Goal: Task Accomplishment & Management: Use online tool/utility

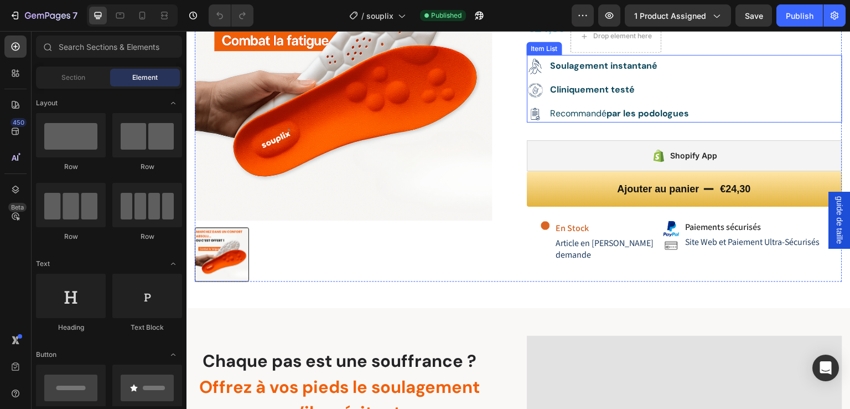
scroll to position [184, 0]
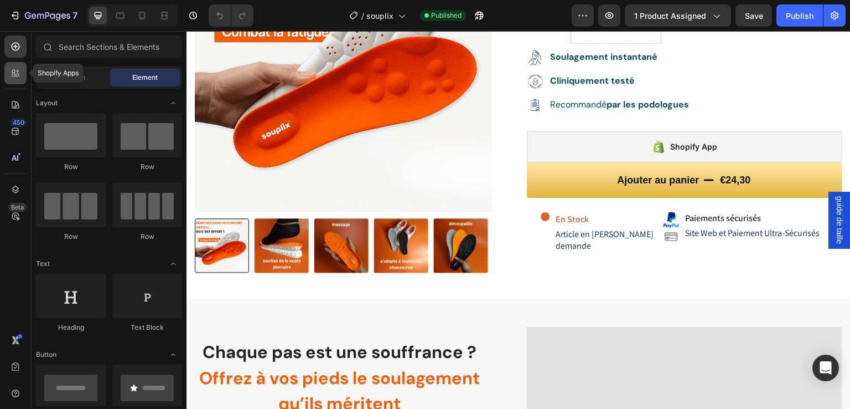
click at [18, 71] on icon at bounding box center [17, 71] width 3 height 3
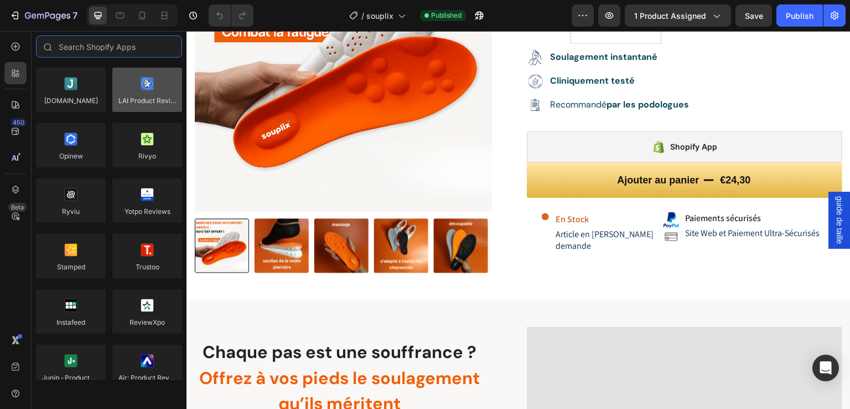
scroll to position [0, 0]
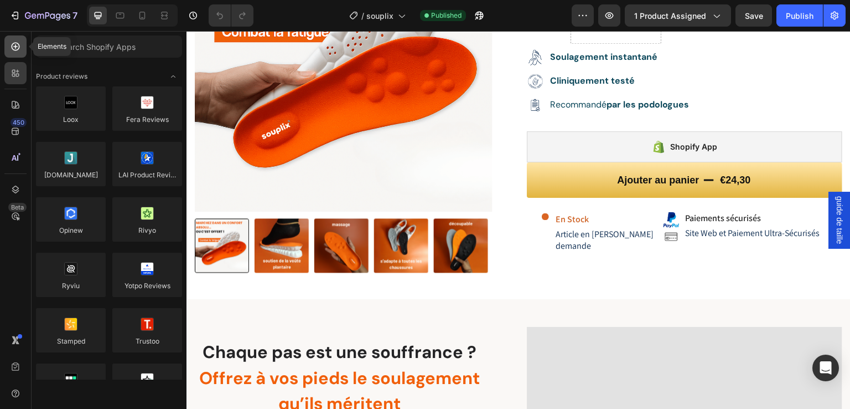
click at [17, 50] on icon at bounding box center [15, 46] width 11 height 11
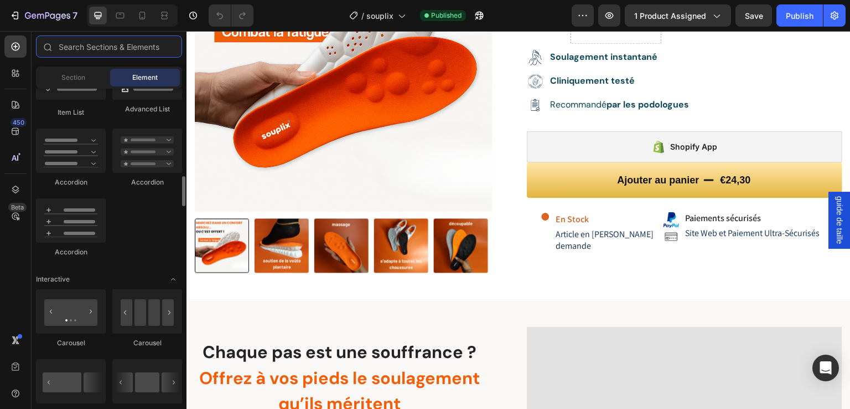
scroll to position [1042, 0]
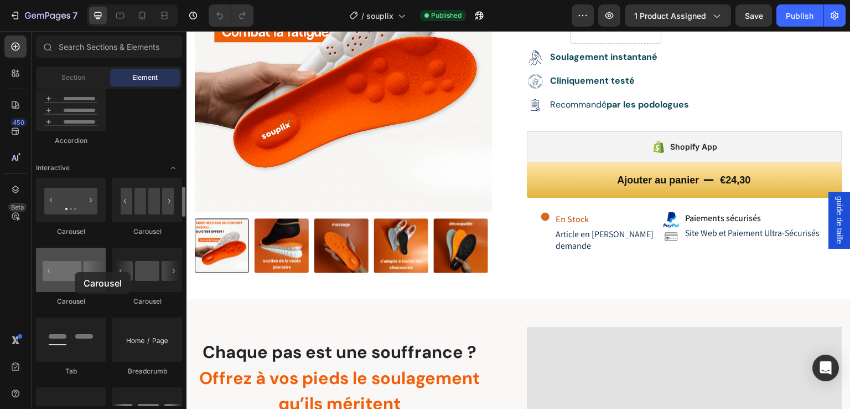
drag, startPoint x: 69, startPoint y: 274, endPoint x: 73, endPoint y: 253, distance: 21.4
click at [73, 272] on div at bounding box center [71, 270] width 70 height 44
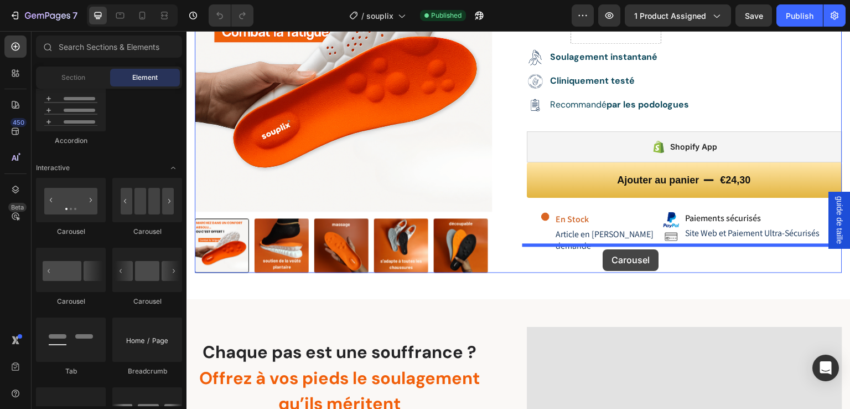
drag, startPoint x: 259, startPoint y: 235, endPoint x: 604, endPoint y: 249, distance: 345.3
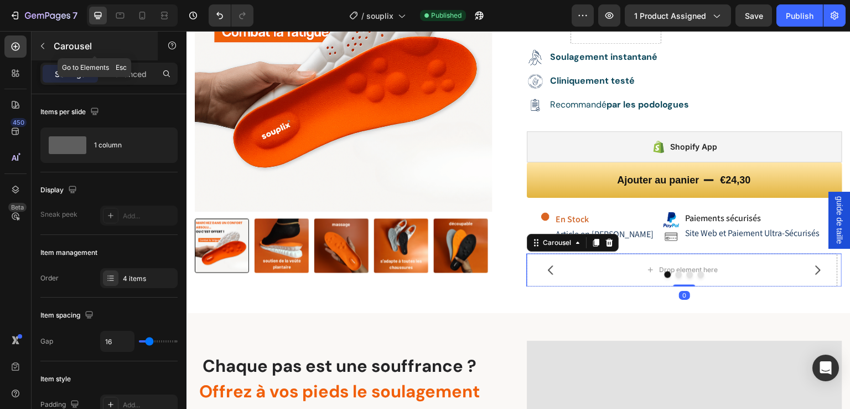
click at [42, 46] on icon "button" at bounding box center [42, 46] width 3 height 6
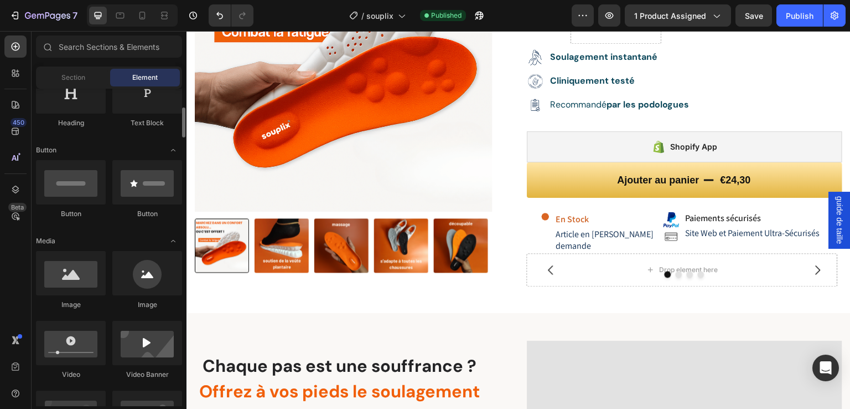
scroll to position [223, 0]
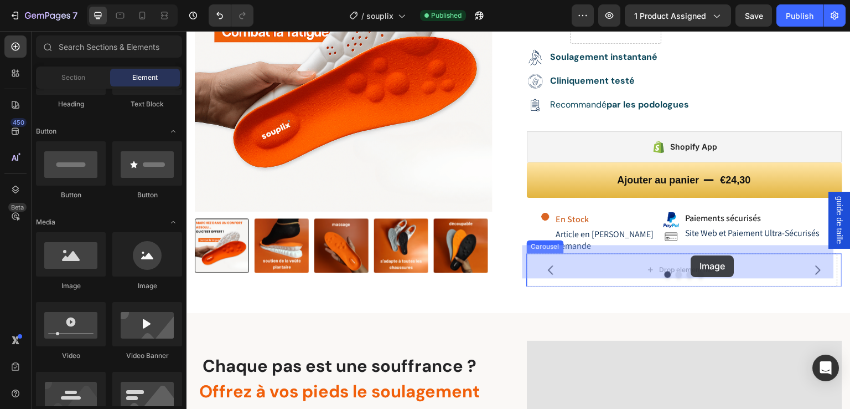
drag, startPoint x: 273, startPoint y: 299, endPoint x: 692, endPoint y: 255, distance: 420.9
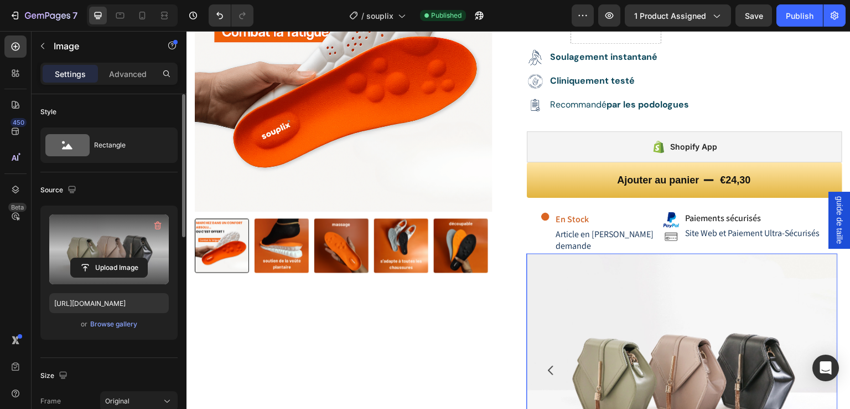
click at [121, 248] on label at bounding box center [109, 249] width 120 height 70
click at [121, 258] on input "file" at bounding box center [109, 267] width 76 height 19
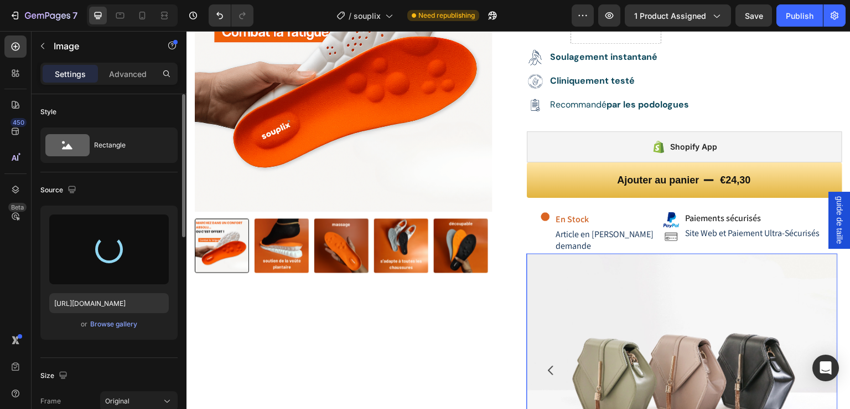
type input "[URL][DOMAIN_NAME]"
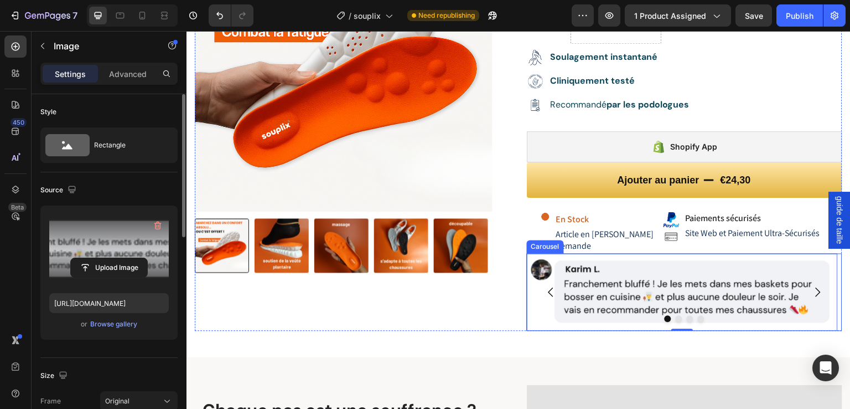
click at [812, 285] on icon "Carousel Next Arrow" at bounding box center [818, 291] width 13 height 13
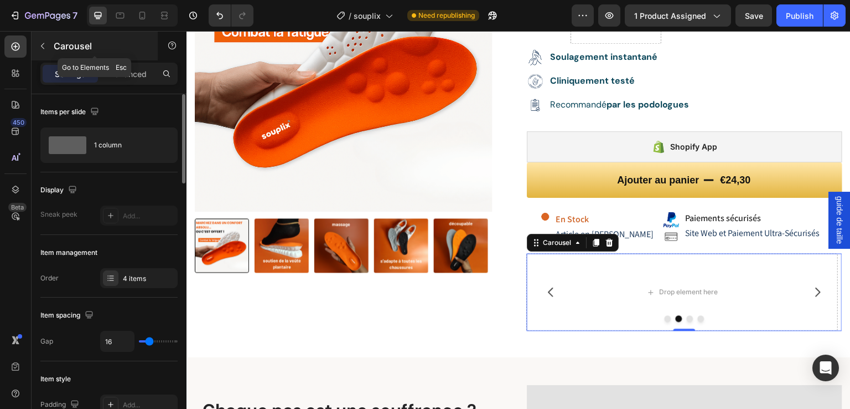
click at [42, 45] on icon "button" at bounding box center [42, 46] width 9 height 9
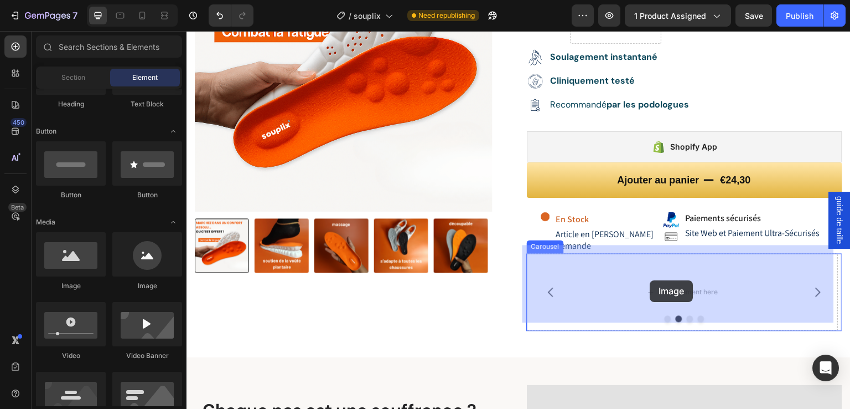
drag, startPoint x: 270, startPoint y: 249, endPoint x: 651, endPoint y: 278, distance: 382.6
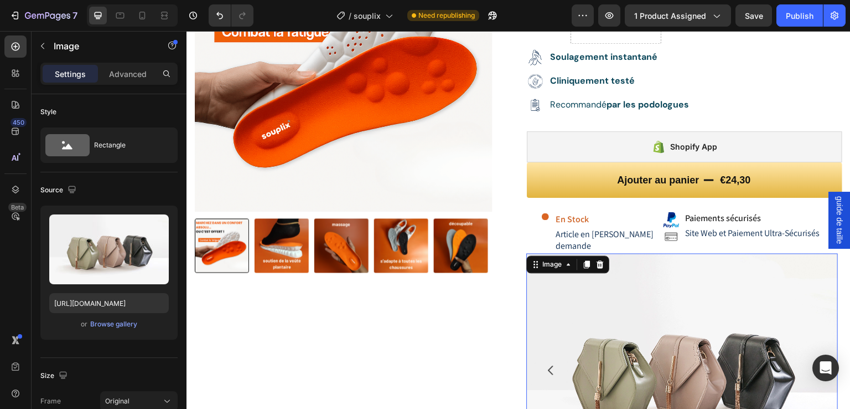
click at [628, 298] on img at bounding box center [682, 370] width 311 height 234
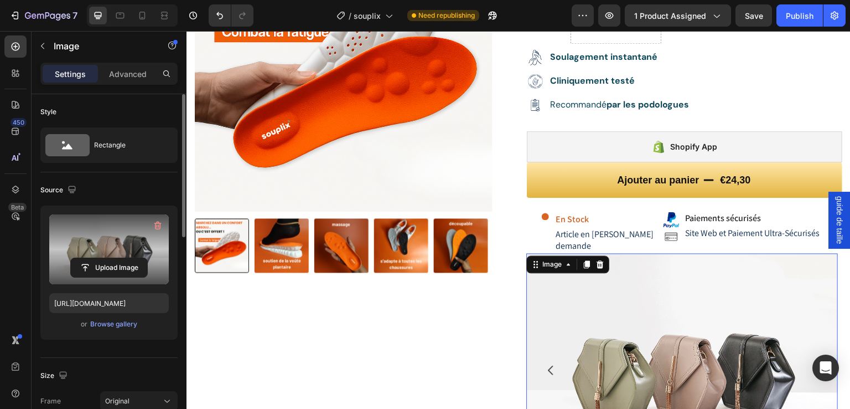
click at [123, 236] on label at bounding box center [109, 249] width 120 height 70
click at [123, 258] on input "file" at bounding box center [109, 267] width 76 height 19
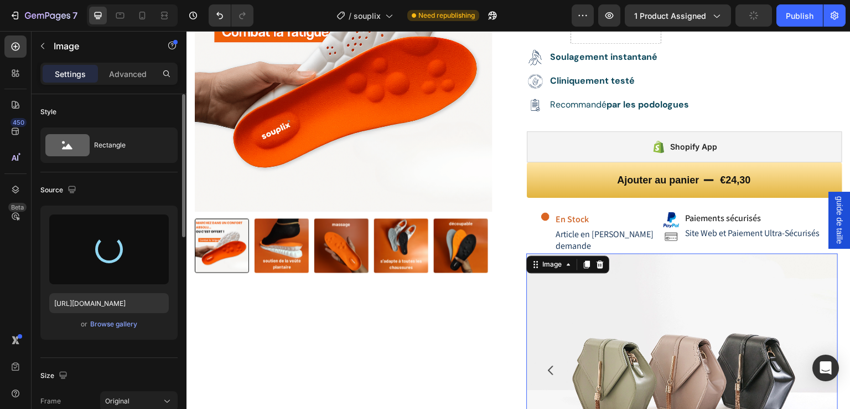
type input "[URL][DOMAIN_NAME]"
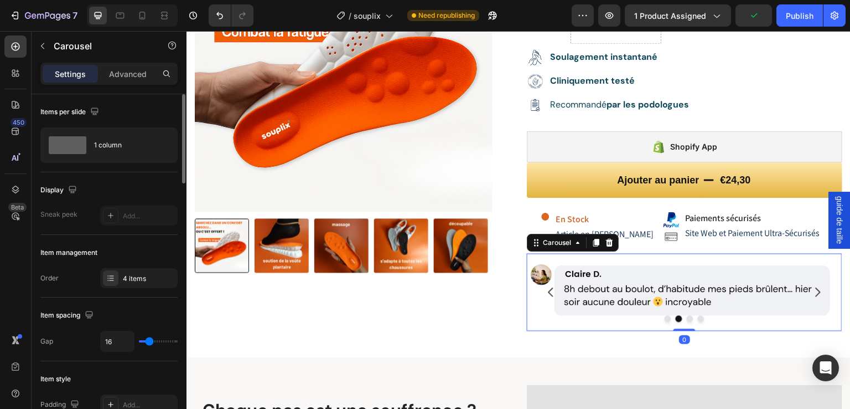
click at [812, 285] on icon "Carousel Next Arrow" at bounding box center [818, 291] width 13 height 13
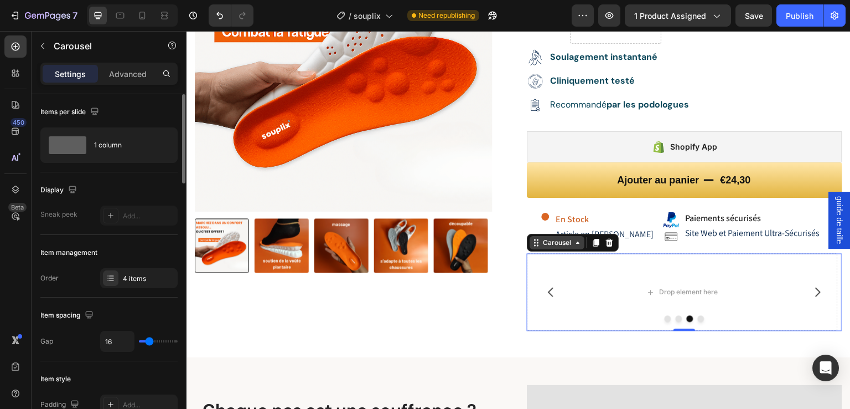
click at [560, 238] on div "Carousel" at bounding box center [557, 243] width 33 height 10
click at [527, 239] on div "Carousel Product Section" at bounding box center [573, 243] width 92 height 18
click at [542, 238] on div "Carousel" at bounding box center [557, 243] width 33 height 10
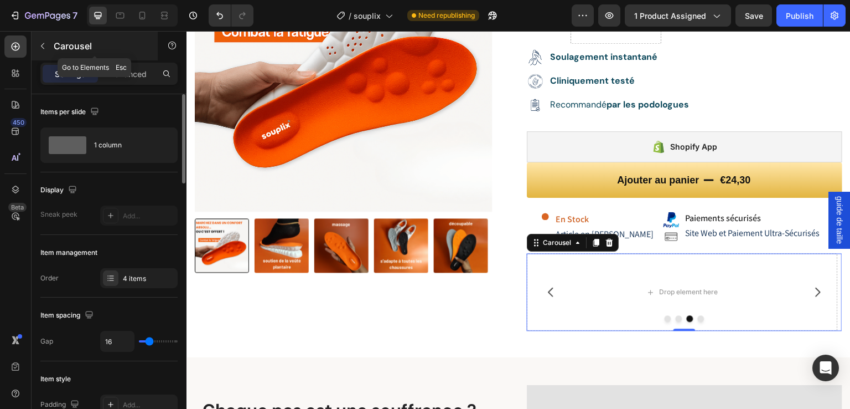
click at [43, 47] on icon "button" at bounding box center [42, 46] width 9 height 9
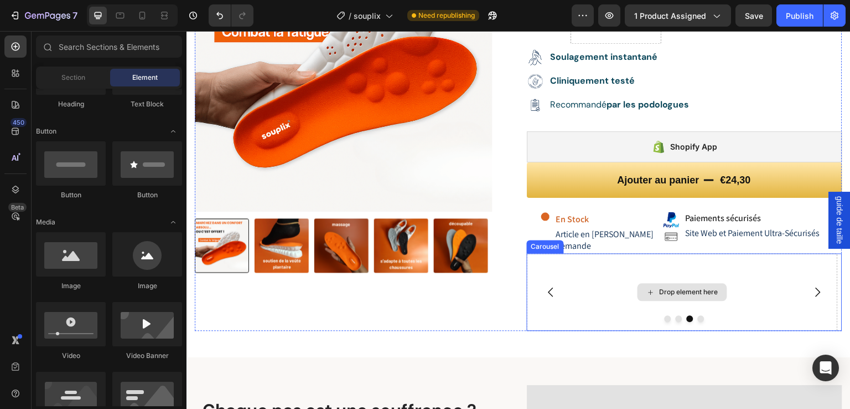
click at [609, 253] on div "Drop element here" at bounding box center [682, 292] width 311 height 78
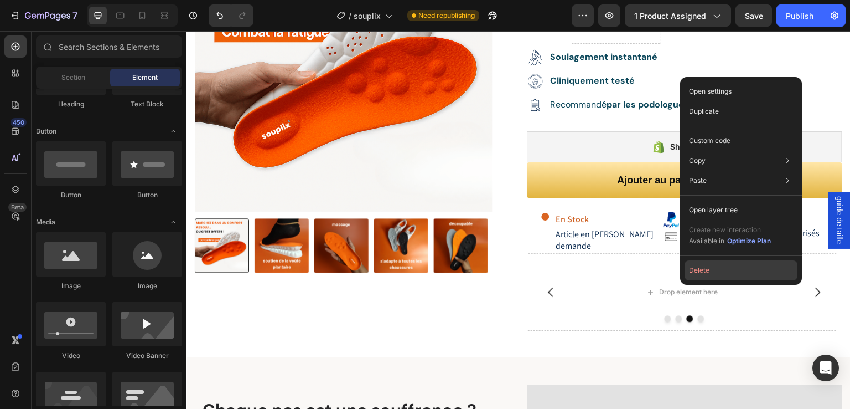
click at [701, 275] on button "Delete" at bounding box center [741, 270] width 113 height 20
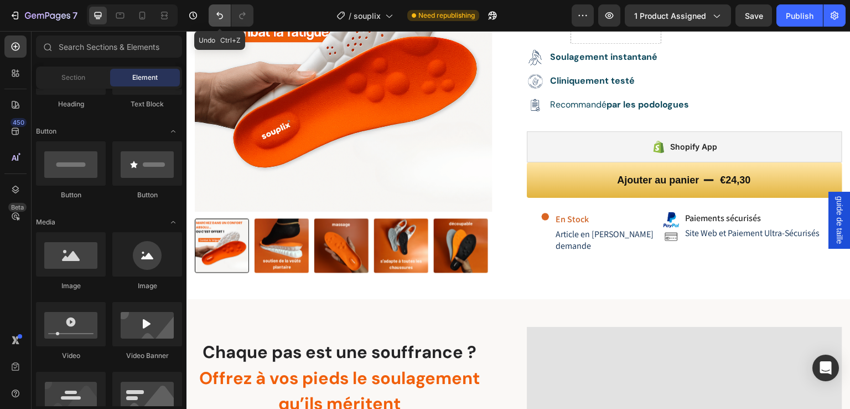
drag, startPoint x: 219, startPoint y: 16, endPoint x: 537, endPoint y: 149, distance: 344.2
click at [219, 16] on icon "Undo/Redo" at bounding box center [219, 15] width 11 height 11
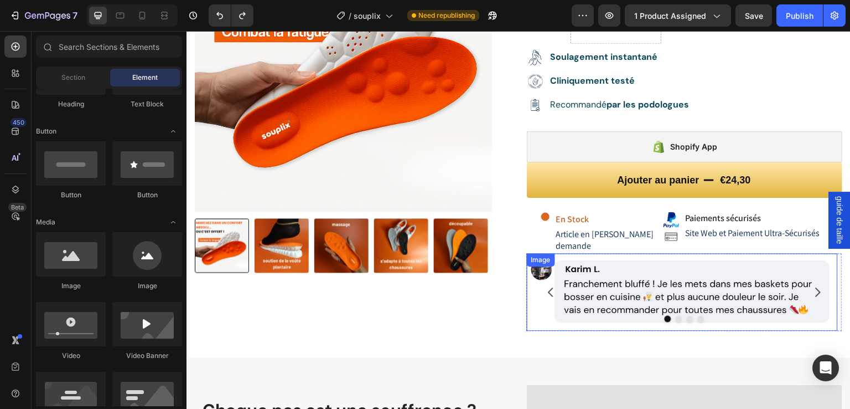
click at [529, 255] on div "Image" at bounding box center [541, 260] width 24 height 10
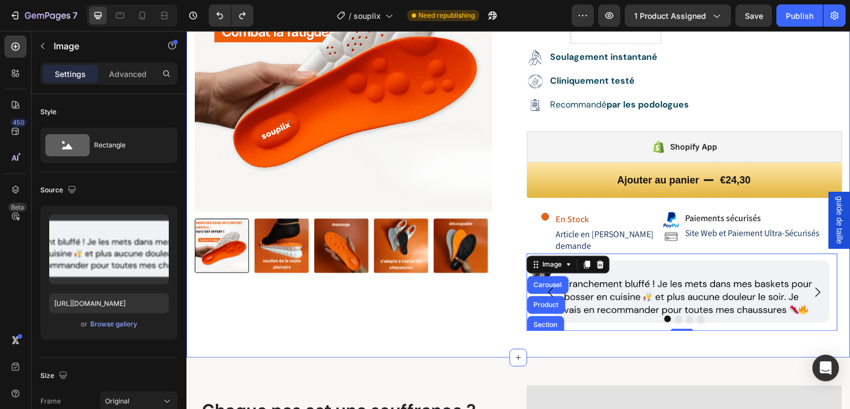
click at [650, 329] on div "Product Images Semelles Massantes – Confort Absolu Product Title Custom code Pu…" at bounding box center [519, 113] width 664 height 488
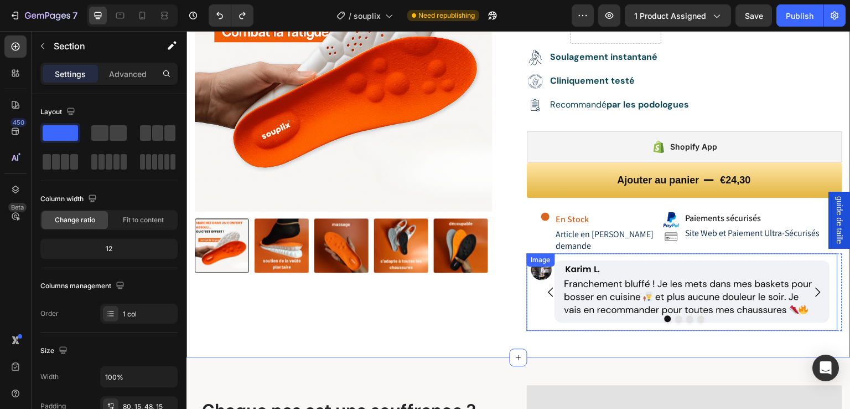
click at [535, 255] on div "Image" at bounding box center [541, 260] width 24 height 10
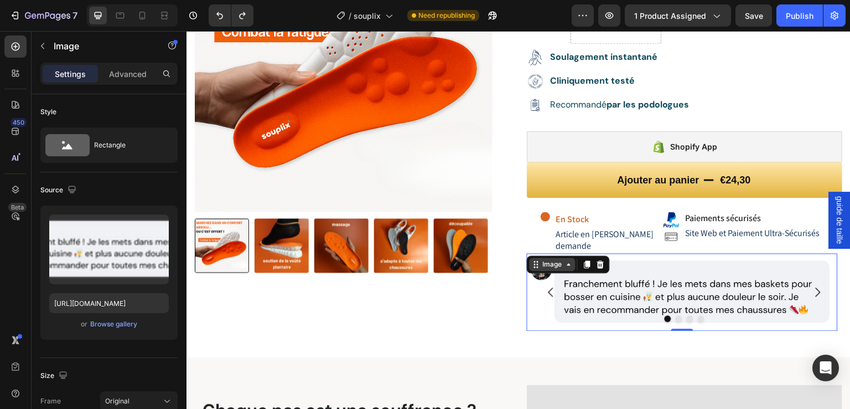
click at [565, 260] on icon at bounding box center [569, 264] width 9 height 9
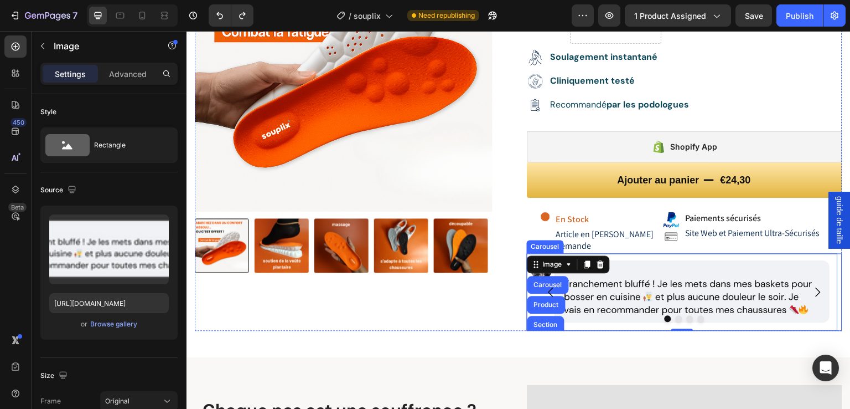
click at [548, 276] on button "Carousel Back Arrow" at bounding box center [551, 291] width 31 height 31
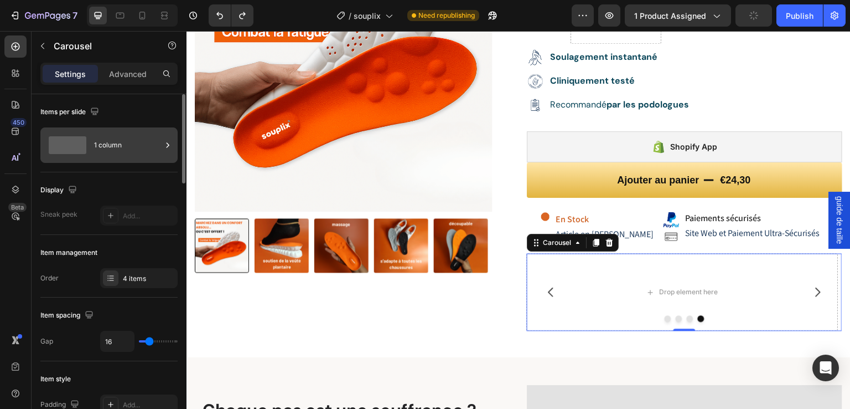
click at [173, 145] on icon at bounding box center [167, 145] width 11 height 11
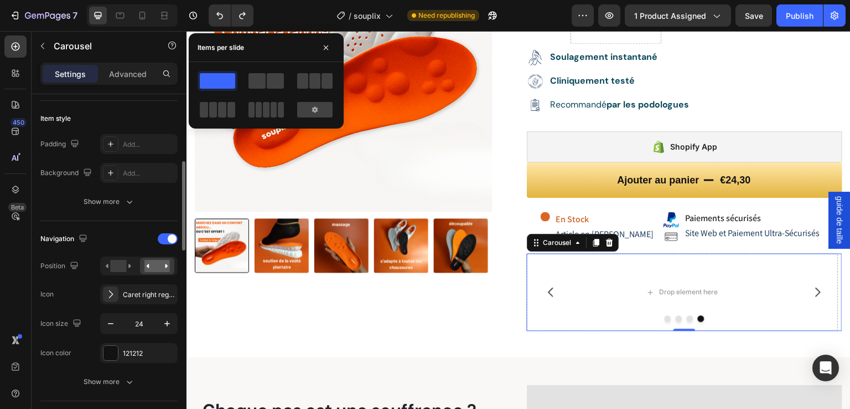
scroll to position [334, 0]
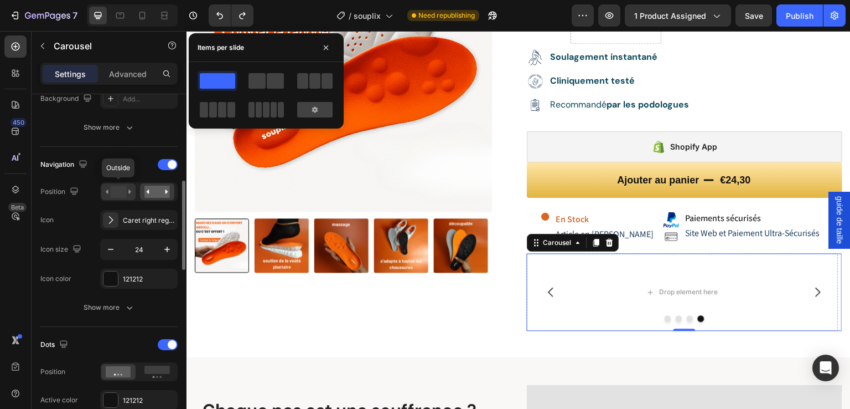
click at [123, 191] on rect at bounding box center [118, 191] width 16 height 12
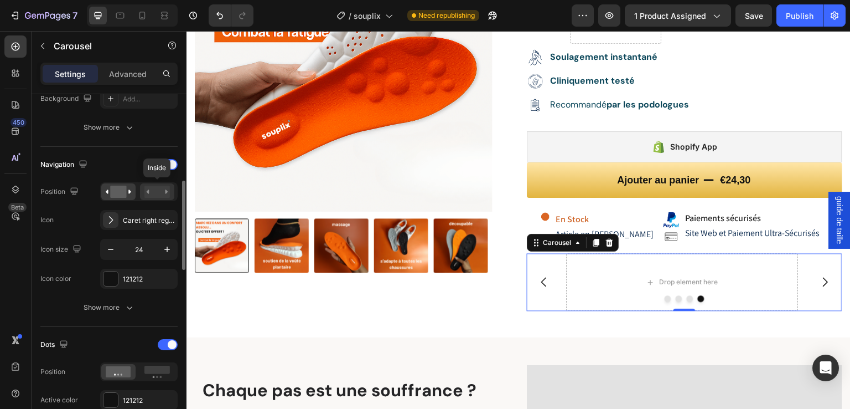
click at [148, 192] on rect at bounding box center [157, 191] width 25 height 12
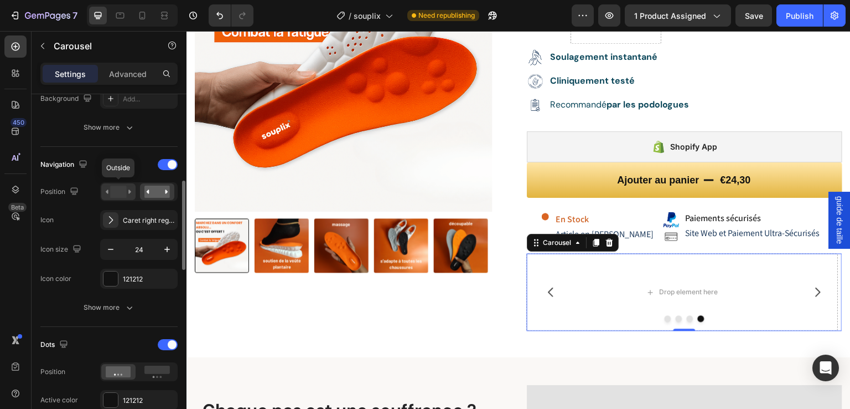
click at [124, 193] on rect at bounding box center [118, 191] width 16 height 12
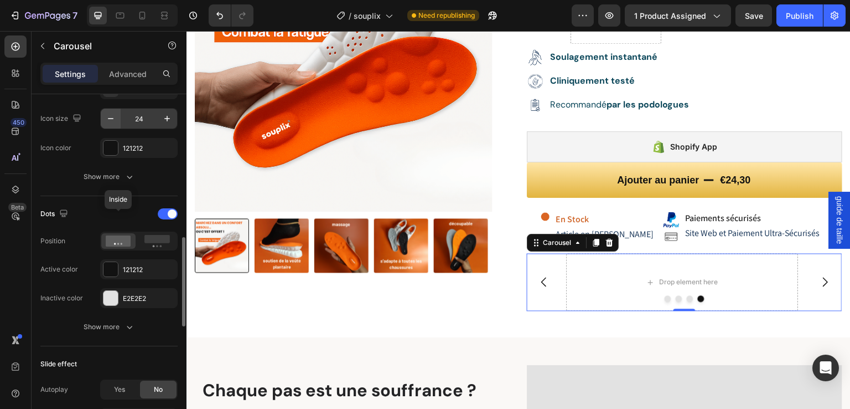
scroll to position [502, 0]
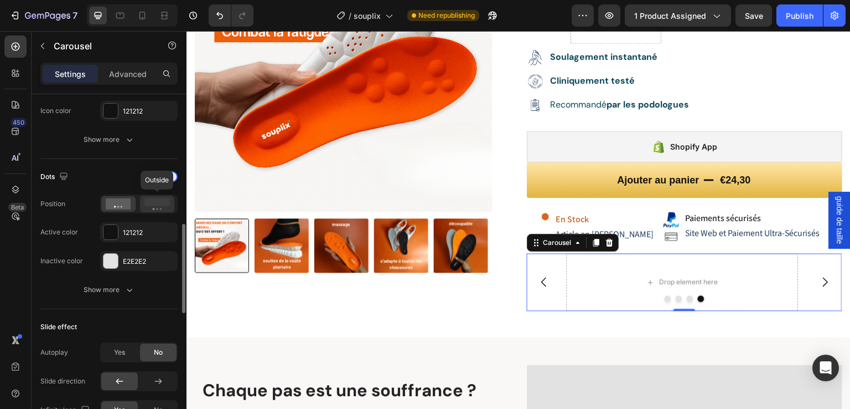
click at [150, 207] on icon at bounding box center [157, 204] width 25 height 12
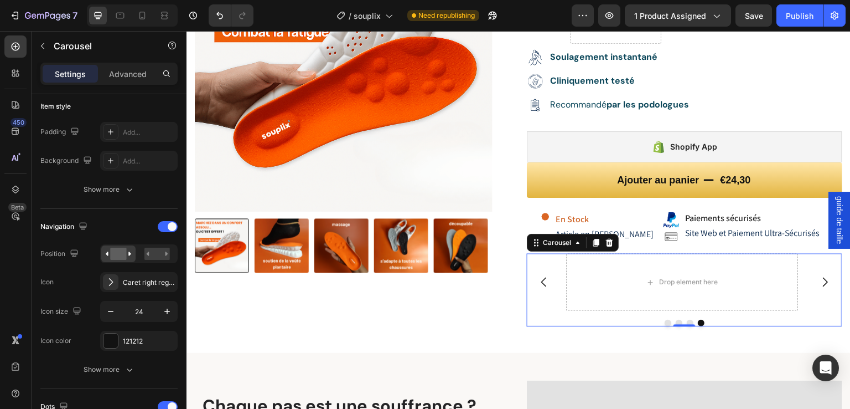
scroll to position [0, 0]
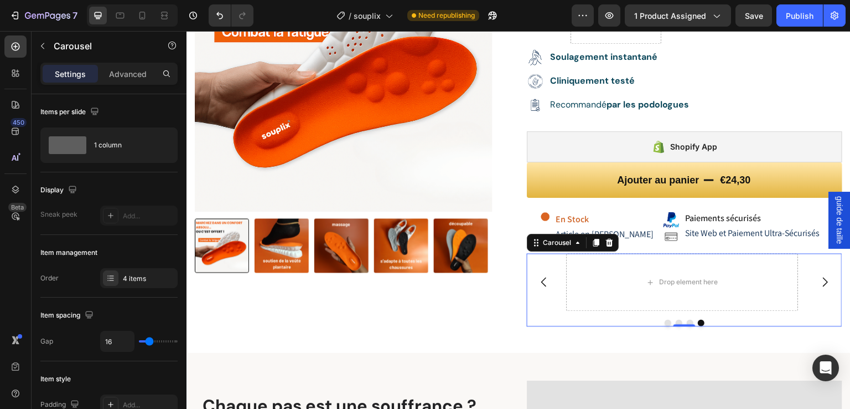
click at [819, 275] on icon "Carousel Next Arrow" at bounding box center [825, 281] width 13 height 13
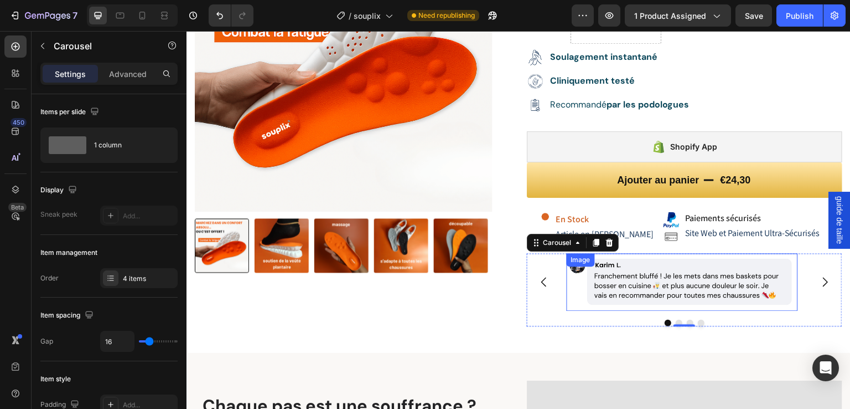
click at [736, 276] on img at bounding box center [682, 282] width 231 height 58
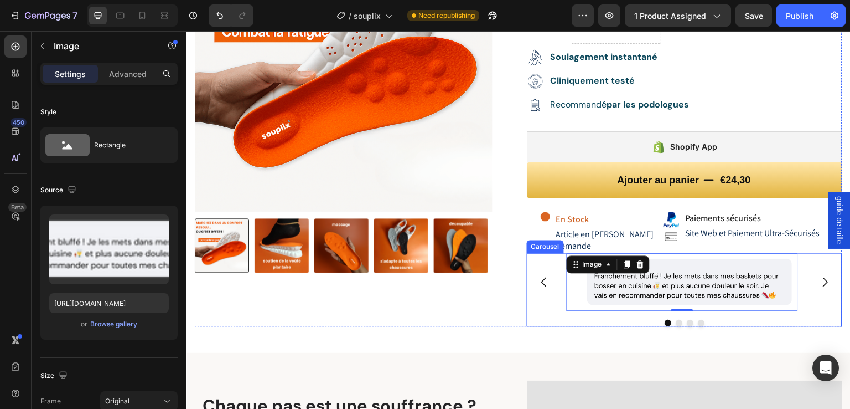
click at [819, 275] on icon "Carousel Next Arrow" at bounding box center [825, 281] width 13 height 13
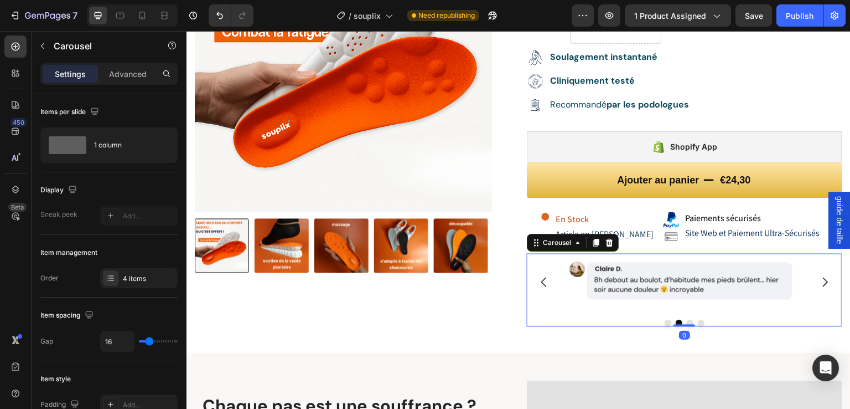
click at [823, 275] on icon "Carousel Next Arrow" at bounding box center [825, 281] width 13 height 13
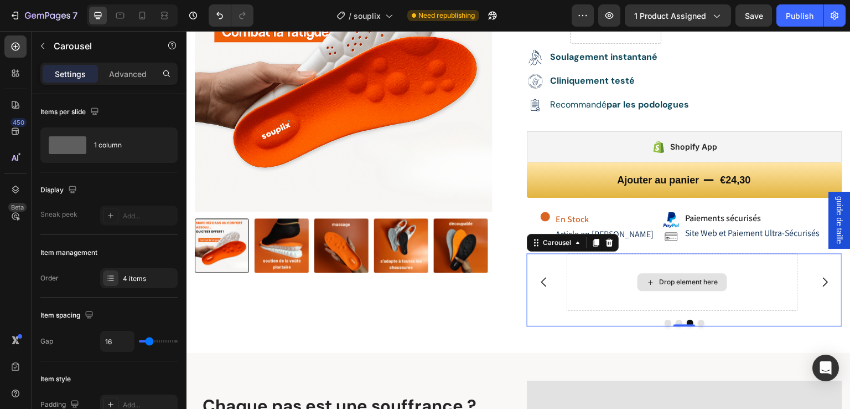
click at [765, 279] on div "Drop element here" at bounding box center [682, 282] width 231 height 58
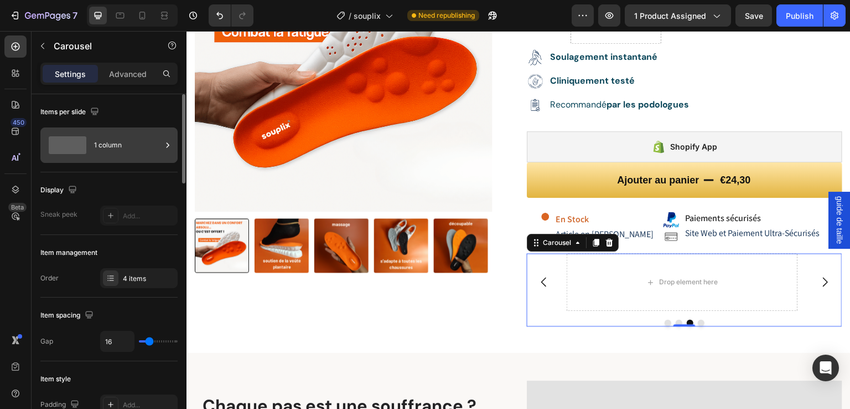
click at [166, 144] on icon at bounding box center [167, 145] width 11 height 11
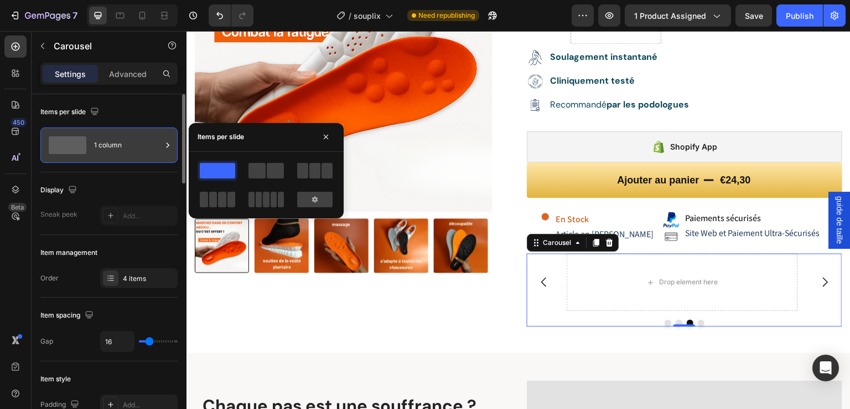
click at [122, 142] on div "1 column" at bounding box center [128, 144] width 68 height 25
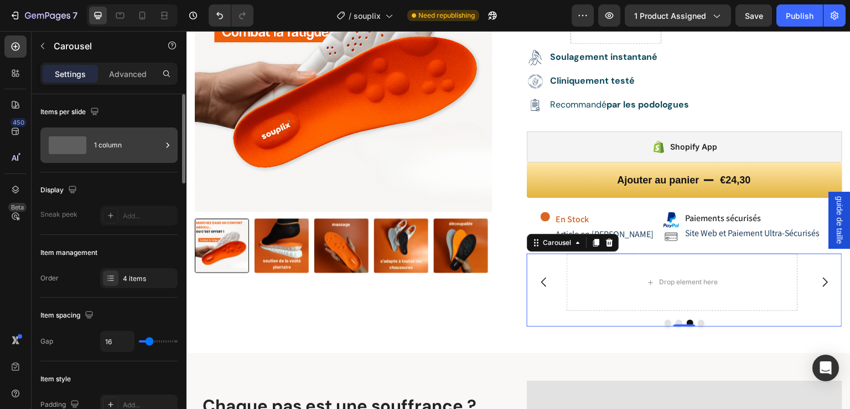
drag, startPoint x: 122, startPoint y: 142, endPoint x: 100, endPoint y: 143, distance: 22.7
click at [100, 143] on div "1 column" at bounding box center [128, 144] width 68 height 25
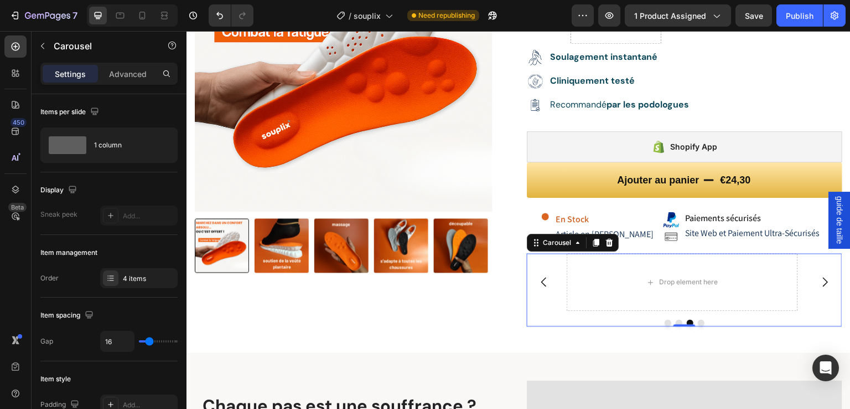
click at [687, 319] on button "Dot" at bounding box center [690, 322] width 7 height 7
click at [687, 282] on div "Drop element here" at bounding box center [682, 282] width 231 height 58
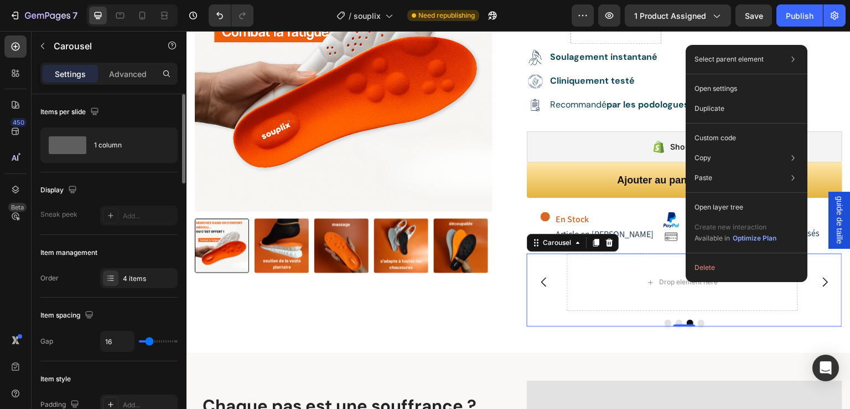
click at [137, 106] on div "Items per slide" at bounding box center [108, 112] width 137 height 18
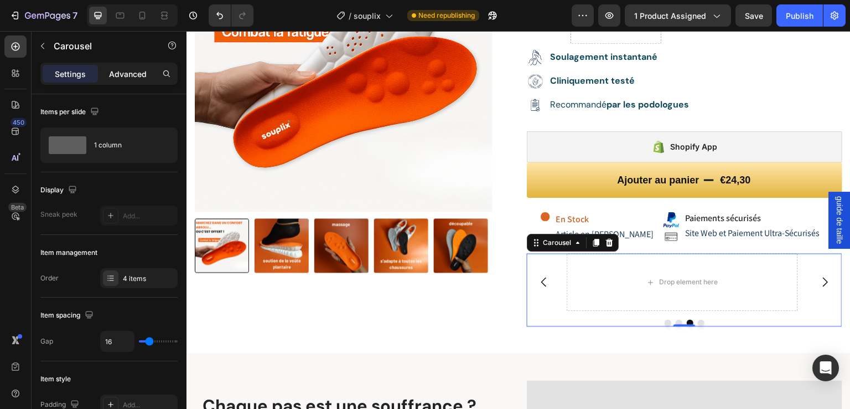
click at [126, 71] on p "Advanced" at bounding box center [128, 74] width 38 height 12
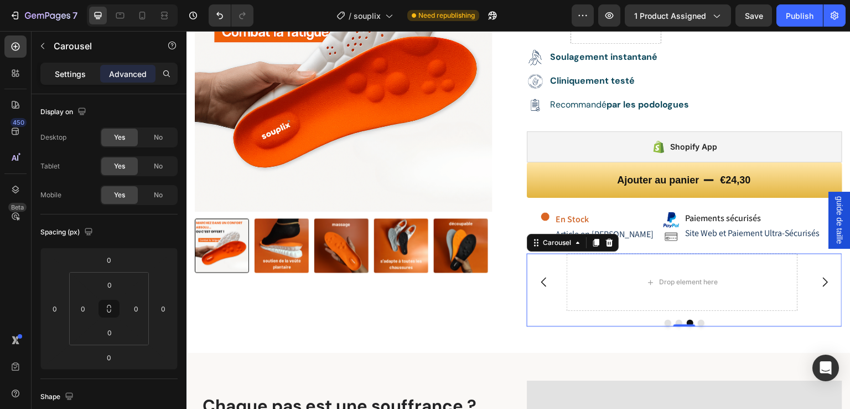
click at [71, 73] on p "Settings" at bounding box center [70, 74] width 31 height 12
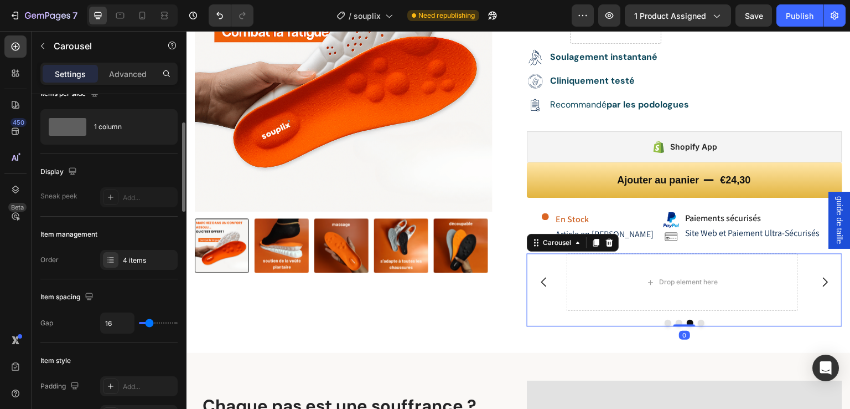
scroll to position [37, 0]
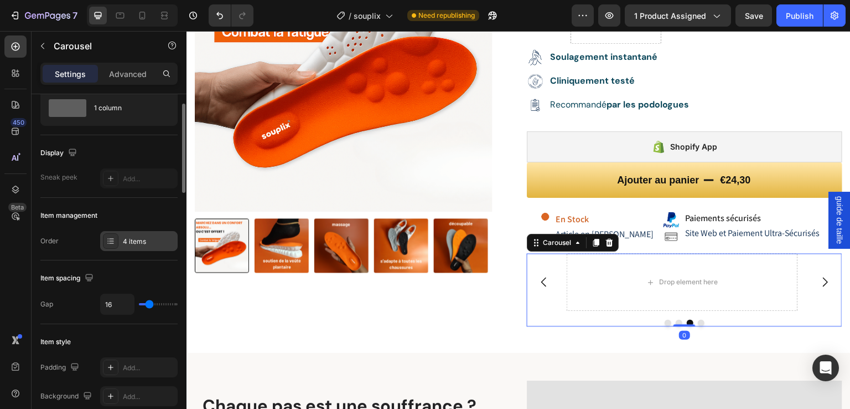
click at [111, 241] on icon at bounding box center [110, 240] width 9 height 9
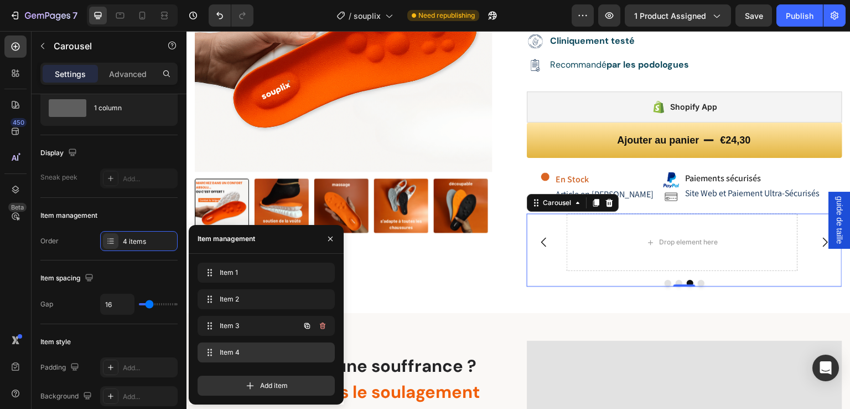
scroll to position [258, 0]
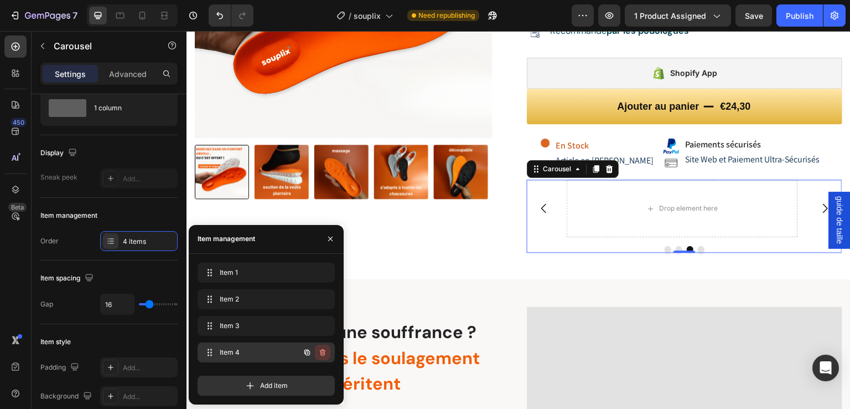
click at [323, 352] on icon "button" at bounding box center [322, 352] width 9 height 9
click at [323, 351] on div "Delete" at bounding box center [315, 352] width 20 height 10
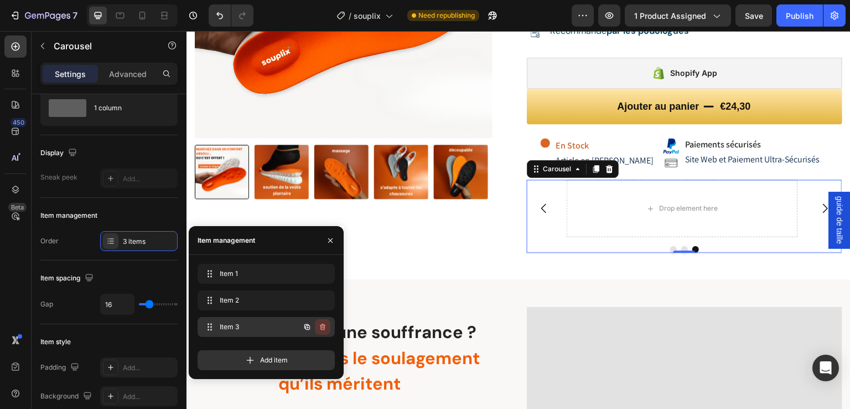
click at [324, 331] on icon "button" at bounding box center [322, 326] width 9 height 9
click at [324, 331] on div "Delete" at bounding box center [315, 327] width 20 height 10
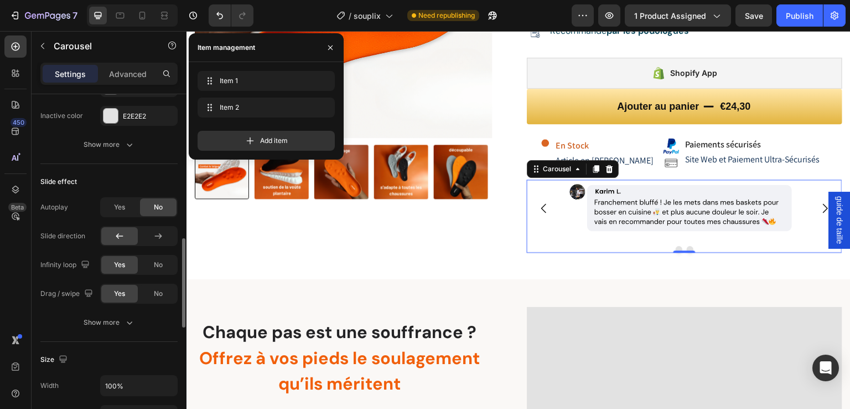
scroll to position [994, 0]
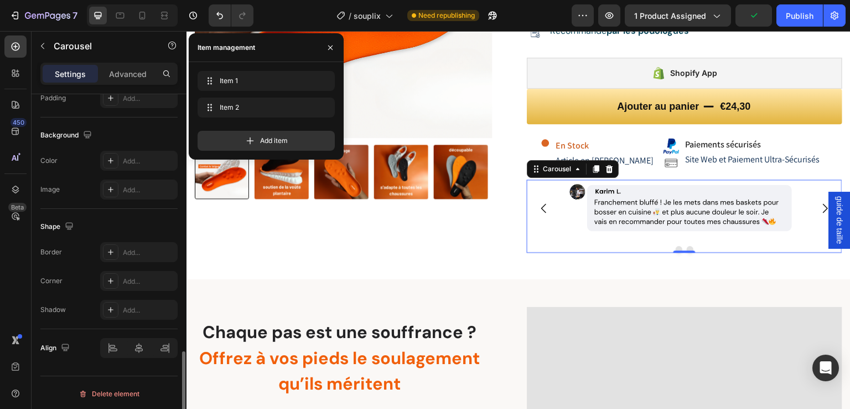
click at [124, 129] on div "Background" at bounding box center [108, 135] width 137 height 18
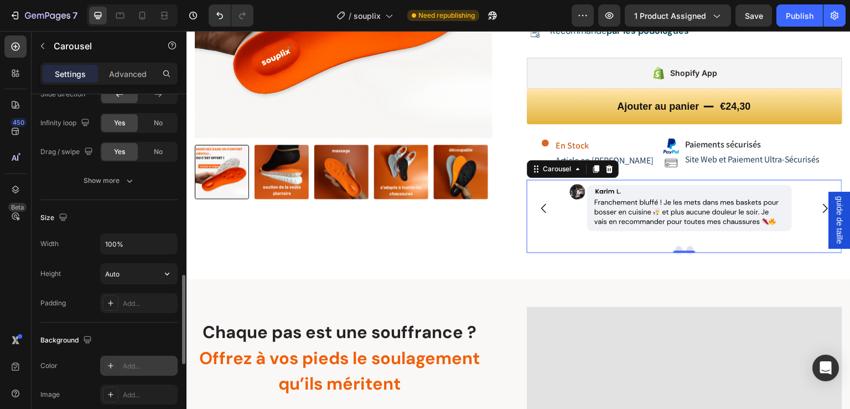
scroll to position [752, 0]
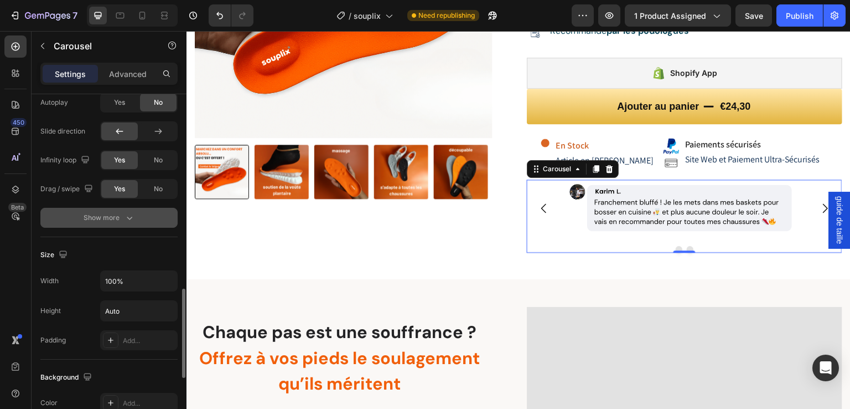
click at [111, 207] on div "Autoplay Yes No Slide direction Infinity loop Yes No Drag / swipe Yes No Show m…" at bounding box center [108, 159] width 137 height 135
click at [105, 212] on div "Show more" at bounding box center [109, 217] width 51 height 11
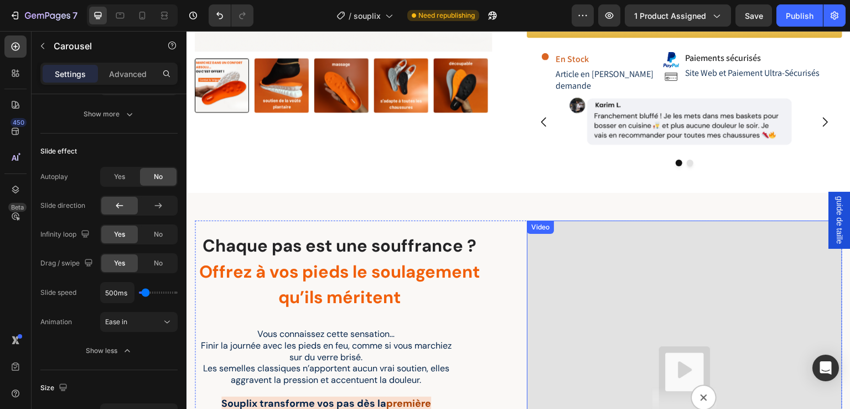
scroll to position [313, 0]
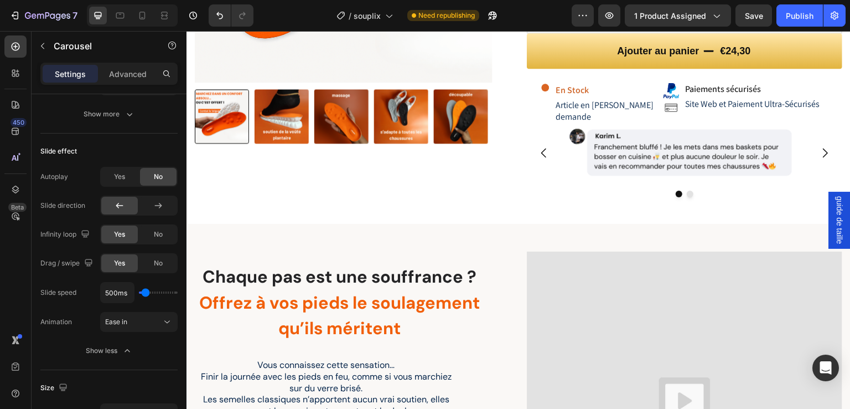
click at [546, 124] on div "Image Image" at bounding box center [685, 153] width 316 height 58
click at [555, 179] on div "Image Image [GEOGRAPHIC_DATA]" at bounding box center [685, 161] width 316 height 74
click at [593, 175] on div "Image Image [GEOGRAPHIC_DATA]" at bounding box center [685, 161] width 316 height 74
click at [653, 190] on div at bounding box center [685, 193] width 316 height 7
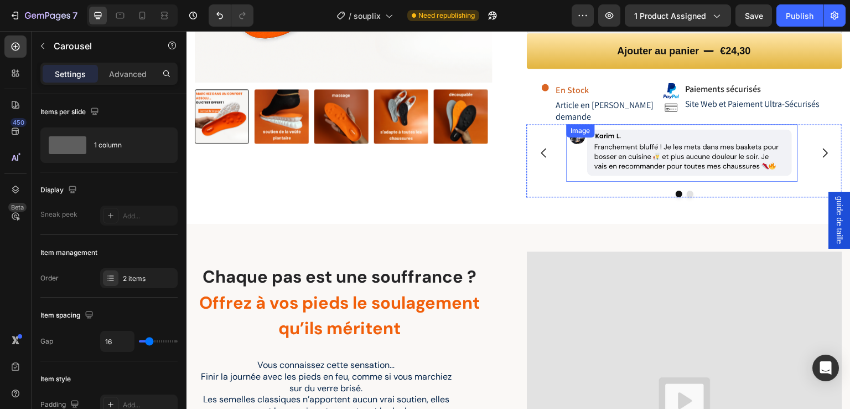
click at [653, 151] on img at bounding box center [682, 153] width 231 height 58
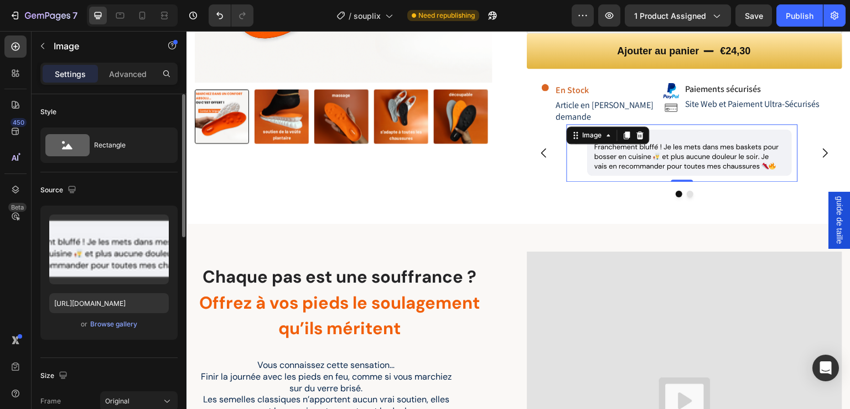
scroll to position [0, 0]
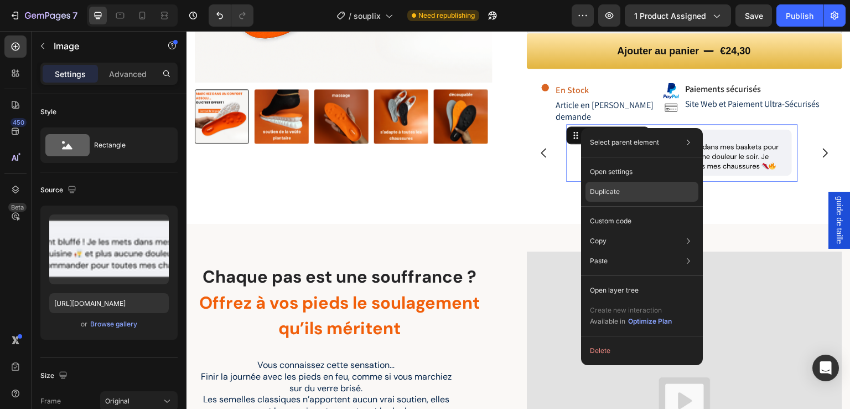
click at [611, 187] on p "Duplicate" at bounding box center [605, 192] width 30 height 10
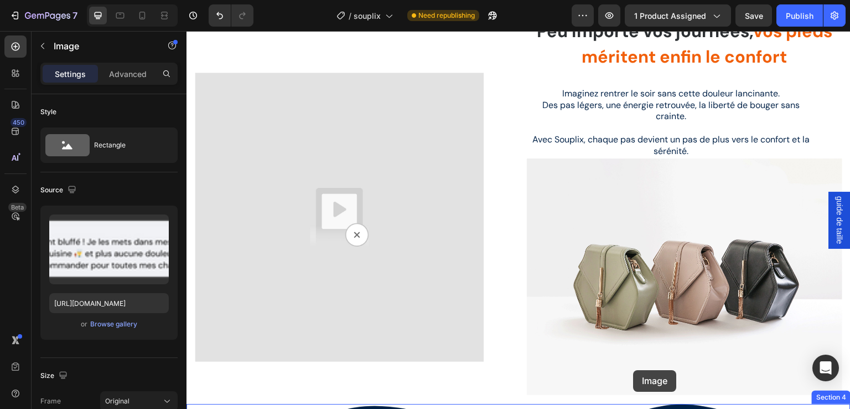
scroll to position [1039, 0]
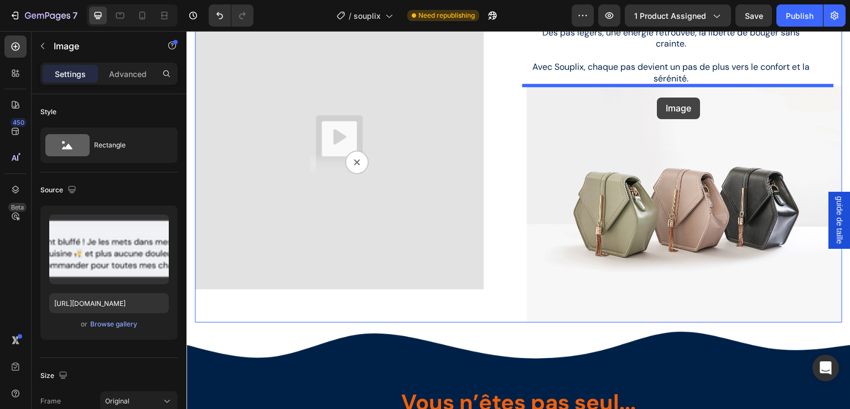
drag, startPoint x: 580, startPoint y: 164, endPoint x: 658, endPoint y: 97, distance: 102.9
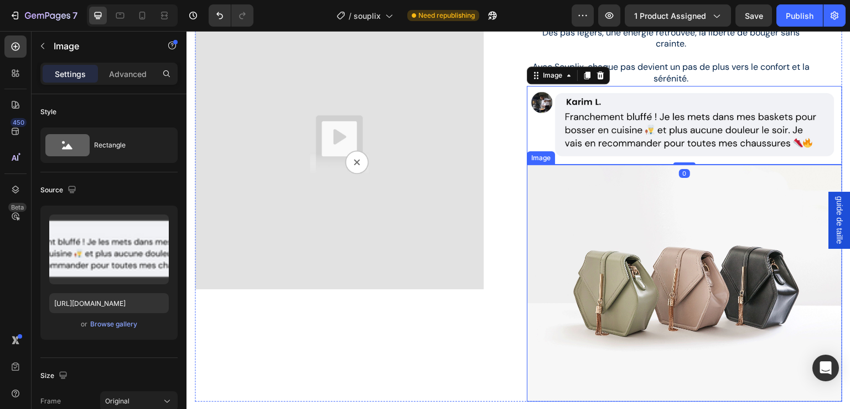
scroll to position [1020, 0]
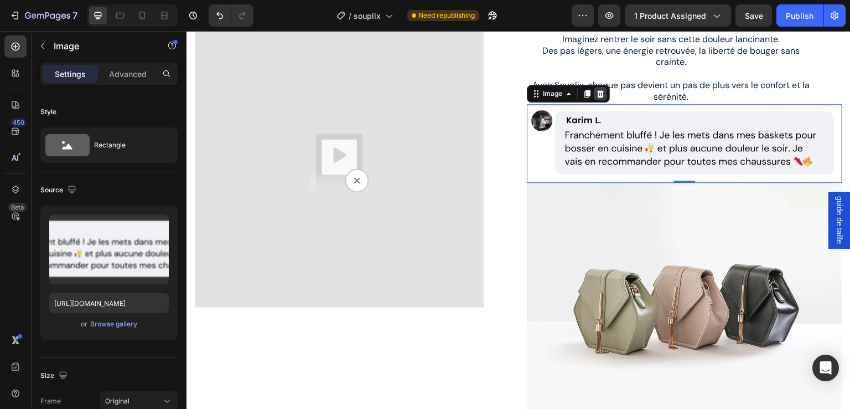
click at [599, 95] on icon at bounding box center [600, 94] width 7 height 8
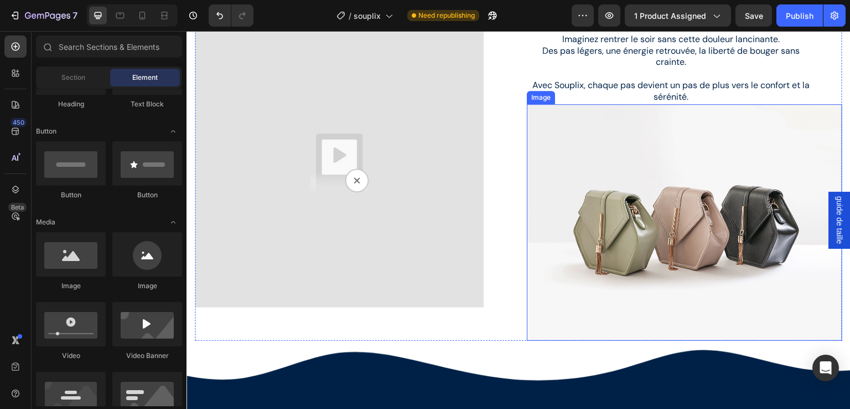
click at [610, 183] on img at bounding box center [685, 222] width 316 height 237
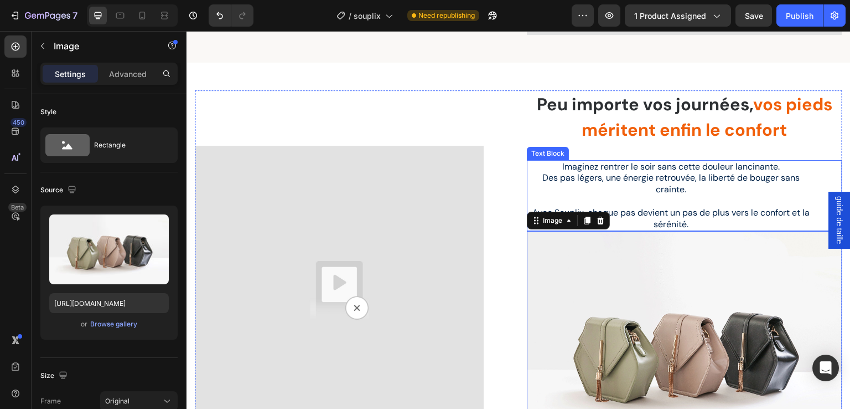
scroll to position [891, 0]
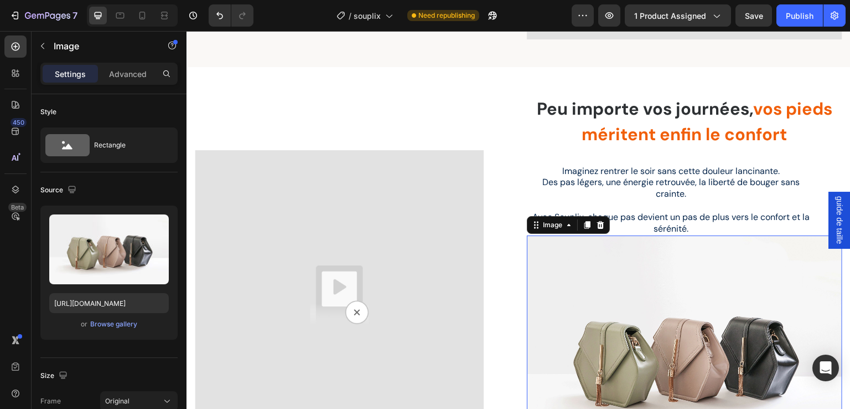
click at [586, 283] on img at bounding box center [685, 353] width 316 height 237
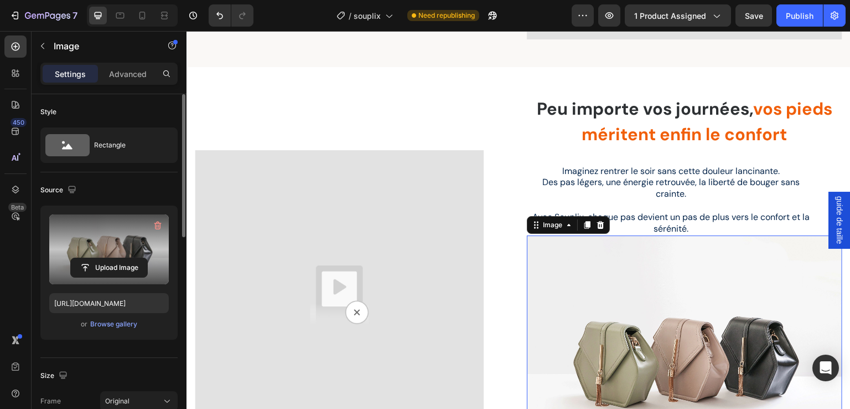
click at [112, 247] on label at bounding box center [109, 249] width 120 height 70
click at [112, 258] on input "file" at bounding box center [109, 267] width 76 height 19
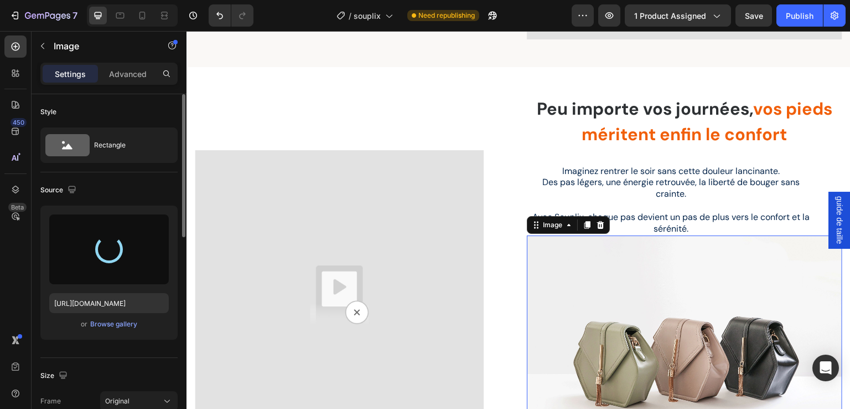
type input "[URL][DOMAIN_NAME]"
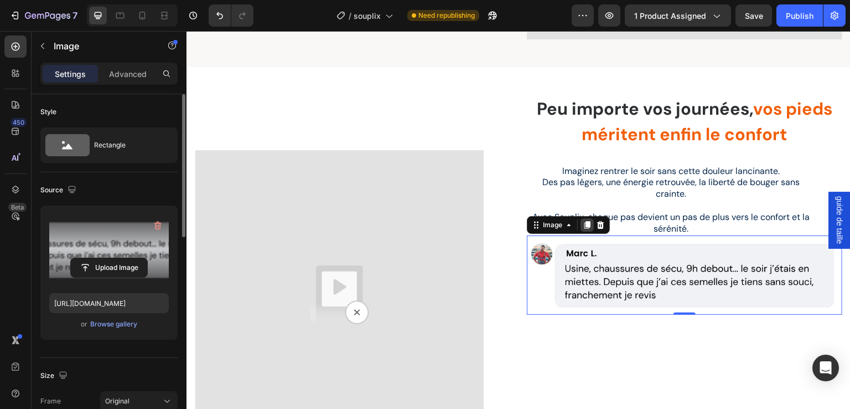
click at [585, 223] on icon at bounding box center [588, 225] width 6 height 8
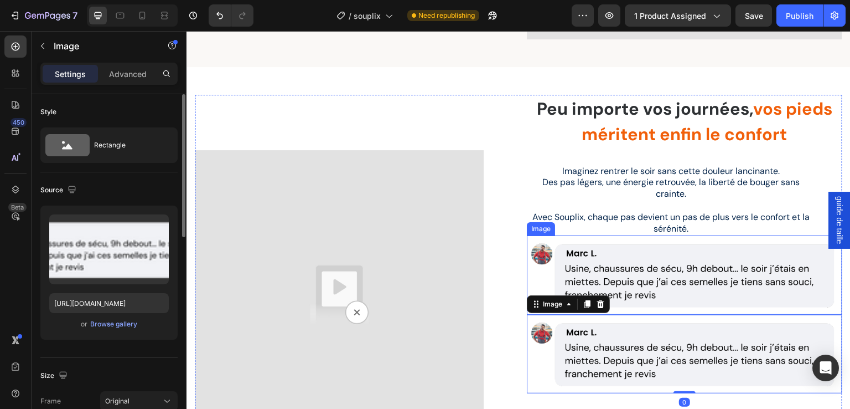
click at [573, 256] on img at bounding box center [685, 274] width 316 height 79
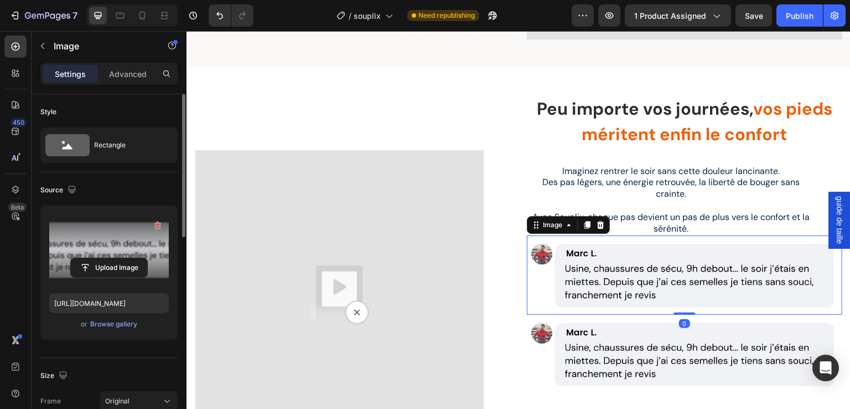
click at [102, 247] on label at bounding box center [109, 249] width 120 height 70
click at [102, 258] on input "file" at bounding box center [109, 267] width 76 height 19
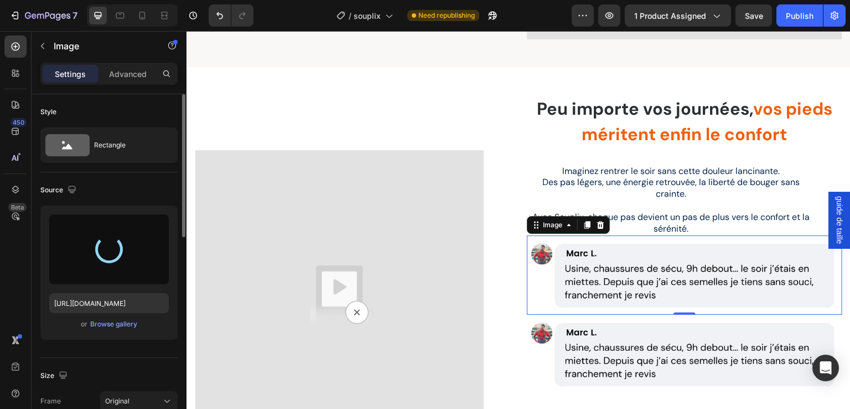
type input "[URL][DOMAIN_NAME]"
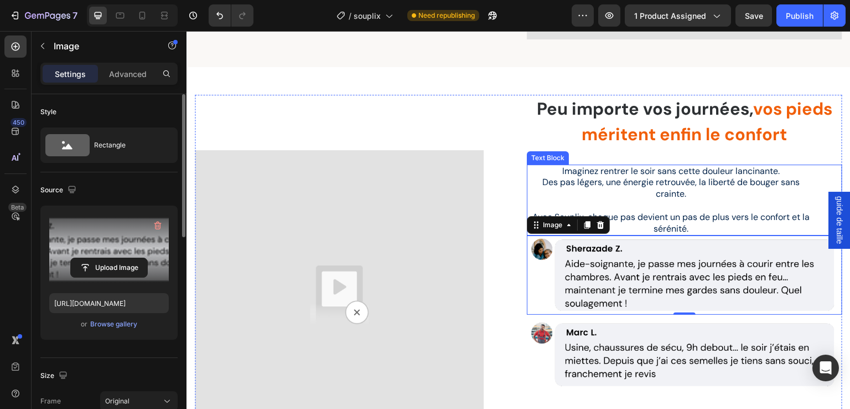
click at [666, 218] on p "Avec Souplix, chaque pas devient un pas de plus vers le confort et la sérénité." at bounding box center [671, 217] width 287 height 34
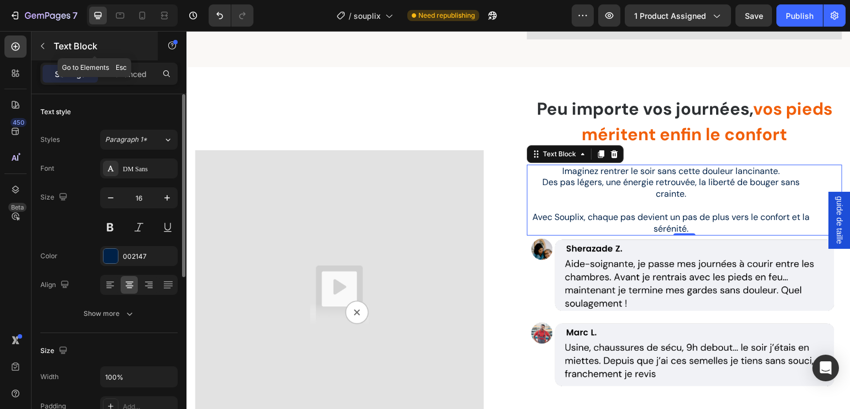
click at [44, 51] on button "button" at bounding box center [43, 46] width 18 height 18
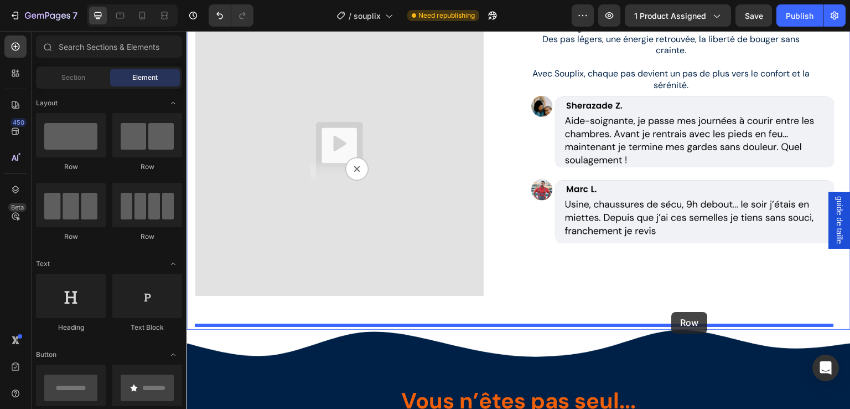
scroll to position [1037, 0]
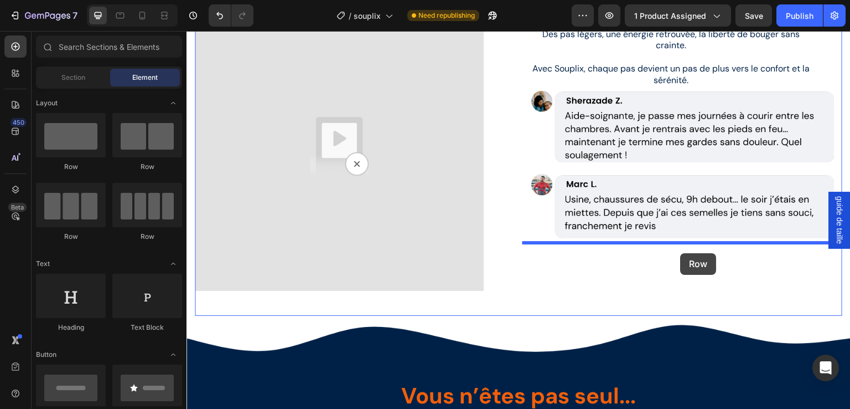
drag, startPoint x: 319, startPoint y: 168, endPoint x: 681, endPoint y: 253, distance: 371.9
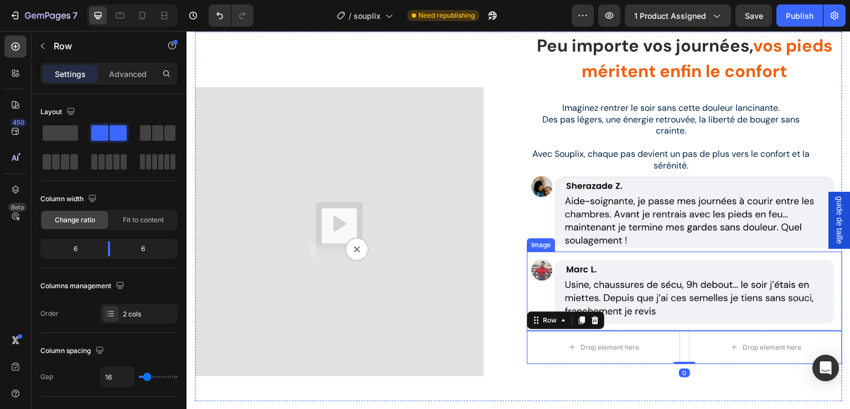
scroll to position [945, 0]
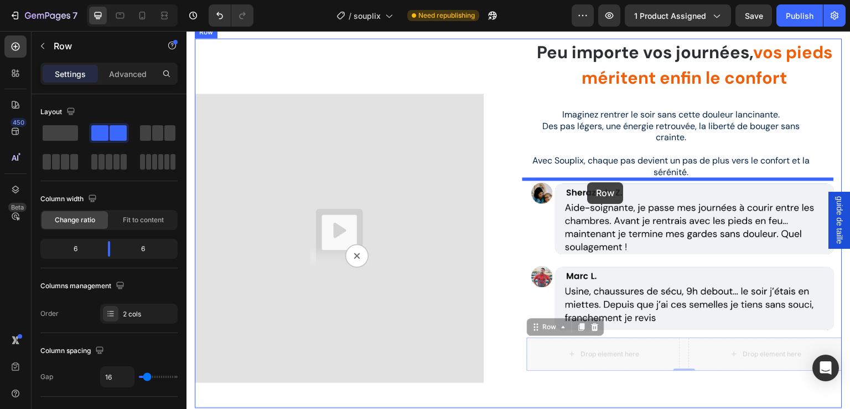
drag, startPoint x: 537, startPoint y: 327, endPoint x: 588, endPoint y: 182, distance: 153.9
click at [588, 182] on div "Header Video Video Row Peu importe vos journées, vos pieds méritent enfin le co…" at bounding box center [519, 217] width 664 height 2262
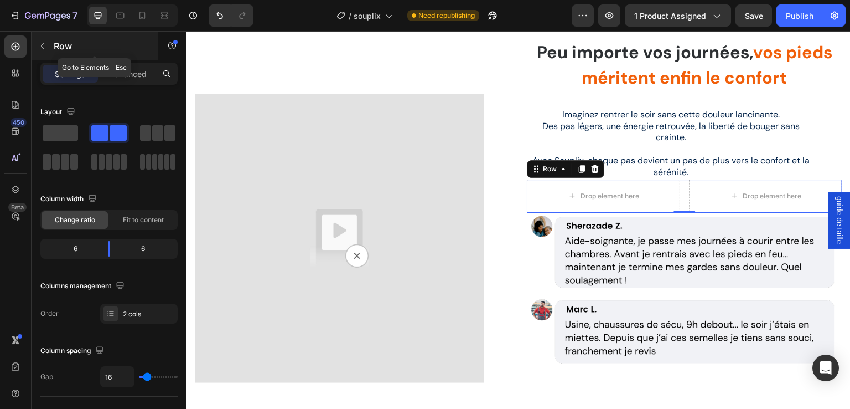
click at [39, 43] on icon "button" at bounding box center [42, 46] width 9 height 9
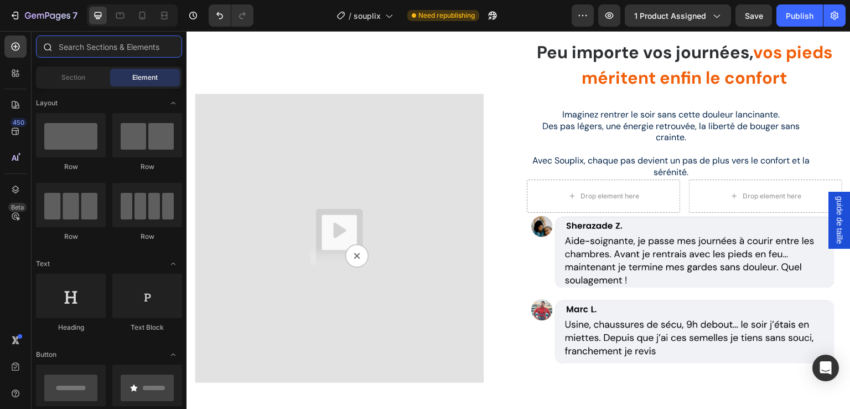
click at [78, 48] on input "text" at bounding box center [109, 46] width 146 height 22
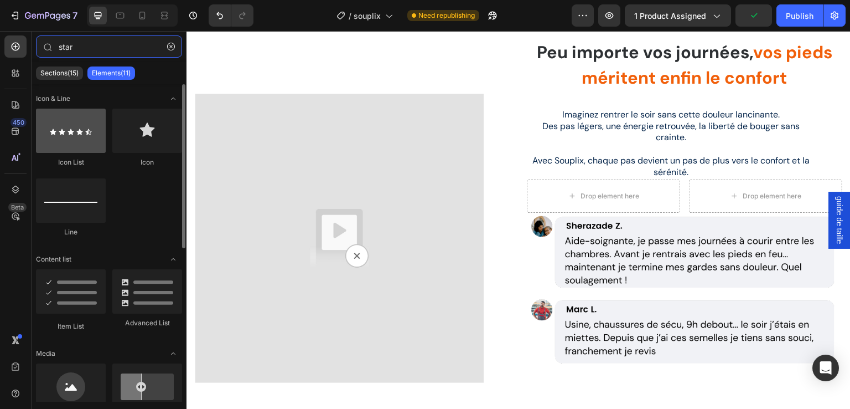
type input "star"
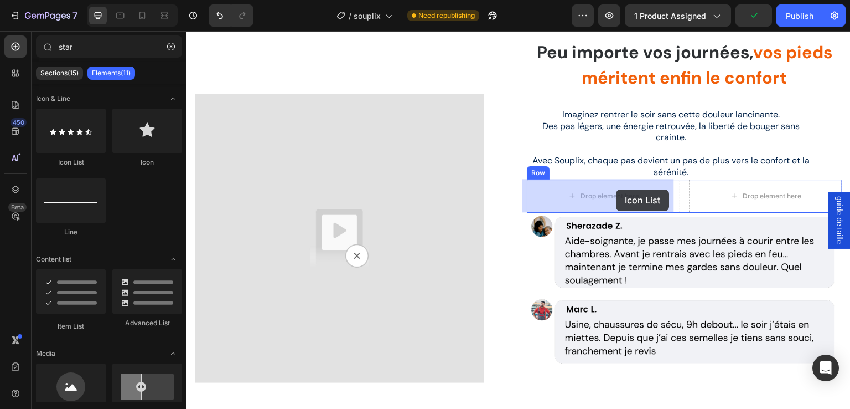
drag, startPoint x: 259, startPoint y: 167, endPoint x: 617, endPoint y: 189, distance: 358.4
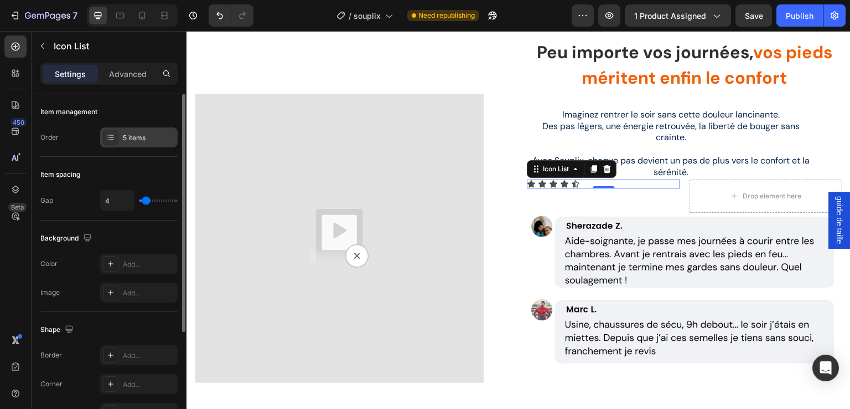
click at [113, 133] on icon at bounding box center [110, 137] width 9 height 9
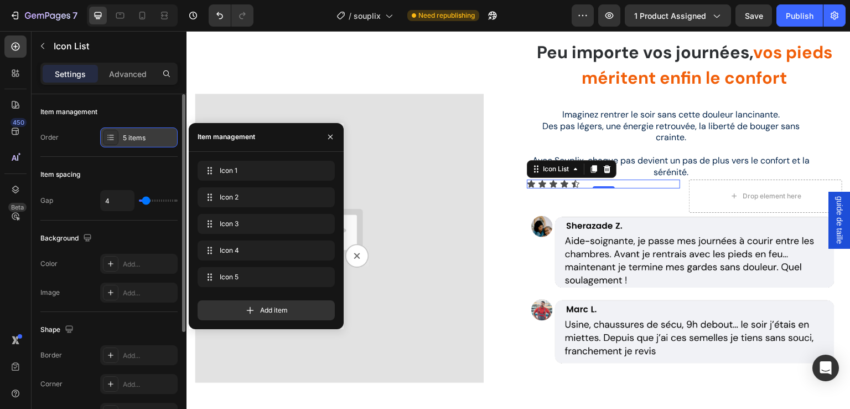
click at [113, 133] on icon at bounding box center [110, 137] width 9 height 9
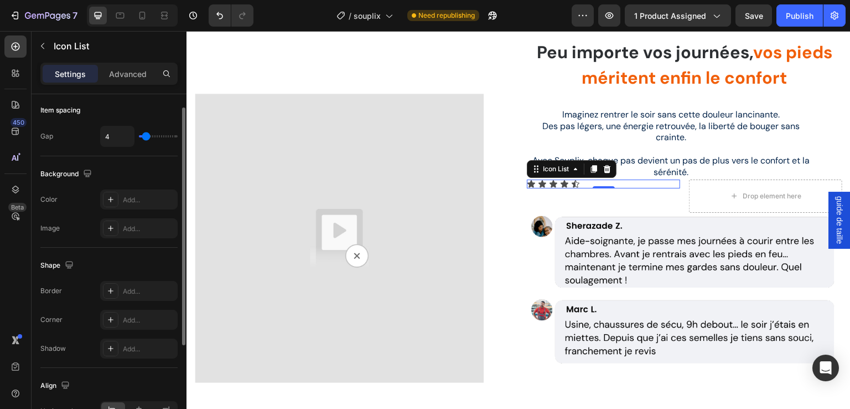
scroll to position [46, 0]
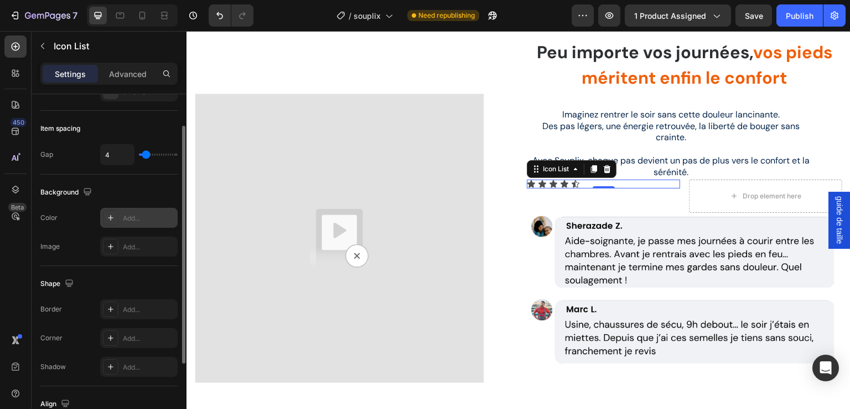
click at [137, 218] on div "Add..." at bounding box center [149, 218] width 52 height 10
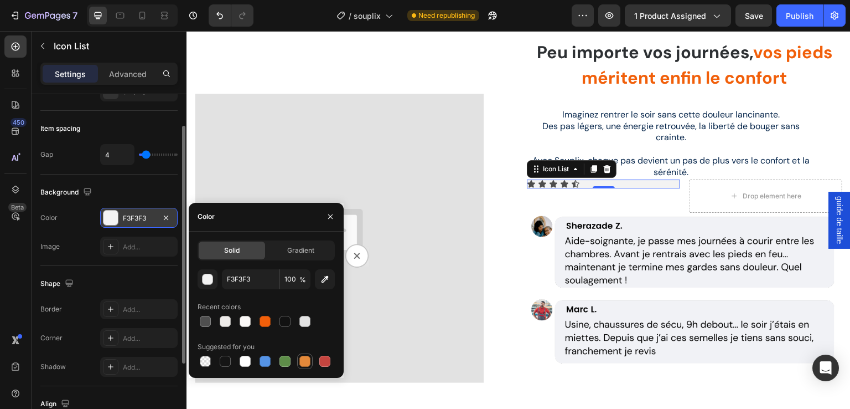
click at [307, 362] on div at bounding box center [305, 360] width 11 height 11
type input "E4893A"
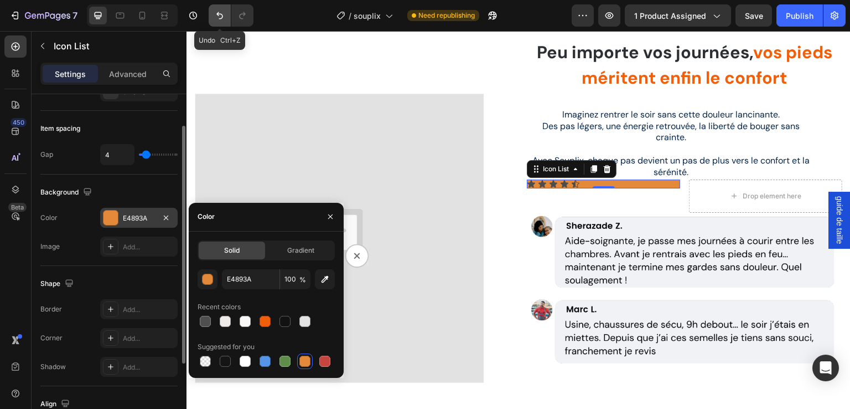
click at [225, 16] on icon "Undo/Redo" at bounding box center [219, 15] width 11 height 11
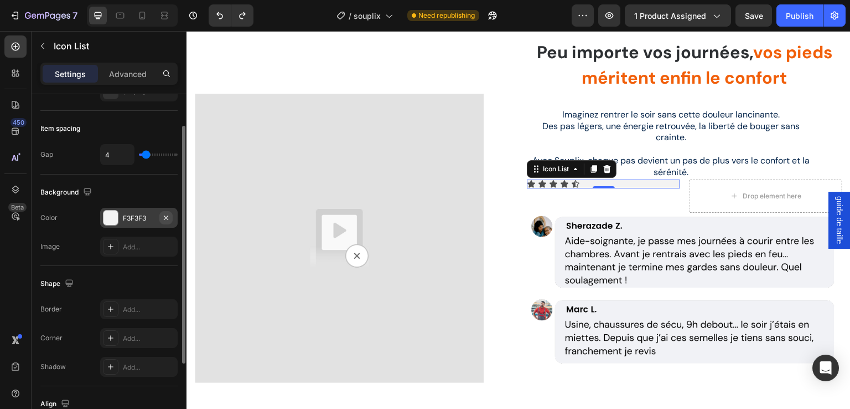
click at [163, 213] on icon "button" at bounding box center [166, 217] width 9 height 9
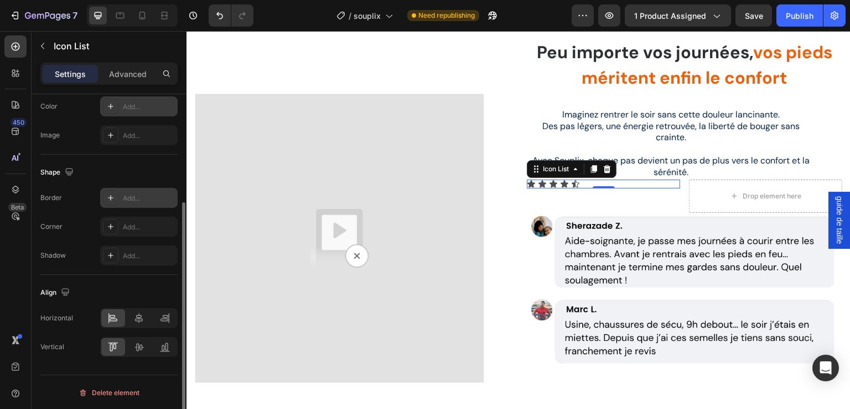
scroll to position [0, 0]
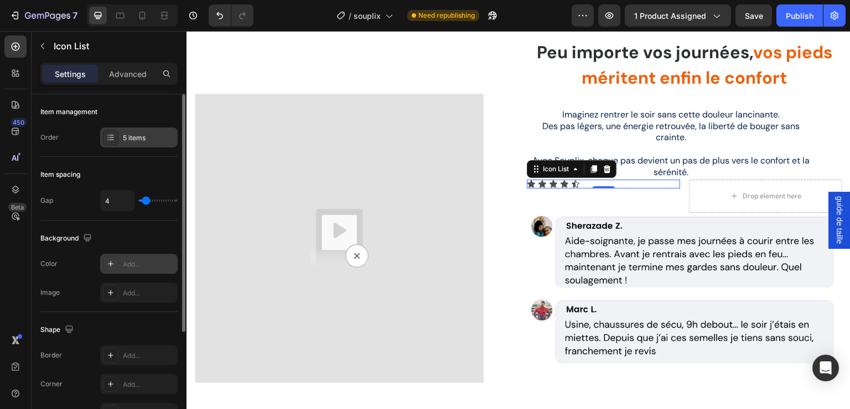
click at [111, 138] on icon at bounding box center [110, 137] width 9 height 9
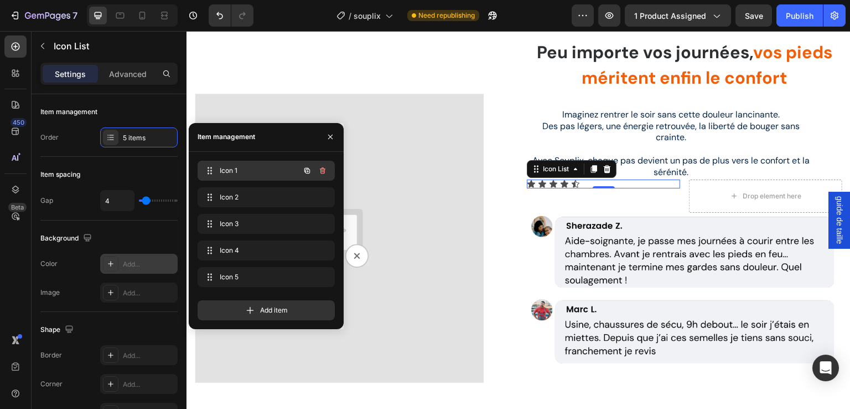
click at [223, 173] on span "Icon 1" at bounding box center [251, 171] width 63 height 10
click at [220, 169] on span "Icon 1" at bounding box center [259, 171] width 82 height 10
click at [529, 181] on icon at bounding box center [531, 183] width 9 height 9
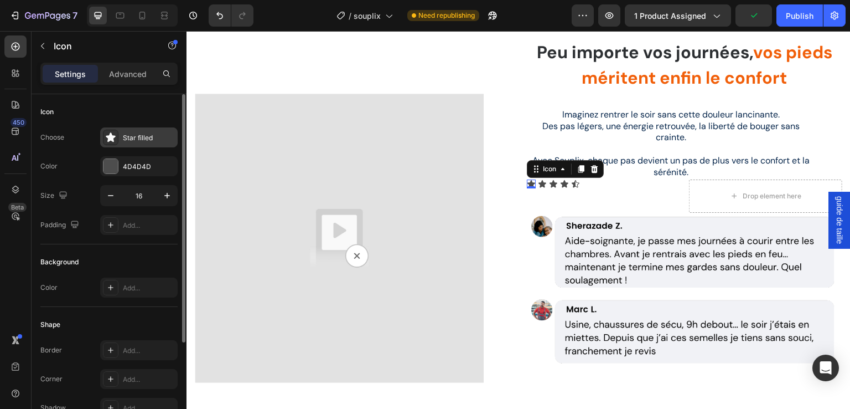
click at [111, 138] on icon at bounding box center [110, 136] width 9 height 9
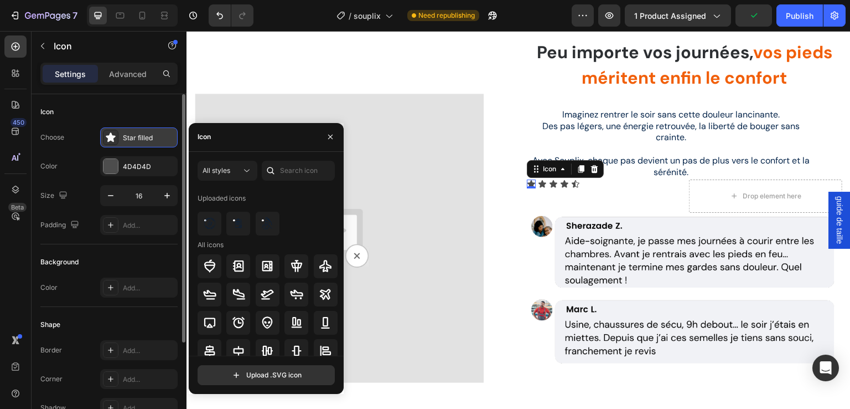
click at [111, 138] on icon at bounding box center [110, 136] width 9 height 9
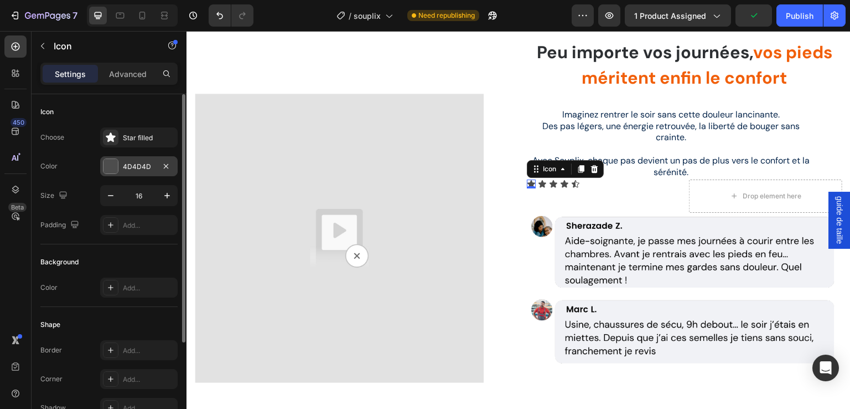
click at [109, 167] on div at bounding box center [111, 166] width 14 height 14
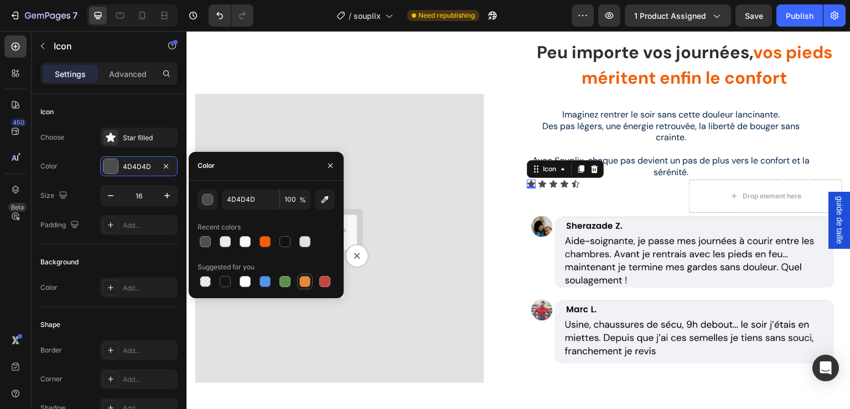
click at [303, 285] on div at bounding box center [305, 281] width 11 height 11
click at [209, 198] on div "button" at bounding box center [208, 199] width 11 height 11
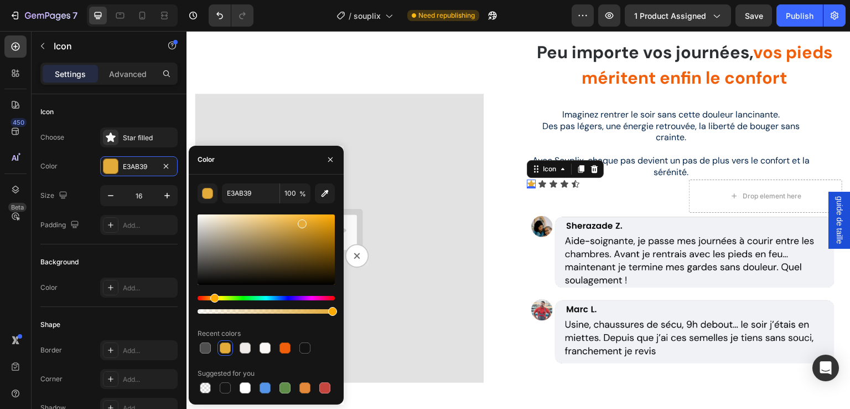
click at [213, 297] on div "Hue" at bounding box center [214, 297] width 9 height 9
type input "FFBB35"
drag, startPoint x: 300, startPoint y: 221, endPoint x: 307, endPoint y: 213, distance: 11.0
click at [307, 214] on div at bounding box center [266, 249] width 137 height 70
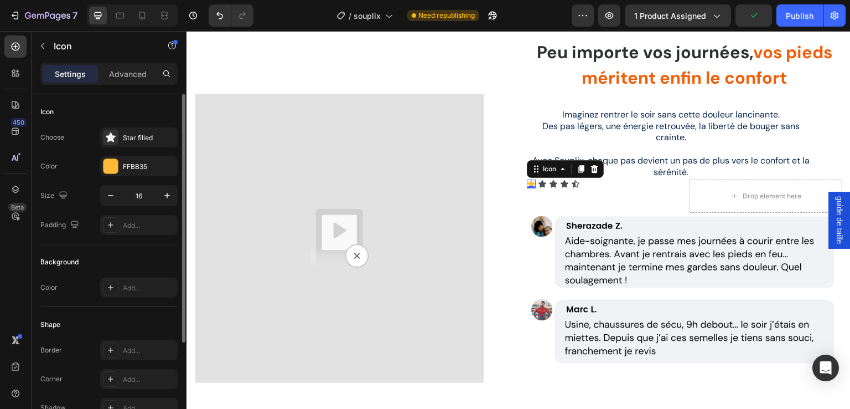
click at [164, 149] on div "Choose Star filled Color FFBB35 Size 16 Padding Add..." at bounding box center [108, 180] width 137 height 107
click at [538, 183] on div "Icon 0" at bounding box center [542, 183] width 9 height 9
click at [111, 162] on div at bounding box center [111, 166] width 14 height 14
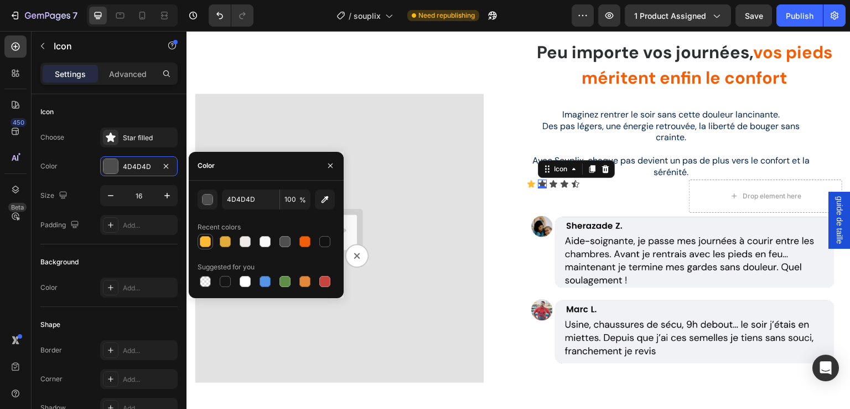
click at [205, 242] on div at bounding box center [205, 241] width 11 height 11
type input "FFBB35"
click at [552, 183] on icon at bounding box center [554, 183] width 8 height 7
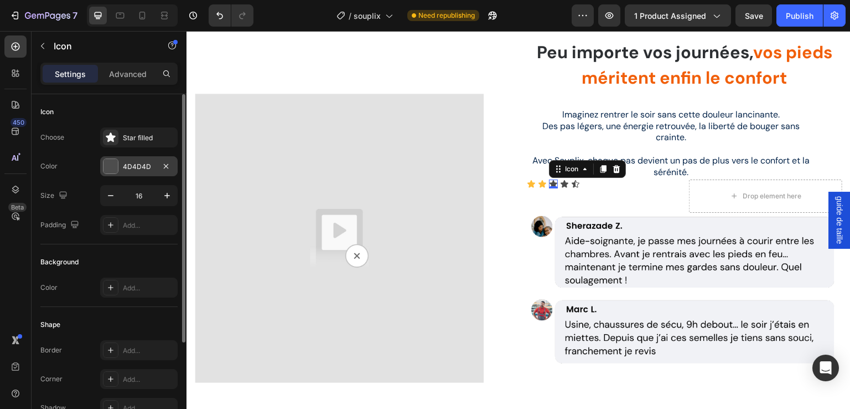
click at [118, 167] on div "4D4D4D" at bounding box center [139, 166] width 78 height 20
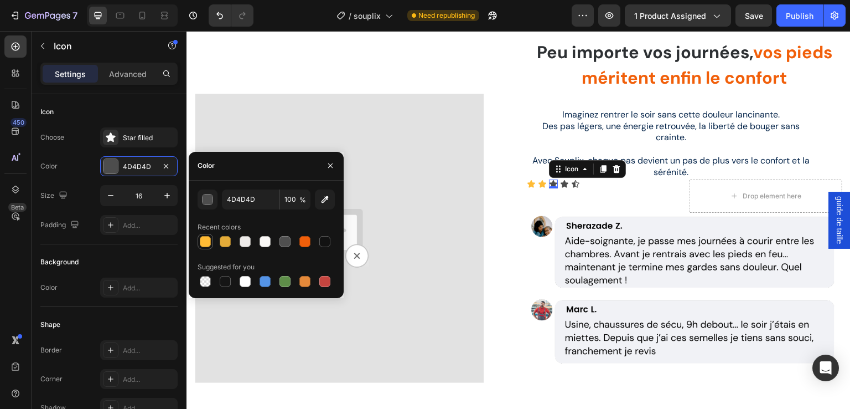
drag, startPoint x: 202, startPoint y: 241, endPoint x: 202, endPoint y: 205, distance: 36.5
click at [203, 241] on div at bounding box center [205, 241] width 11 height 11
type input "FFBB35"
click at [560, 187] on icon at bounding box center [564, 183] width 9 height 9
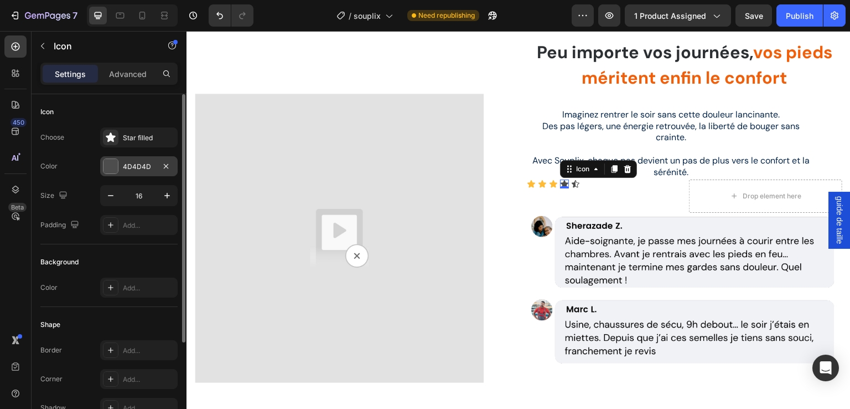
click at [105, 168] on div at bounding box center [111, 166] width 14 height 14
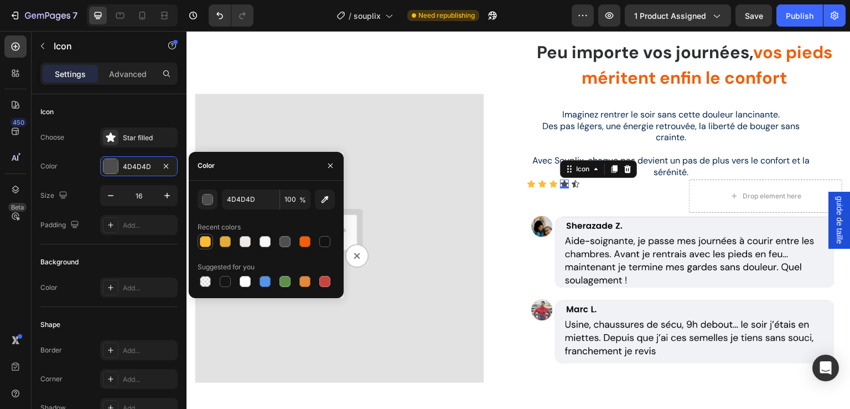
click at [204, 239] on div at bounding box center [205, 241] width 11 height 11
type input "FFBB35"
click at [574, 183] on icon at bounding box center [575, 183] width 9 height 9
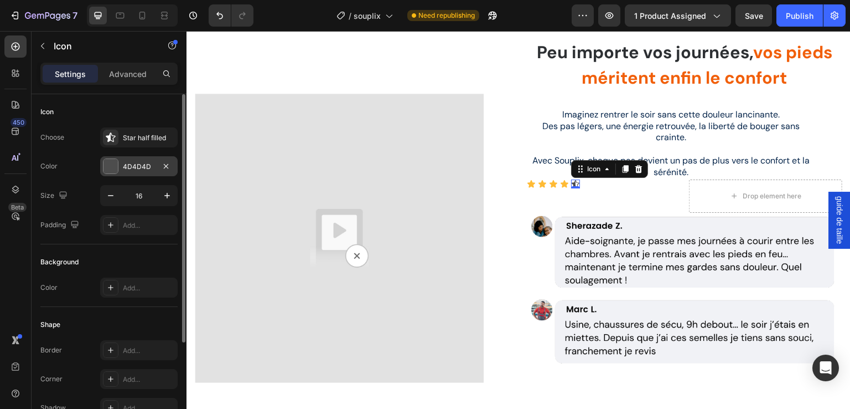
click at [106, 170] on div at bounding box center [111, 166] width 14 height 14
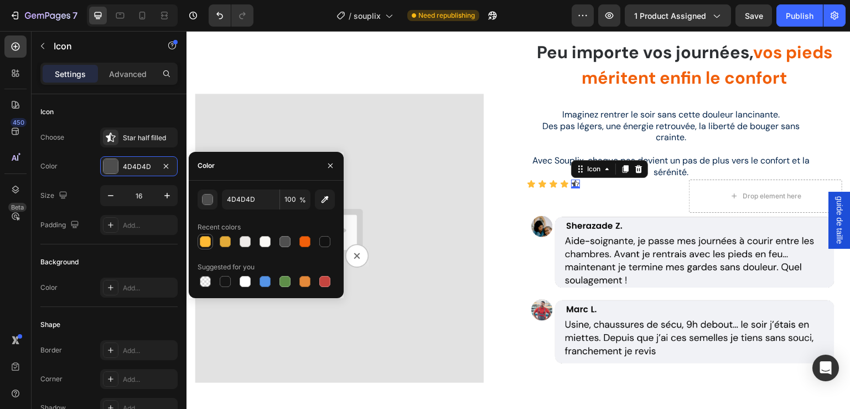
click at [202, 241] on div at bounding box center [205, 241] width 11 height 11
type input "FFBB35"
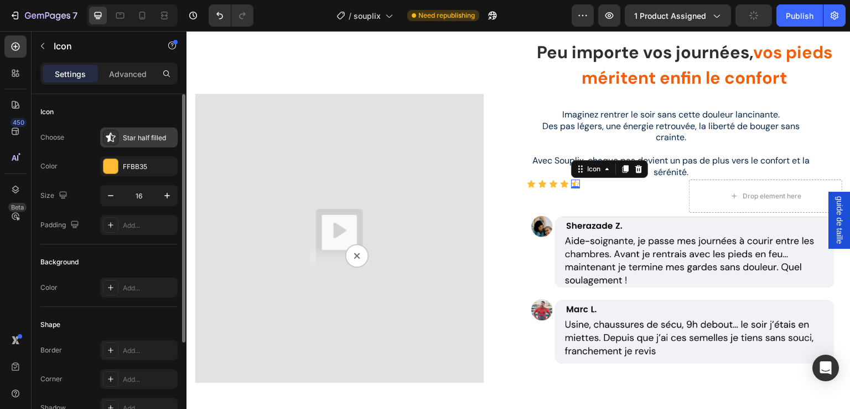
click at [127, 135] on div "Star half filled" at bounding box center [149, 138] width 52 height 10
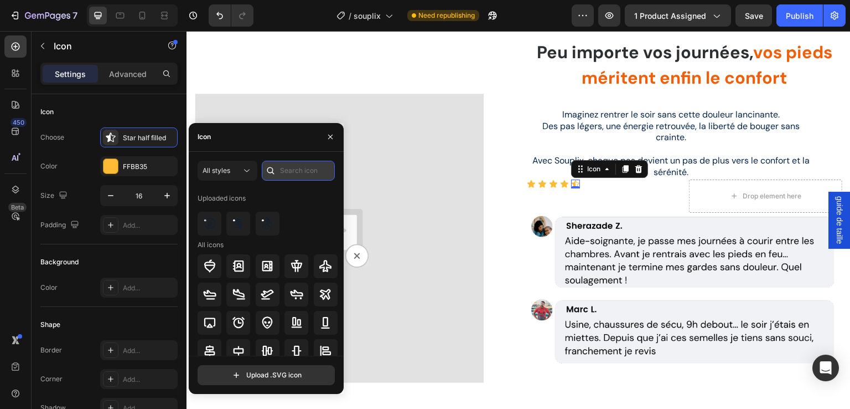
click at [295, 169] on input "text" at bounding box center [298, 171] width 73 height 20
type input "star"
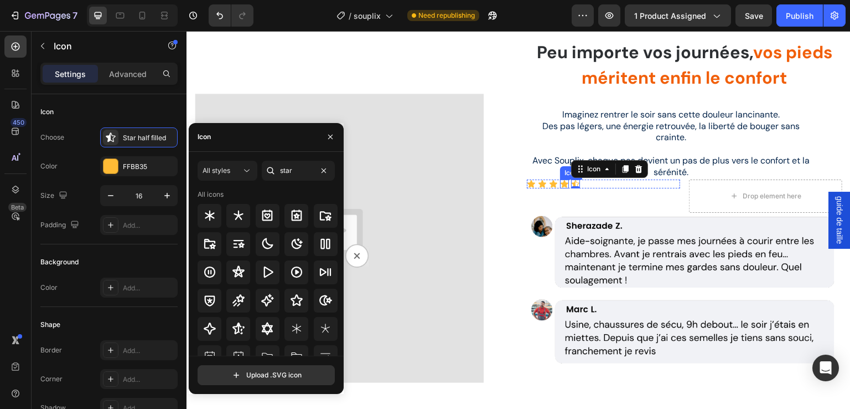
click at [561, 183] on icon at bounding box center [565, 183] width 8 height 7
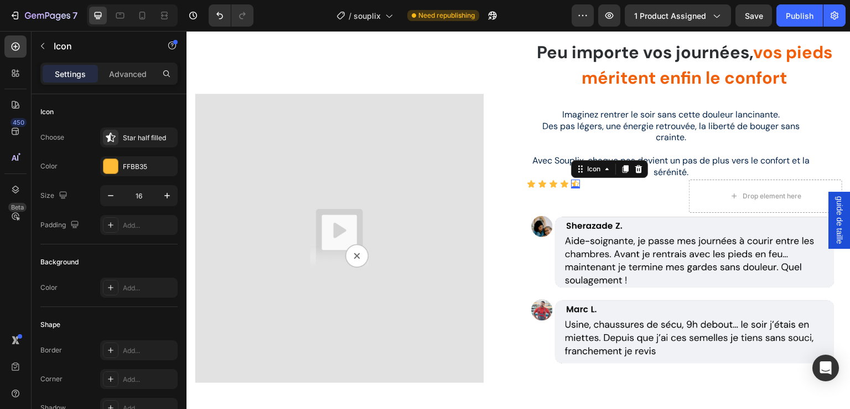
click at [572, 183] on div "Icon 0" at bounding box center [575, 183] width 9 height 9
click at [126, 138] on div "Star half filled" at bounding box center [149, 138] width 52 height 10
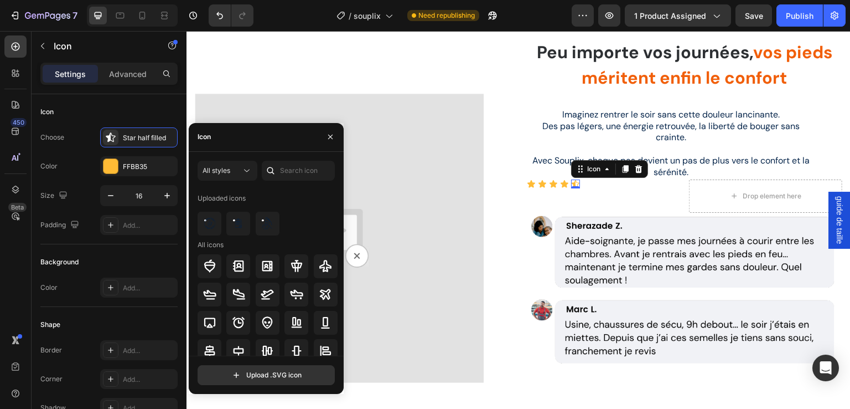
click at [248, 136] on div "Icon" at bounding box center [266, 137] width 155 height 29
click at [298, 167] on input "text" at bounding box center [298, 171] width 73 height 20
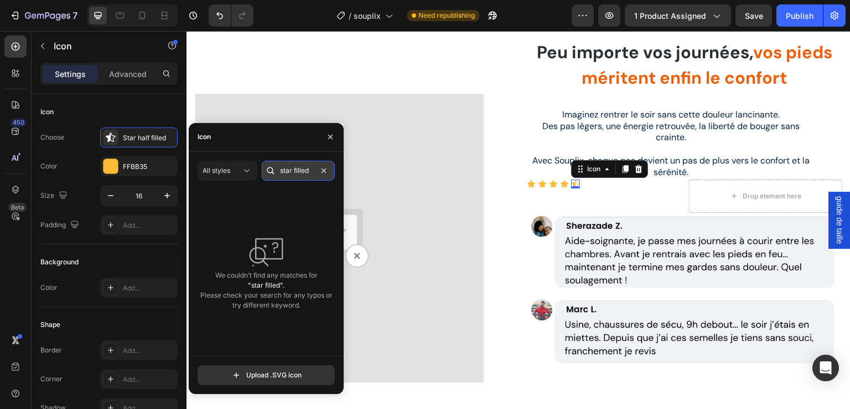
click at [282, 169] on input "star filled" at bounding box center [298, 171] width 73 height 20
click at [295, 170] on input "Star filled" at bounding box center [298, 171] width 73 height 20
type input "Star filled"
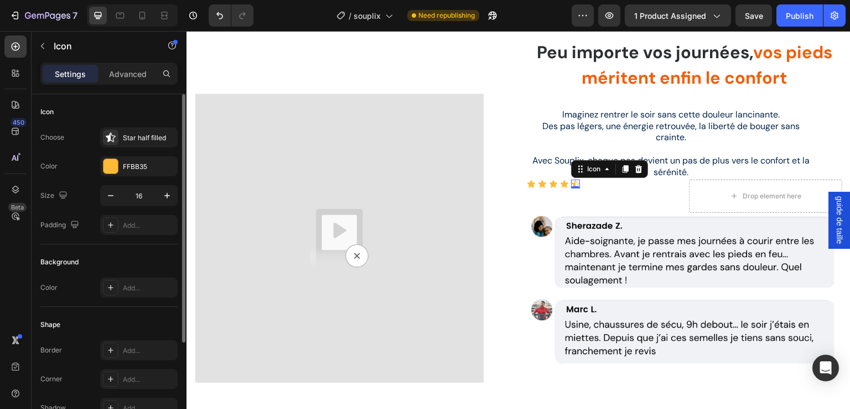
click at [69, 136] on div "Choose Star half filled" at bounding box center [108, 137] width 137 height 20
click at [596, 183] on div "Icon Icon Icon Icon Icon 0" at bounding box center [603, 183] width 153 height 9
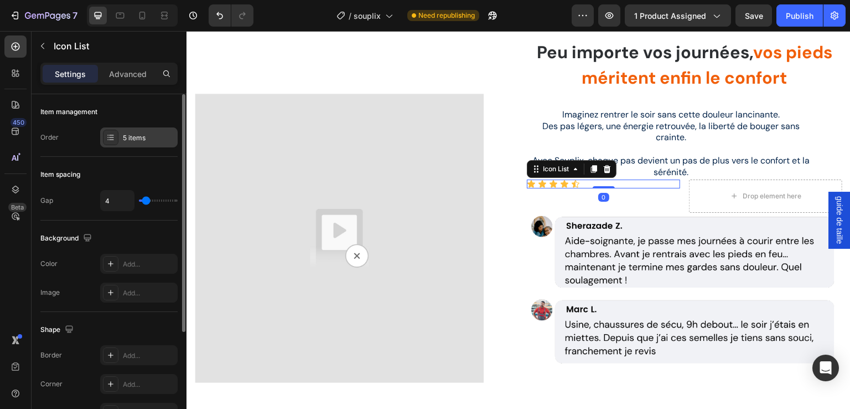
click at [104, 141] on div at bounding box center [111, 138] width 16 height 16
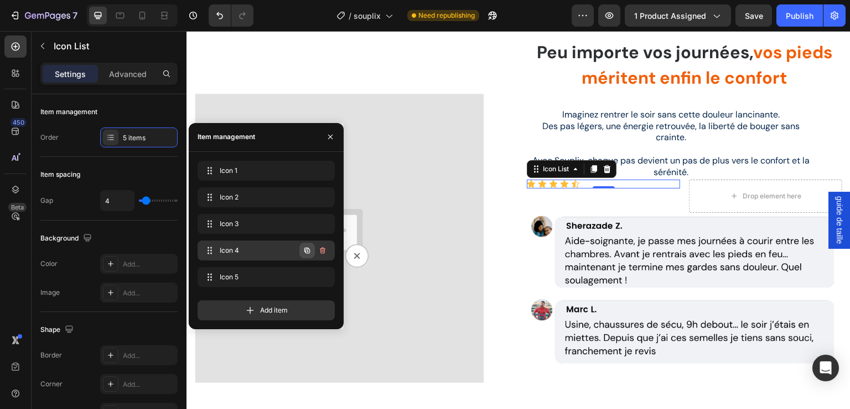
click at [309, 249] on icon "button" at bounding box center [307, 250] width 9 height 9
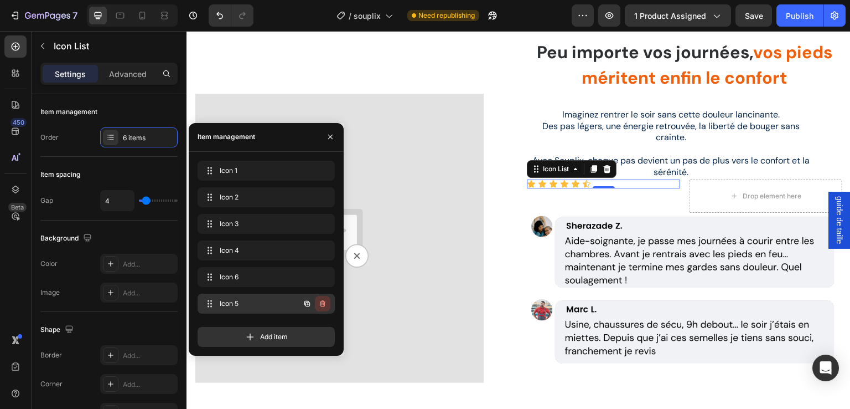
click at [322, 302] on icon "button" at bounding box center [322, 303] width 9 height 9
click at [319, 301] on div "Delete" at bounding box center [315, 303] width 20 height 10
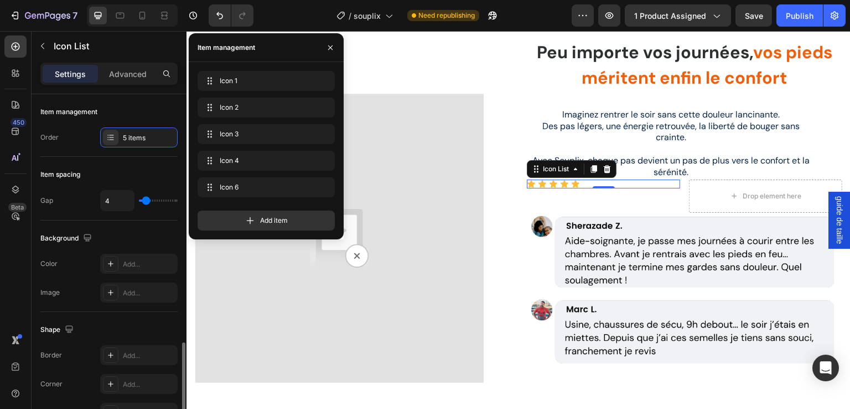
scroll to position [157, 0]
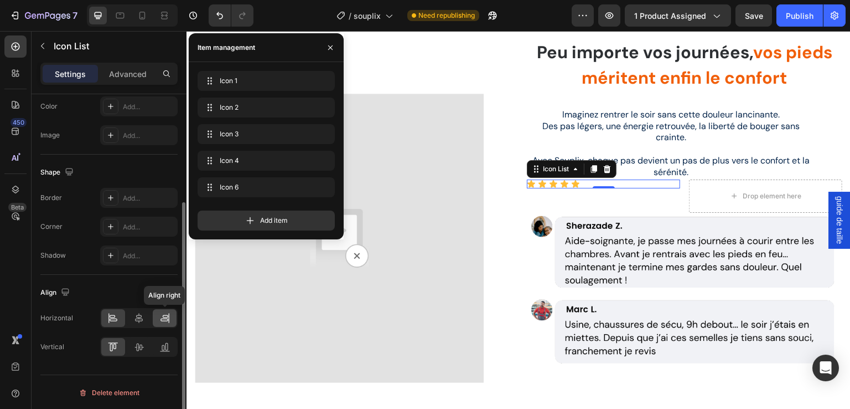
click at [170, 317] on icon at bounding box center [164, 317] width 11 height 11
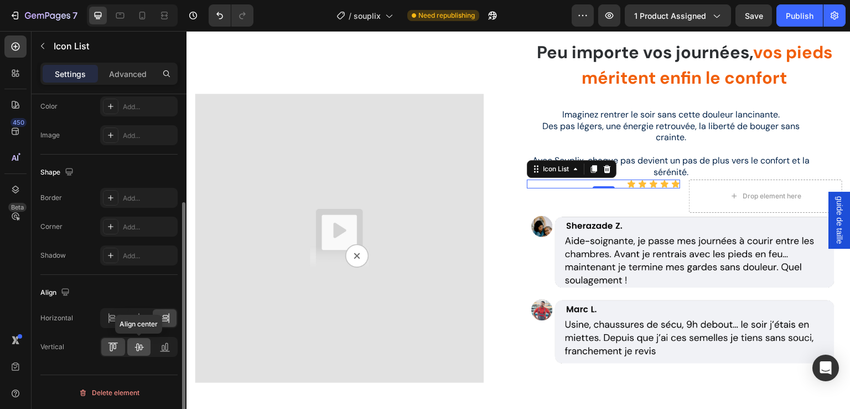
click at [142, 349] on icon at bounding box center [138, 346] width 11 height 11
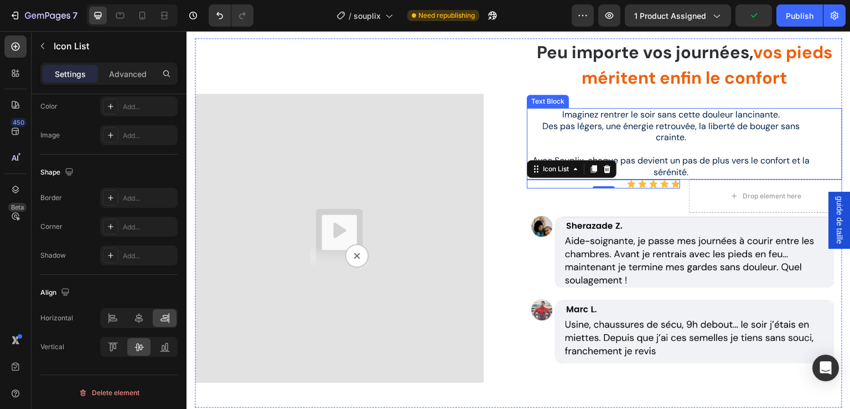
click at [716, 163] on p "Avec Souplix, chaque pas devient un pas de plus vers le confort et la sérénité." at bounding box center [671, 160] width 287 height 34
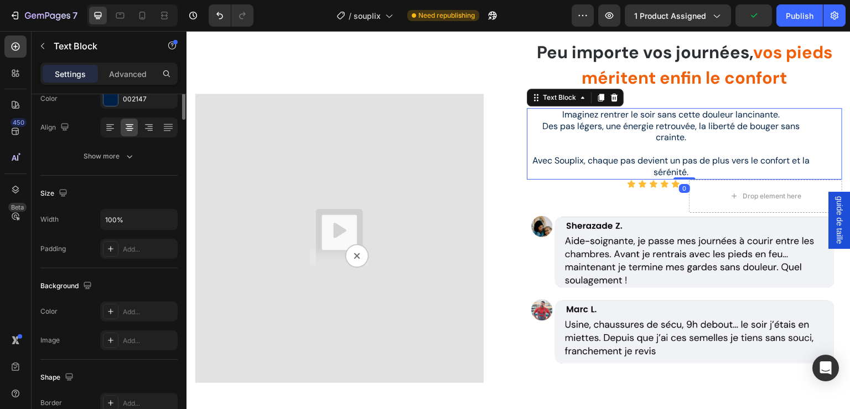
scroll to position [0, 0]
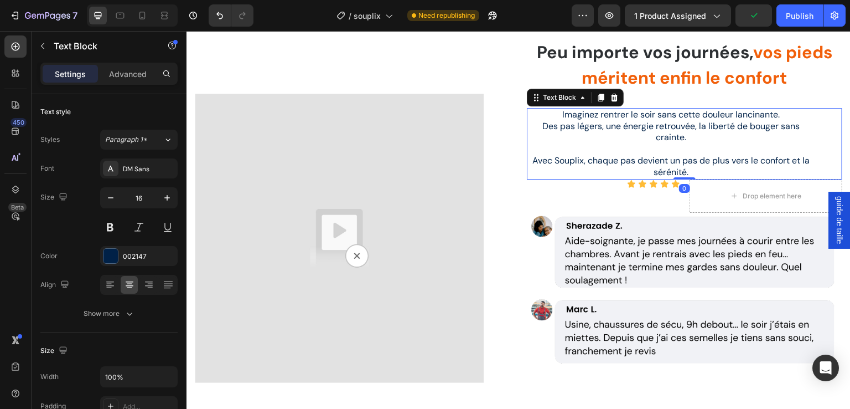
click at [599, 96] on icon at bounding box center [602, 98] width 6 height 8
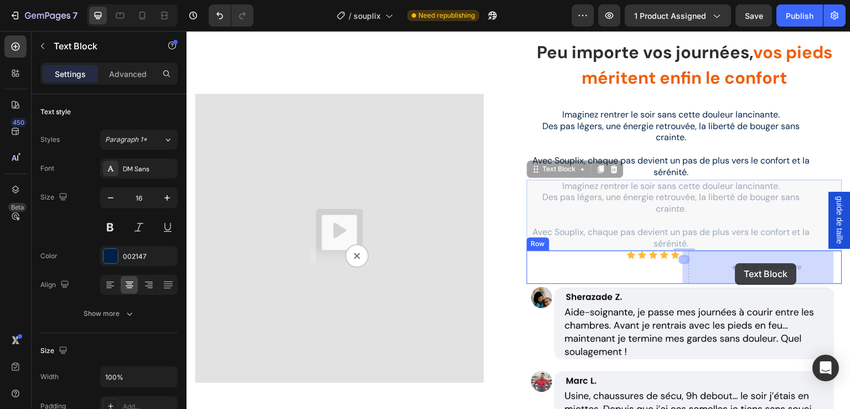
drag, startPoint x: 537, startPoint y: 168, endPoint x: 736, endPoint y: 263, distance: 220.4
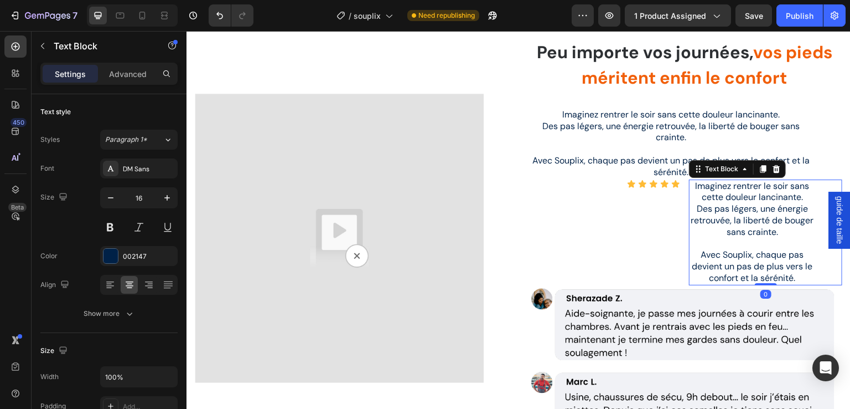
click at [724, 209] on p "Imaginez rentrer le soir sans cette douleur lancinante. Des pas légers, une éne…" at bounding box center [752, 210] width 125 height 58
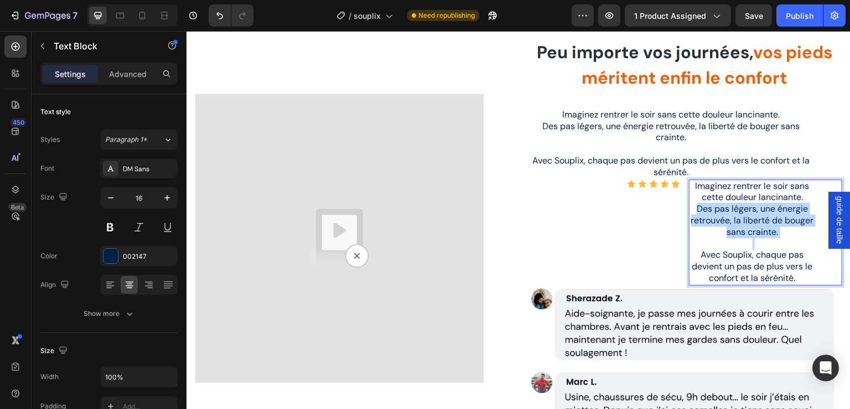
click at [724, 209] on p "Imaginez rentrer le soir sans cette douleur lancinante. Des pas légers, une éne…" at bounding box center [752, 210] width 125 height 58
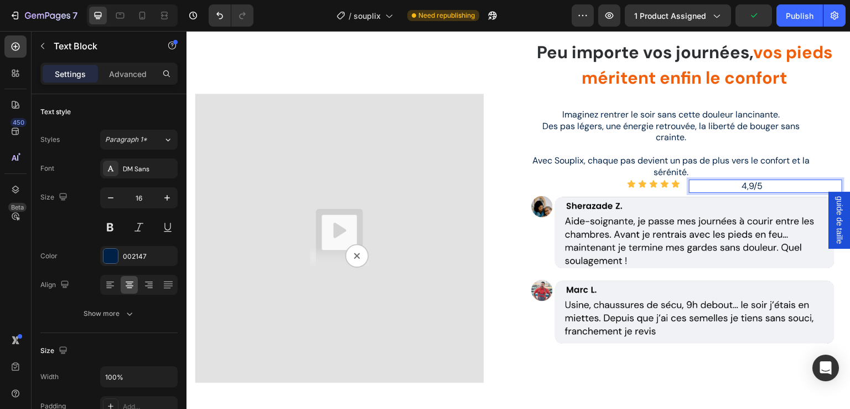
click at [742, 187] on p "4,9/5" at bounding box center [752, 187] width 125 height 12
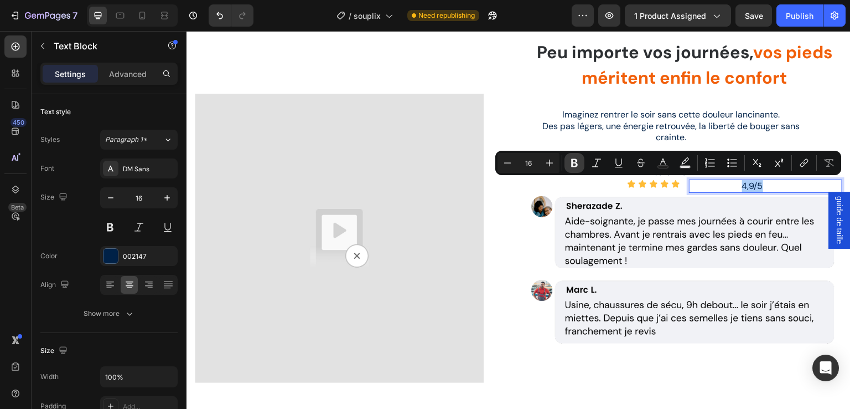
click at [573, 164] on icon "Editor contextual toolbar" at bounding box center [574, 163] width 7 height 8
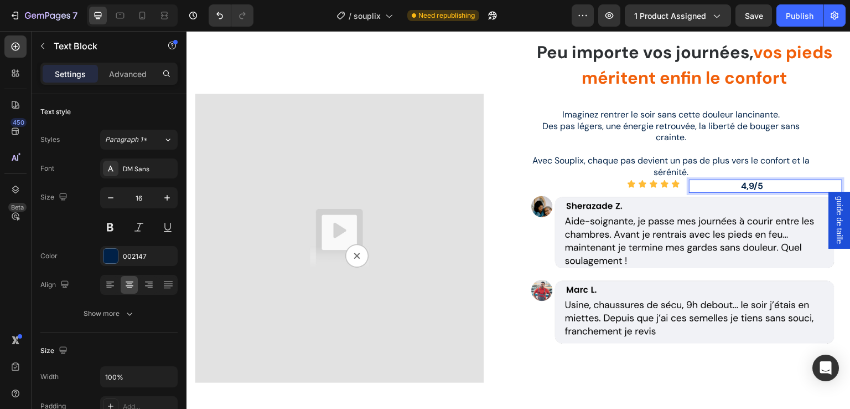
click at [749, 185] on strong "4,9/5" at bounding box center [753, 186] width 22 height 12
click at [112, 285] on icon at bounding box center [110, 285] width 8 height 1
click at [109, 199] on icon "button" at bounding box center [110, 197] width 11 height 11
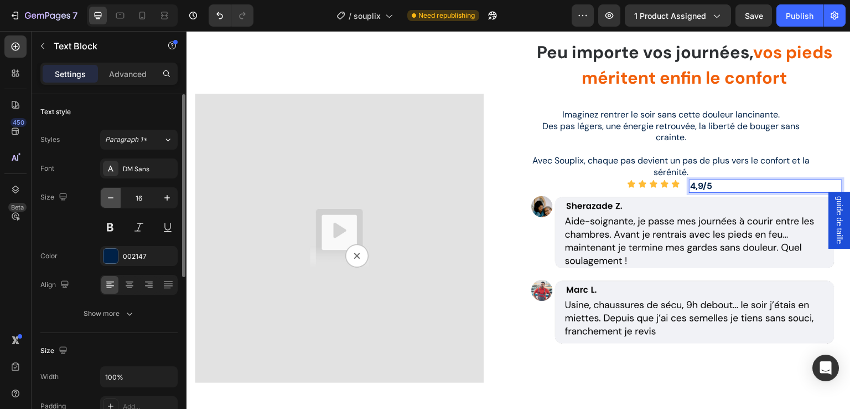
click at [109, 199] on icon "button" at bounding box center [110, 197] width 11 height 11
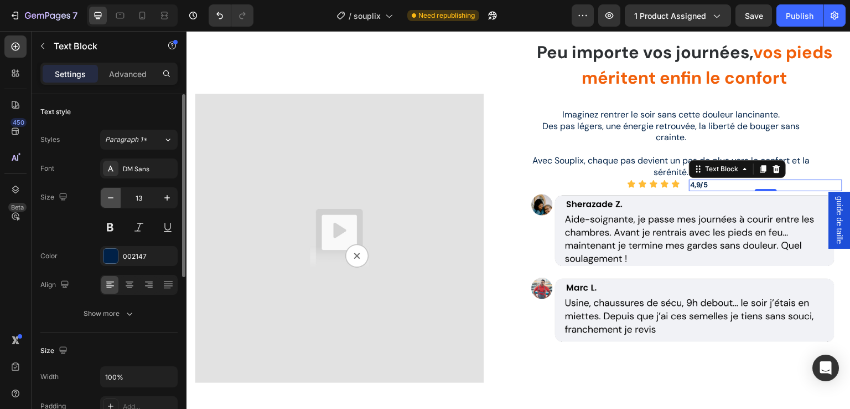
click at [109, 199] on icon "button" at bounding box center [110, 197] width 11 height 11
drag, startPoint x: 159, startPoint y: 198, endPoint x: 389, endPoint y: 197, distance: 229.2
click at [159, 198] on button "button" at bounding box center [167, 198] width 20 height 20
type input "13"
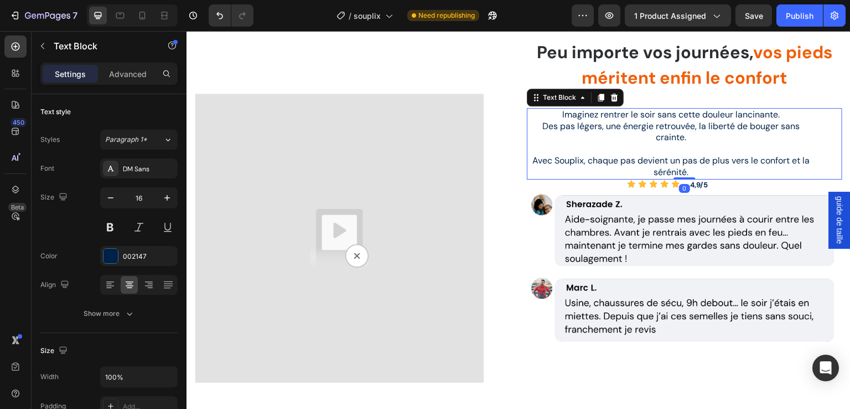
click at [648, 166] on p "Avec Souplix, chaque pas devient un pas de plus vers le confort et la sérénité." at bounding box center [671, 160] width 287 height 34
click at [130, 79] on p "Advanced" at bounding box center [128, 74] width 38 height 12
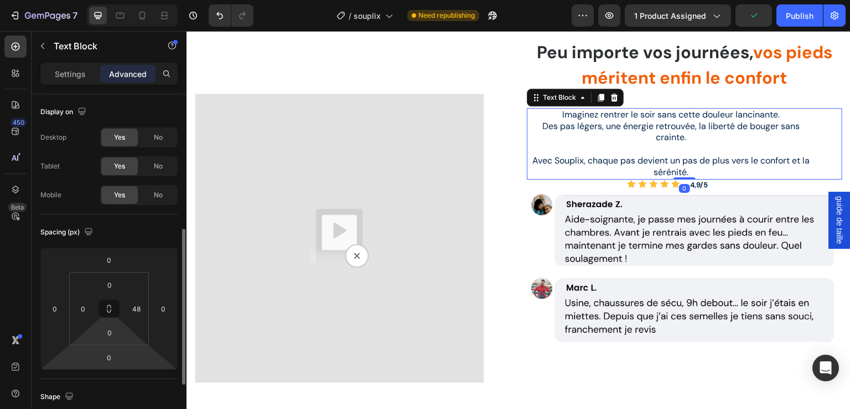
scroll to position [93, 0]
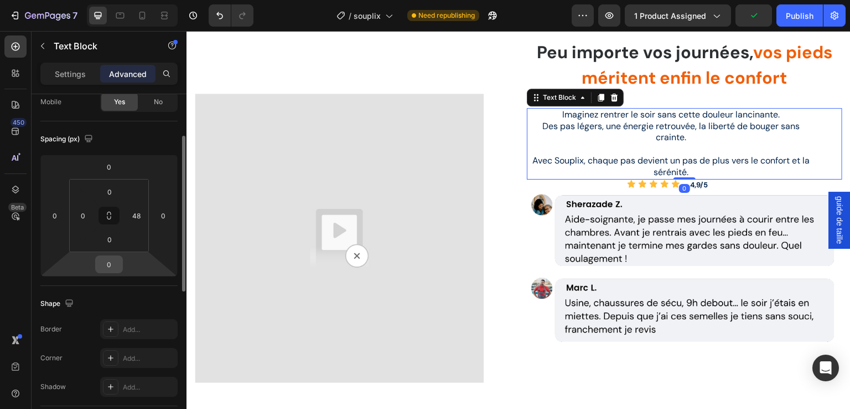
click at [120, 260] on div "0" at bounding box center [109, 264] width 28 height 18
click at [115, 260] on input "0" at bounding box center [109, 264] width 22 height 17
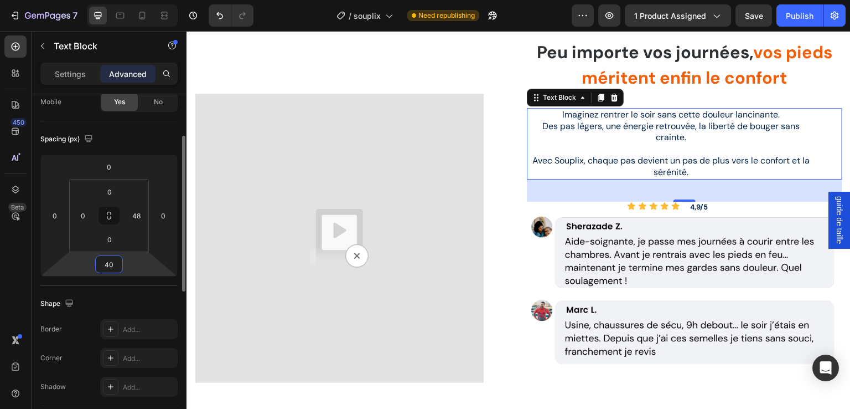
click at [112, 265] on input "40" at bounding box center [109, 264] width 22 height 17
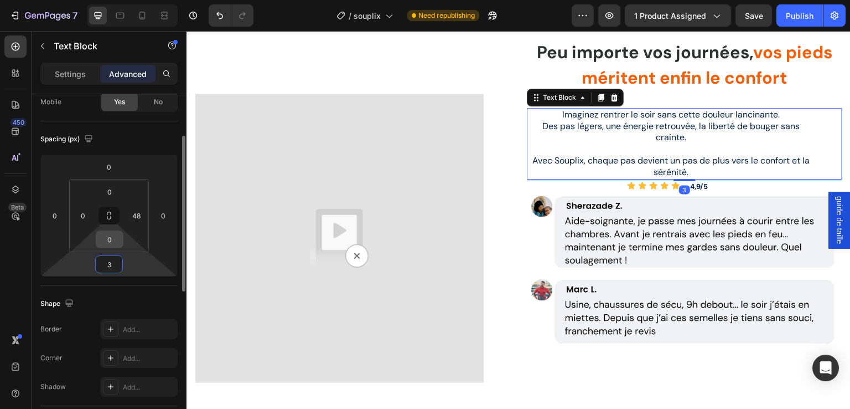
type input "30"
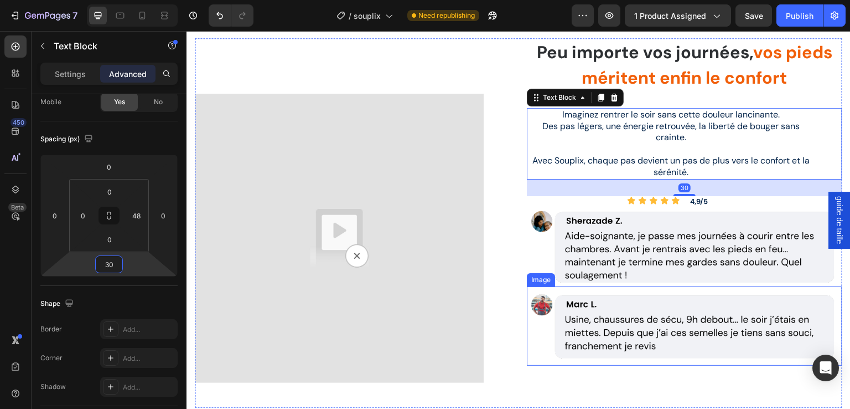
click at [500, 323] on div "Video Video Row" at bounding box center [353, 246] width 316 height 305
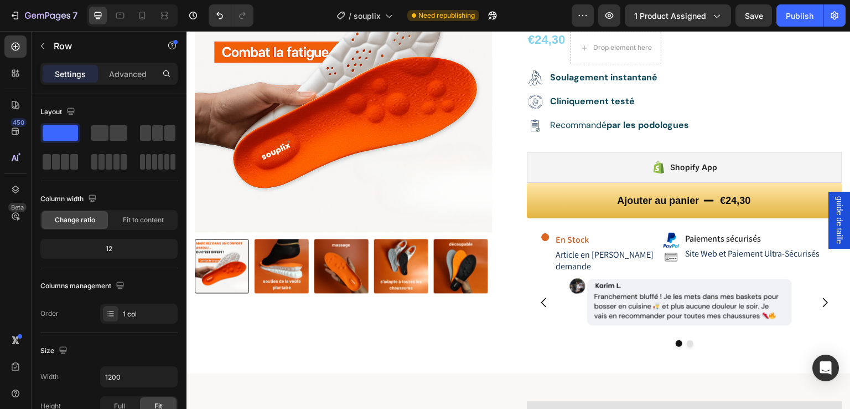
scroll to position [164, 0]
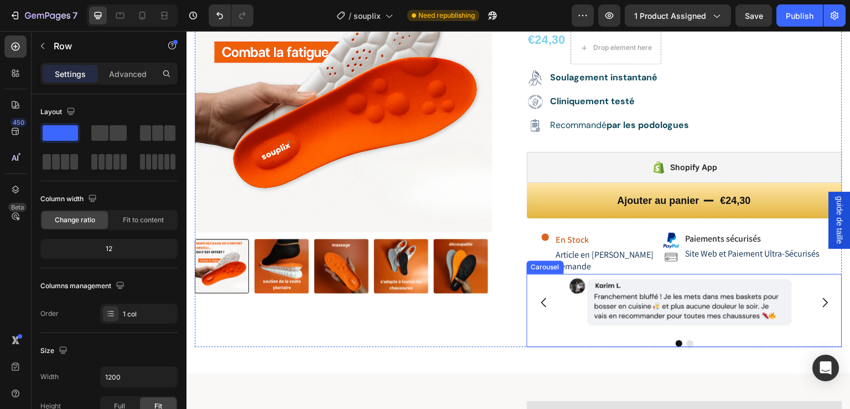
click at [822, 296] on icon "Carousel Next Arrow" at bounding box center [825, 302] width 13 height 13
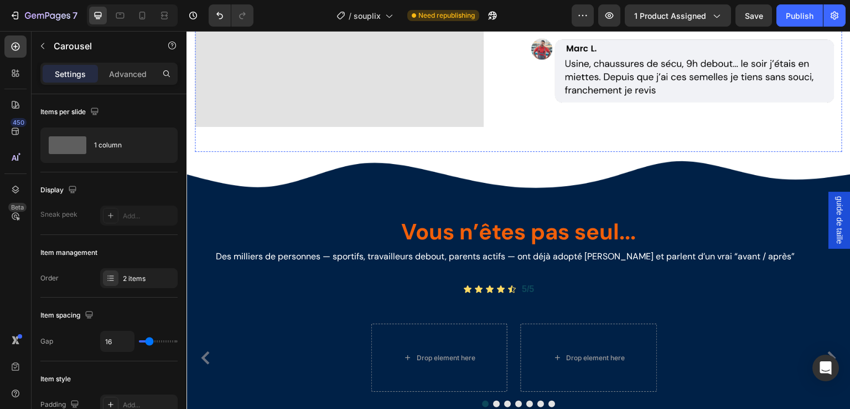
scroll to position [1161, 0]
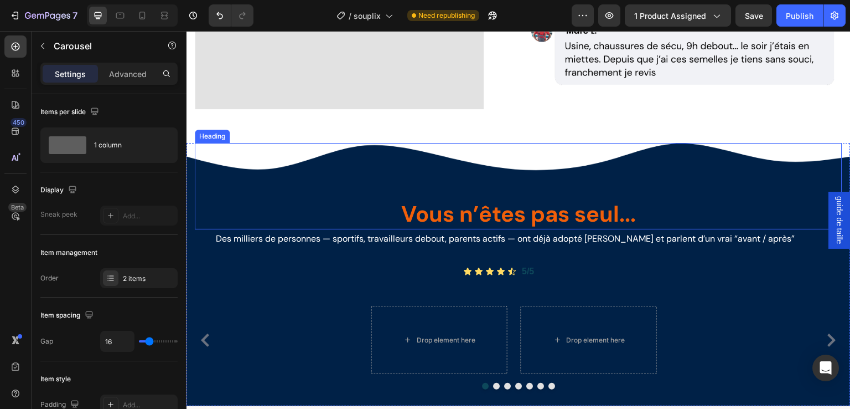
click at [447, 216] on h2 "Vous n’êtes pas seul..." at bounding box center [519, 213] width 648 height 31
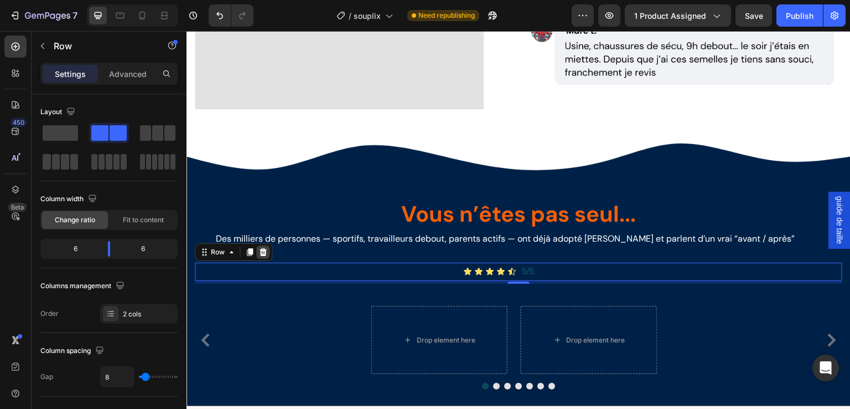
click at [261, 250] on icon at bounding box center [263, 252] width 7 height 8
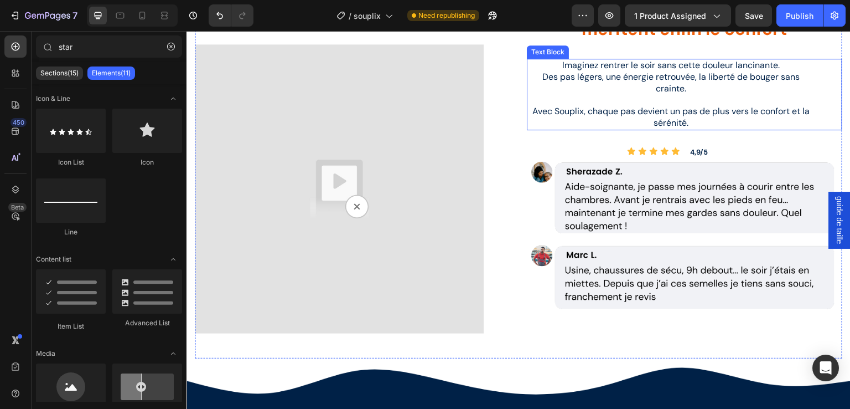
scroll to position [921, 0]
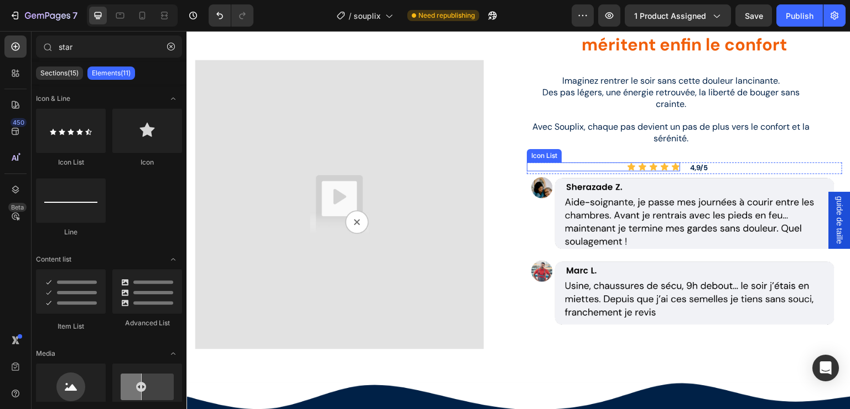
click at [592, 167] on div "Icon Icon Icon Icon Icon" at bounding box center [603, 166] width 153 height 9
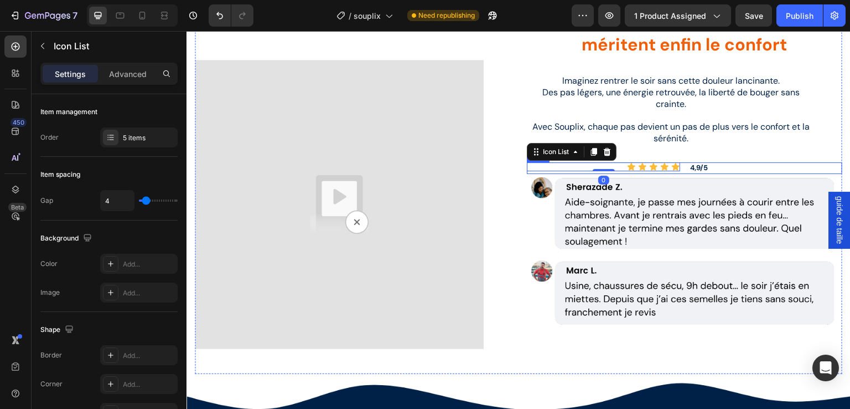
click at [681, 164] on div "Icon Icon Icon Icon Icon Icon List 0 4,9/5 Text Block Row" at bounding box center [685, 168] width 316 height 12
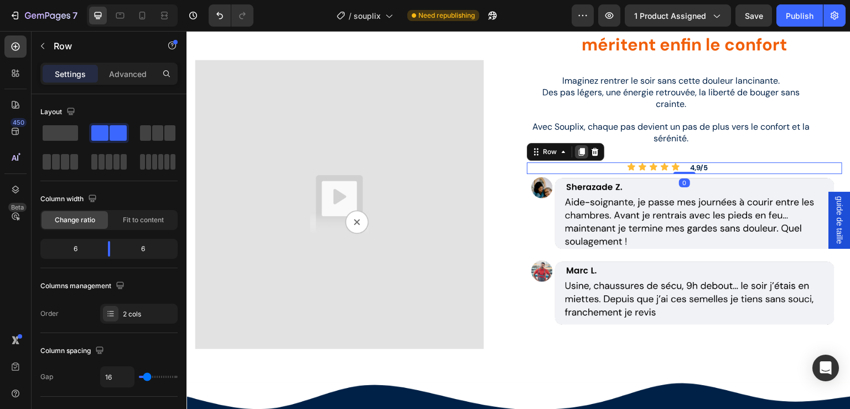
click at [579, 151] on icon at bounding box center [582, 152] width 6 height 8
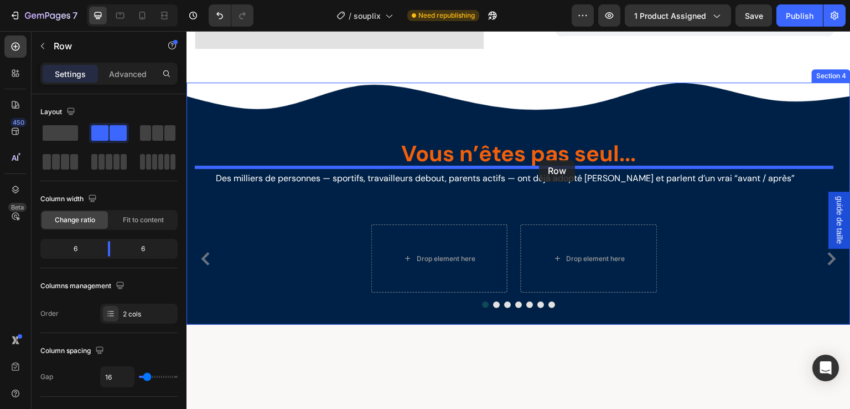
scroll to position [1211, 0]
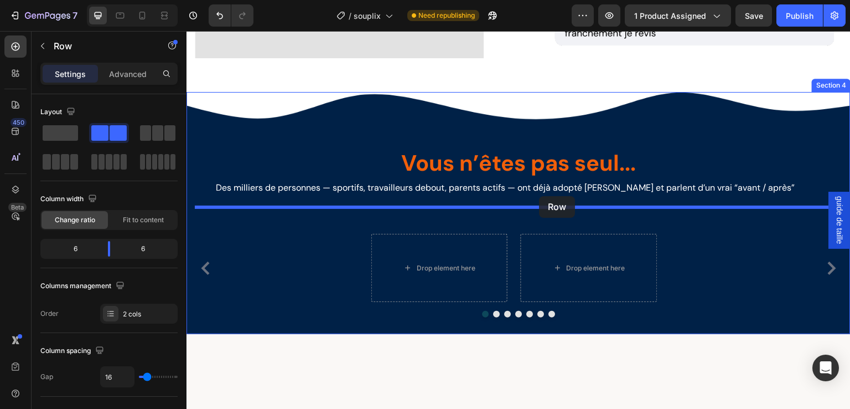
drag, startPoint x: 682, startPoint y: 178, endPoint x: 540, endPoint y: 196, distance: 142.8
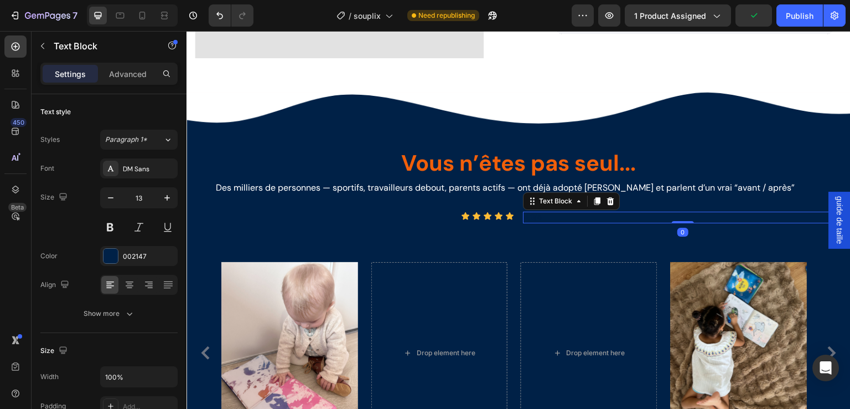
click at [524, 212] on strong "4,9/5" at bounding box center [533, 216] width 18 height 9
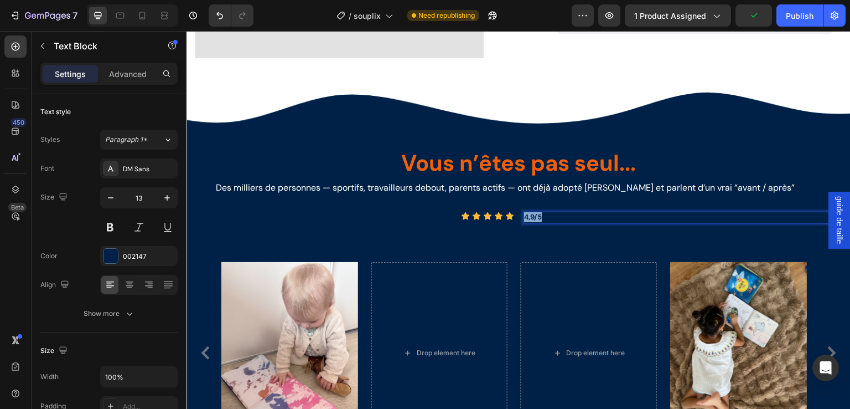
click at [524, 212] on strong "4,9/5" at bounding box center [533, 216] width 18 height 9
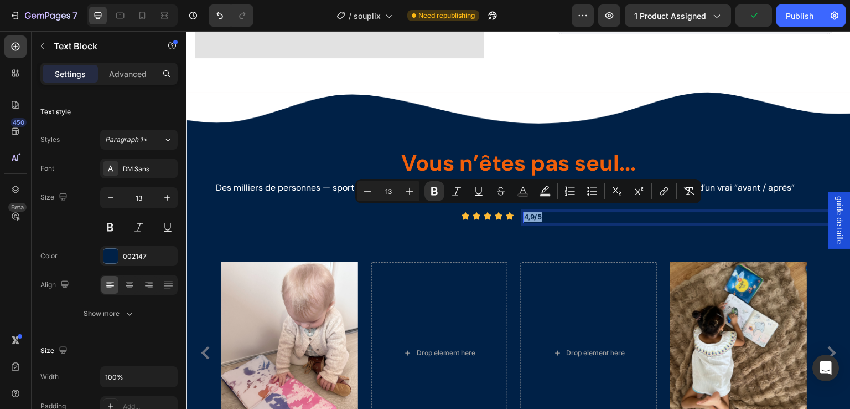
click at [524, 212] on strong "4,9/5" at bounding box center [533, 216] width 18 height 9
click at [522, 195] on rect "Editor contextual toolbar" at bounding box center [523, 195] width 11 height 3
type input "002147"
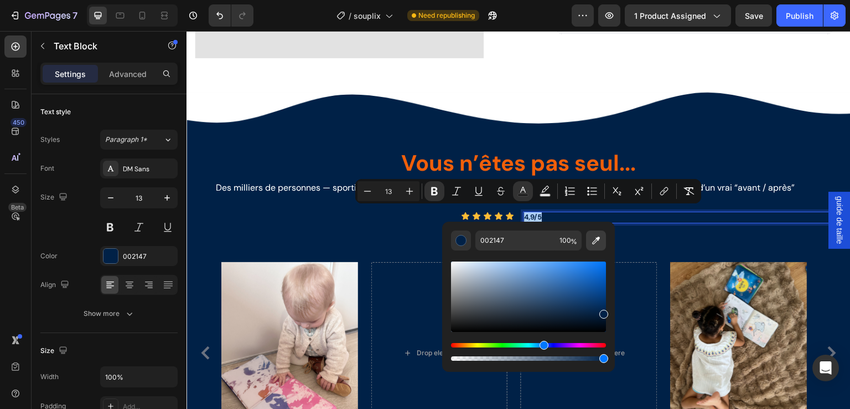
click at [597, 243] on icon "Editor contextual toolbar" at bounding box center [596, 240] width 11 height 11
type input "FFBB35"
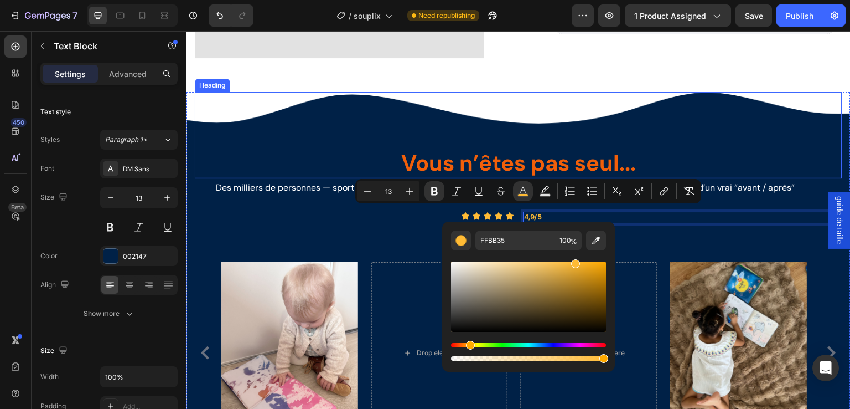
click at [633, 118] on div "Vous n’êtes pas seul... Heading" at bounding box center [519, 135] width 648 height 86
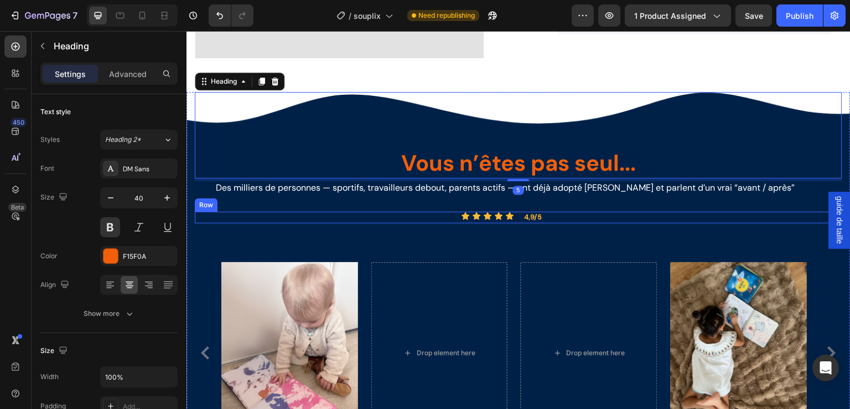
click at [515, 214] on div "Icon Icon Icon Icon Icon Icon List 4,9/5 Text Block Row" at bounding box center [519, 218] width 648 height 12
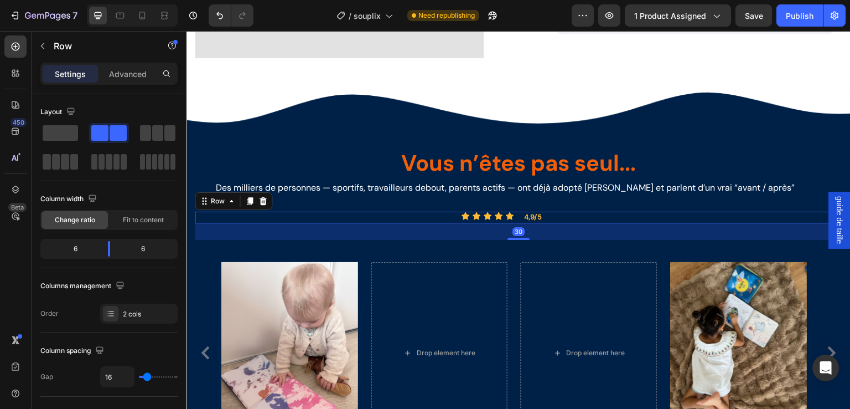
click at [515, 214] on div "Icon Icon Icon Icon Icon Icon List 4,9/5 Text Block Row 30" at bounding box center [519, 218] width 648 height 12
click at [517, 214] on div "Icon Icon Icon Icon Icon Icon List 4,9/5 Text Block Row 30" at bounding box center [519, 218] width 648 height 12
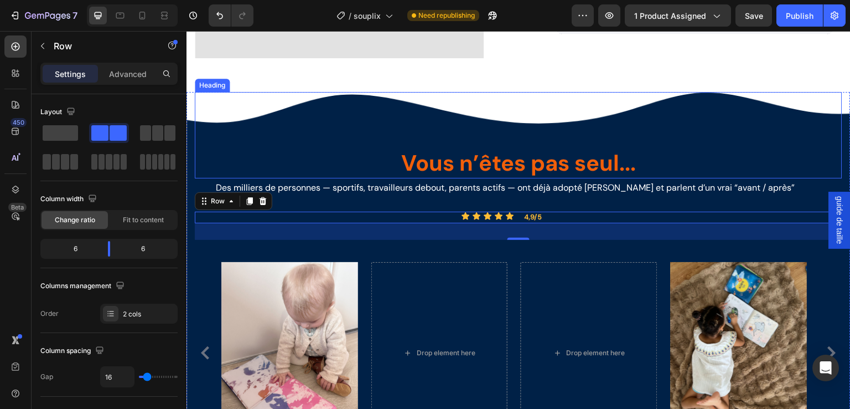
click at [681, 110] on div "Vous n’êtes pas seul... Heading" at bounding box center [519, 135] width 648 height 86
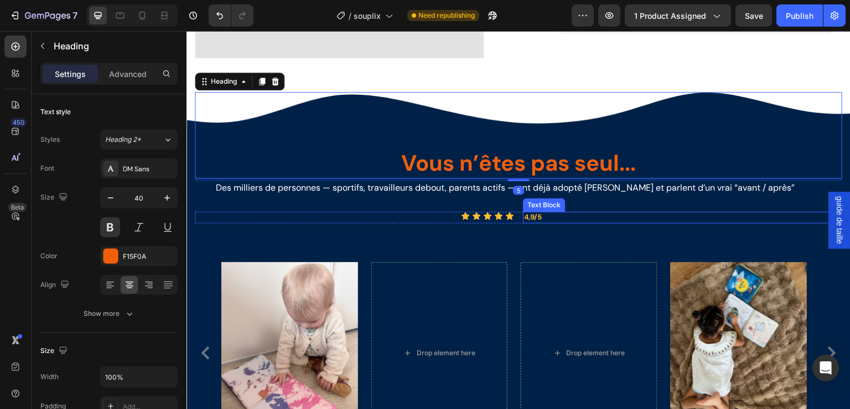
click at [524, 214] on strong "4,9/5" at bounding box center [533, 216] width 18 height 9
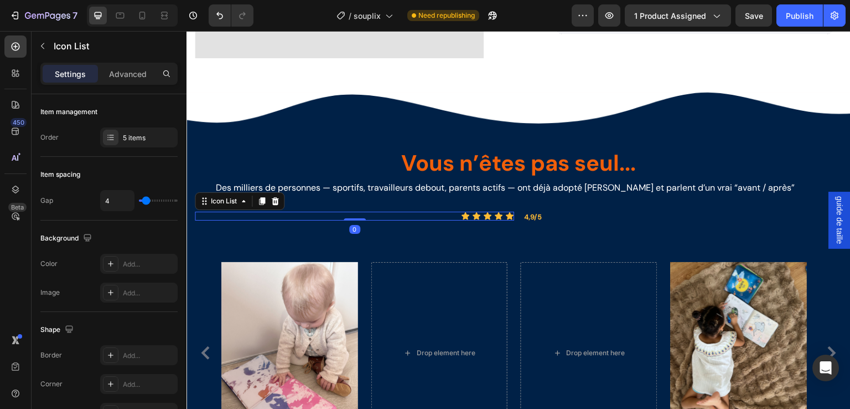
click at [452, 212] on div "Icon Icon Icon Icon Icon" at bounding box center [354, 216] width 319 height 9
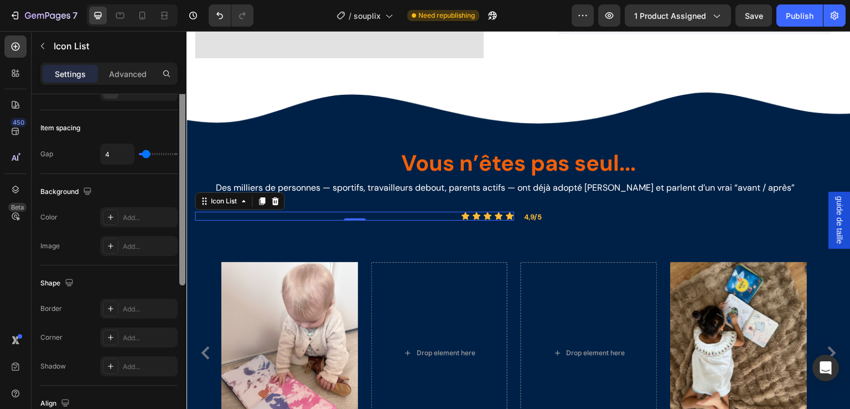
scroll to position [0, 0]
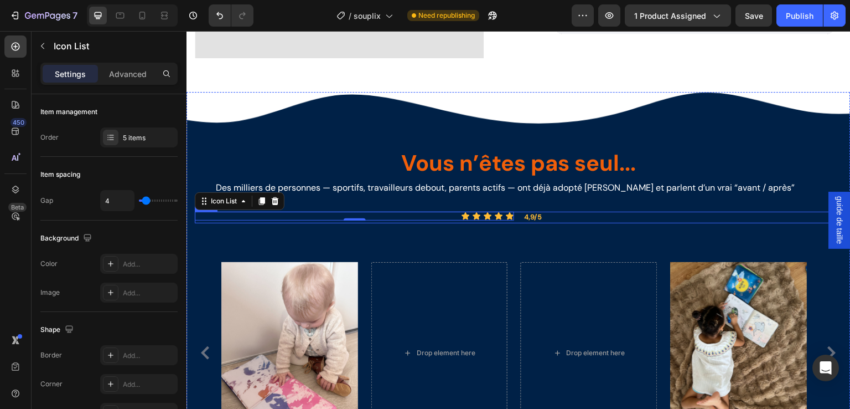
click at [515, 212] on div "Icon Icon Icon Icon Icon Icon List 0 4,9/5 Text Block Row" at bounding box center [519, 218] width 648 height 12
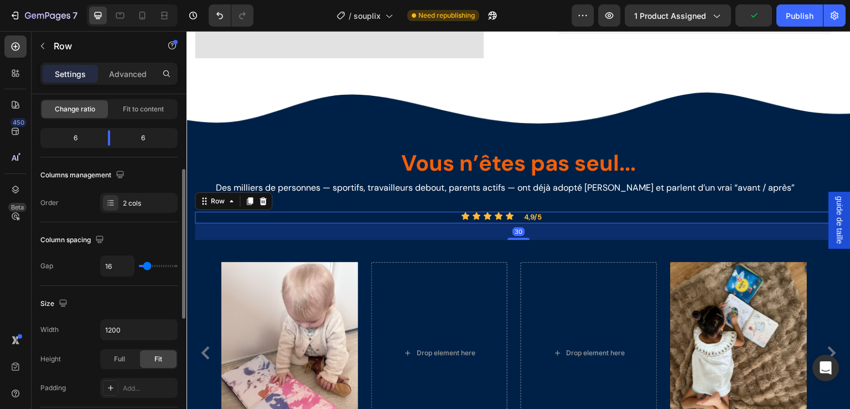
scroll to position [130, 0]
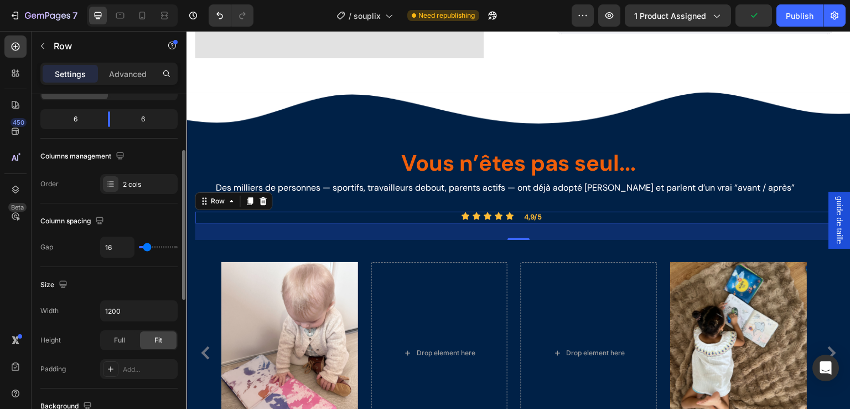
type input "15"
type input "11"
type input "9"
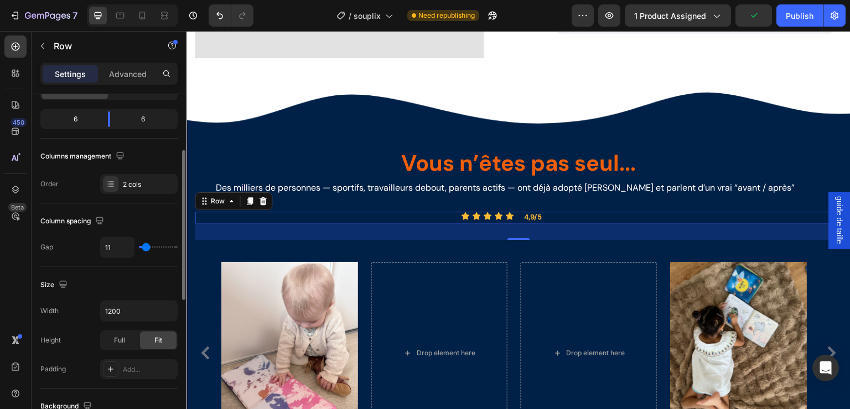
type input "9"
type input "6"
type input "4"
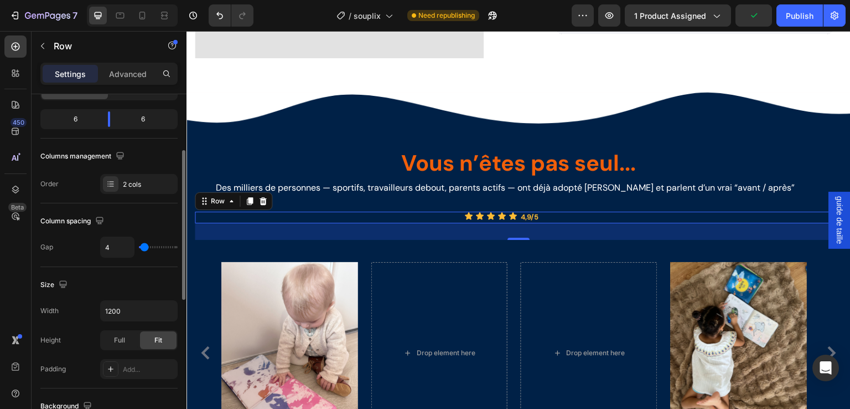
type input "0"
type input "4"
type input "8"
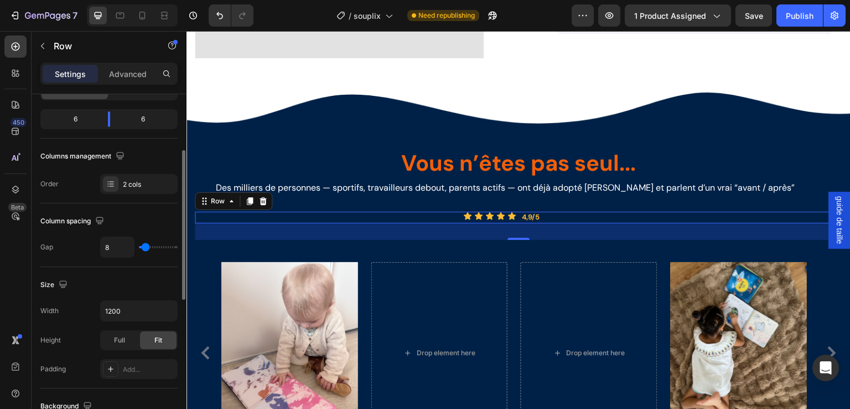
drag, startPoint x: 148, startPoint y: 247, endPoint x: 251, endPoint y: 207, distance: 109.9
type input "8"
click at [145, 247] on input "range" at bounding box center [158, 247] width 39 height 2
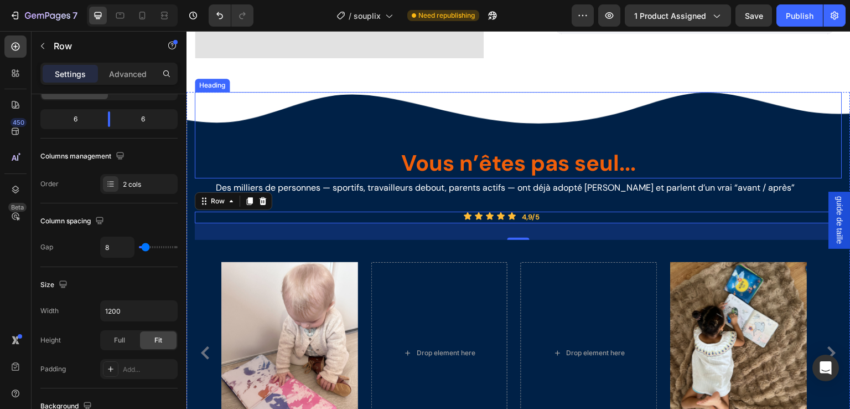
click at [690, 118] on div "Vous n’êtes pas seul... Heading" at bounding box center [519, 135] width 648 height 86
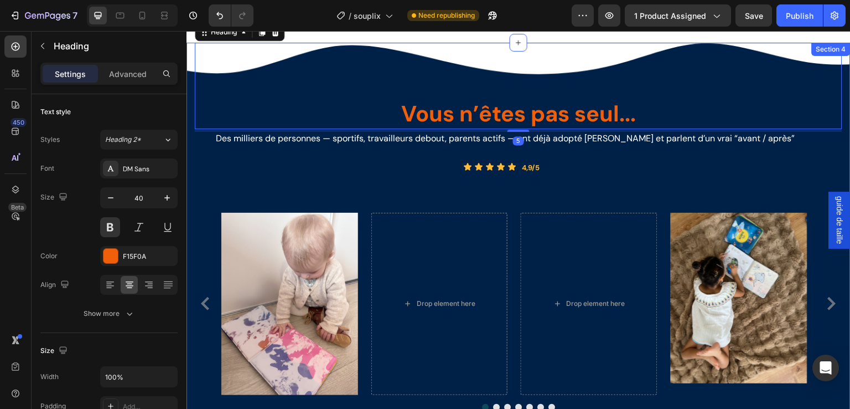
scroll to position [1267, 0]
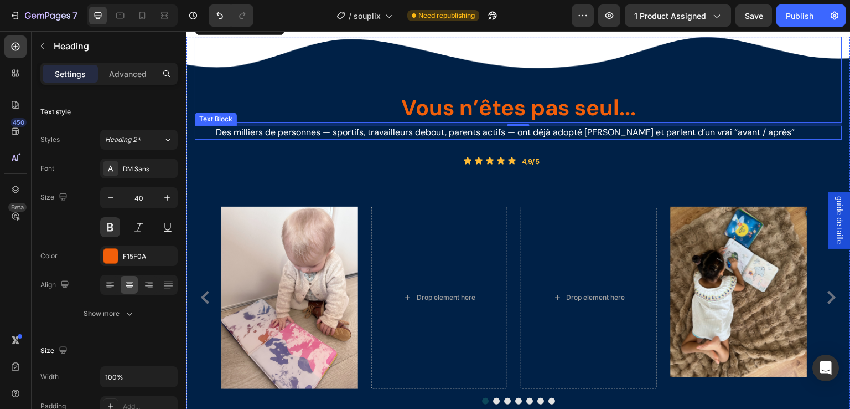
click at [537, 127] on span "Des milliers de personnes — sportifs, travailleurs debout, parents actifs — ont…" at bounding box center [505, 132] width 579 height 12
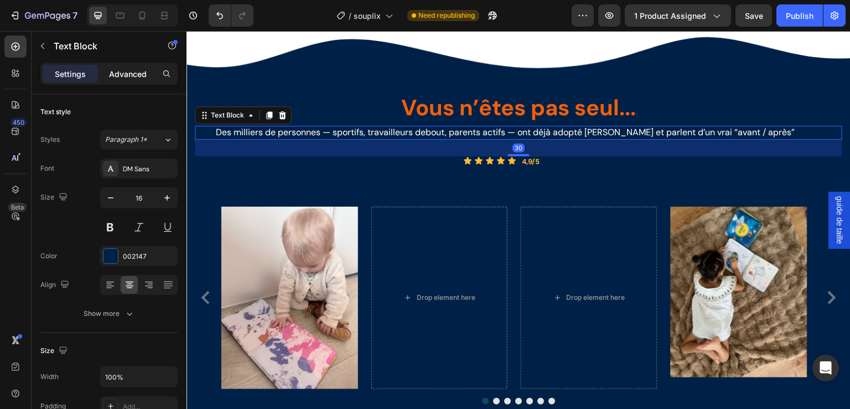
click at [123, 67] on div "Advanced" at bounding box center [127, 74] width 55 height 18
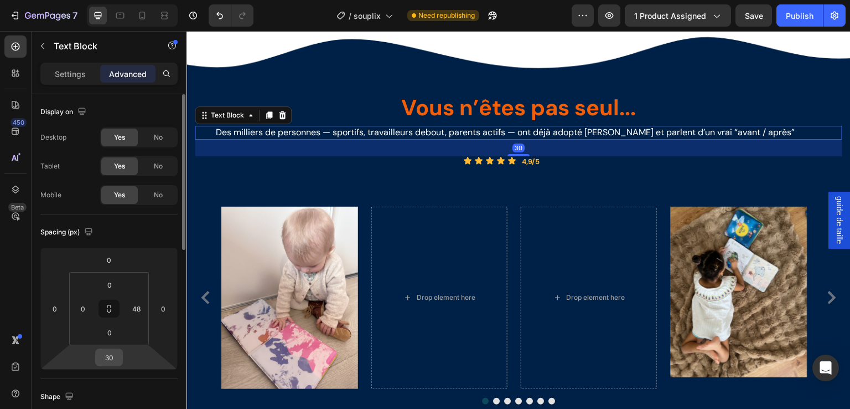
click at [100, 357] on input "30" at bounding box center [109, 357] width 22 height 17
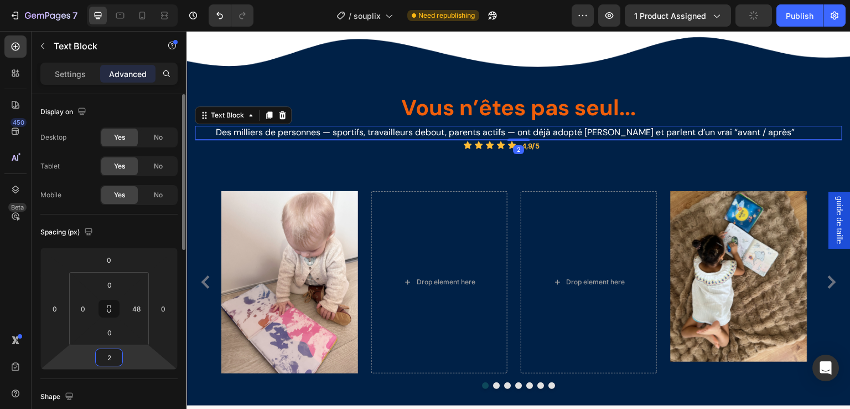
type input "20"
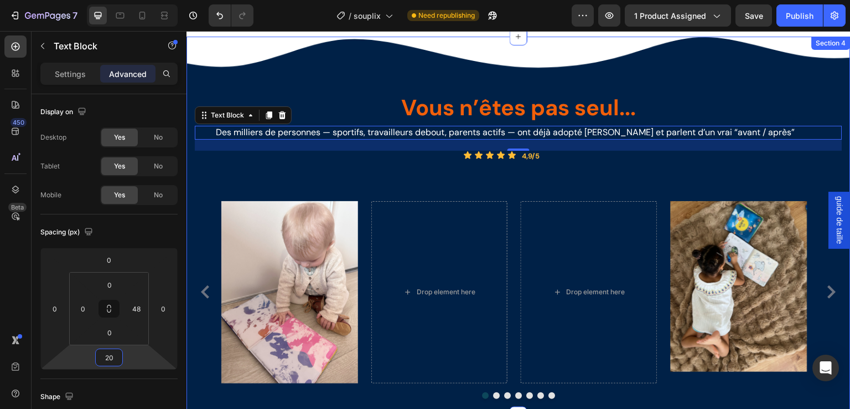
click at [332, 179] on div "Image Drop element here Drop element here Image Image Video Image Carousel" at bounding box center [519, 289] width 648 height 220
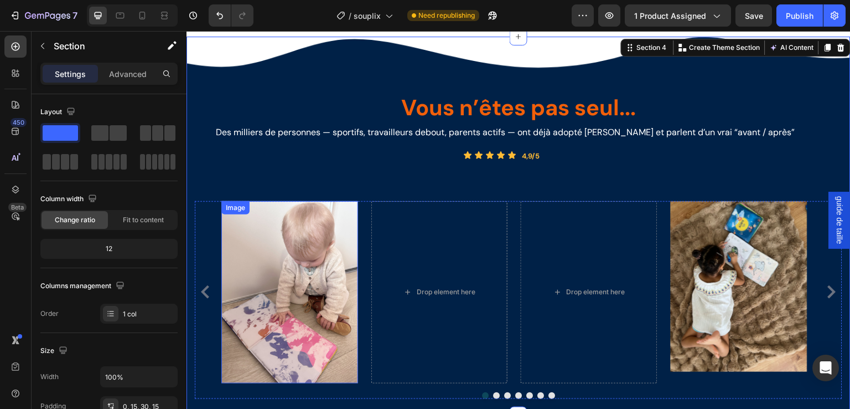
click at [338, 311] on img at bounding box center [289, 292] width 137 height 182
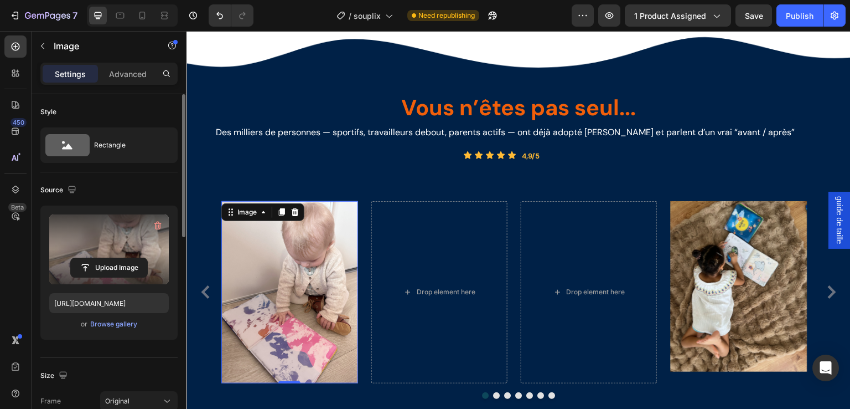
click at [83, 232] on label at bounding box center [109, 249] width 120 height 70
click at [83, 258] on input "file" at bounding box center [109, 267] width 76 height 19
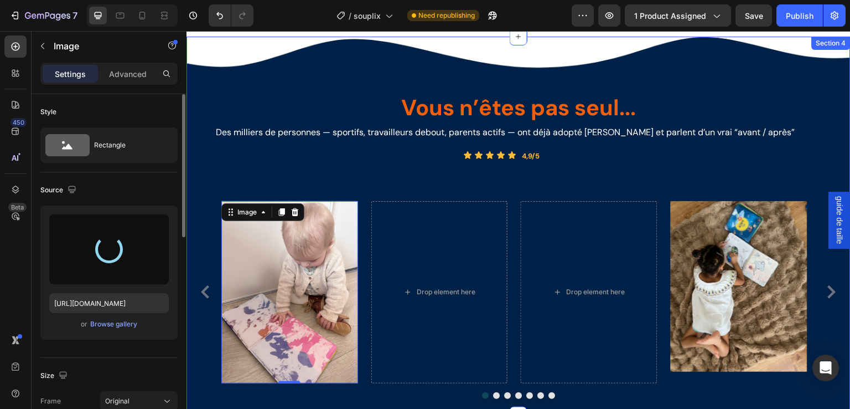
type input "[URL][DOMAIN_NAME]"
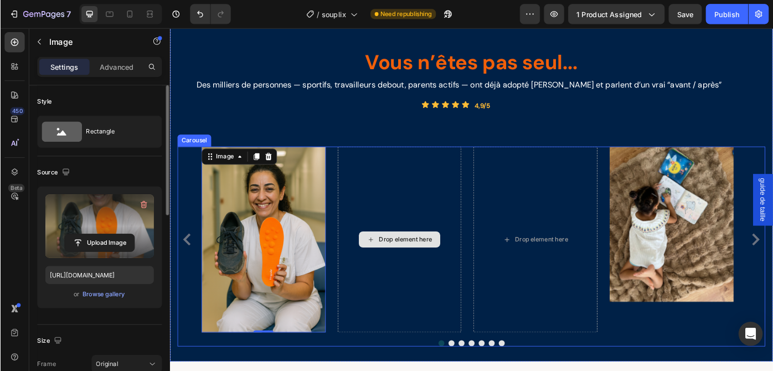
scroll to position [1303, 0]
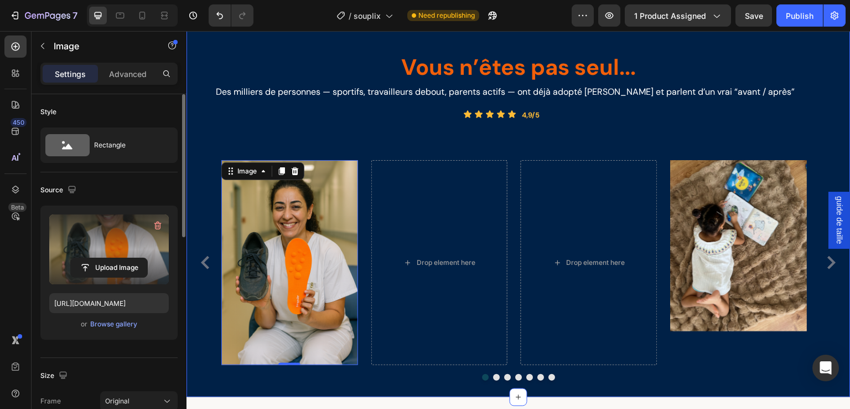
click at [593, 118] on p "4,9/5" at bounding box center [668, 115] width 293 height 9
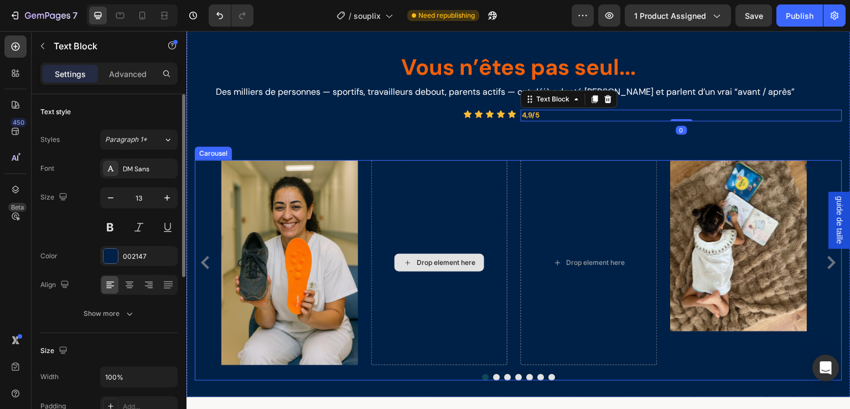
click at [441, 209] on div "Drop element here" at bounding box center [440, 262] width 137 height 205
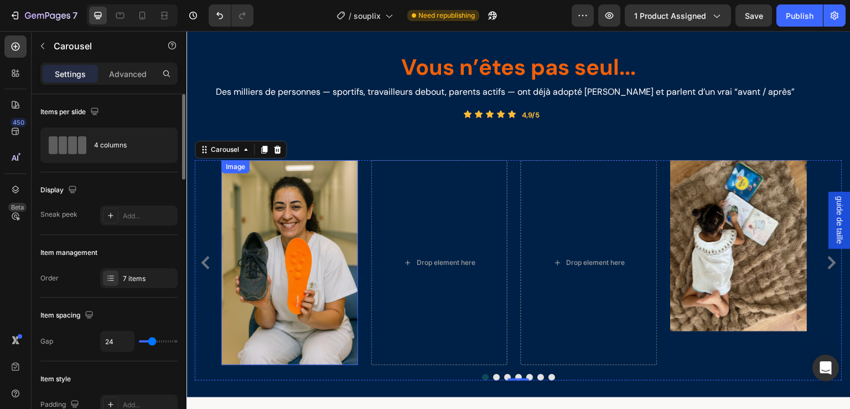
click at [272, 253] on img at bounding box center [289, 262] width 137 height 205
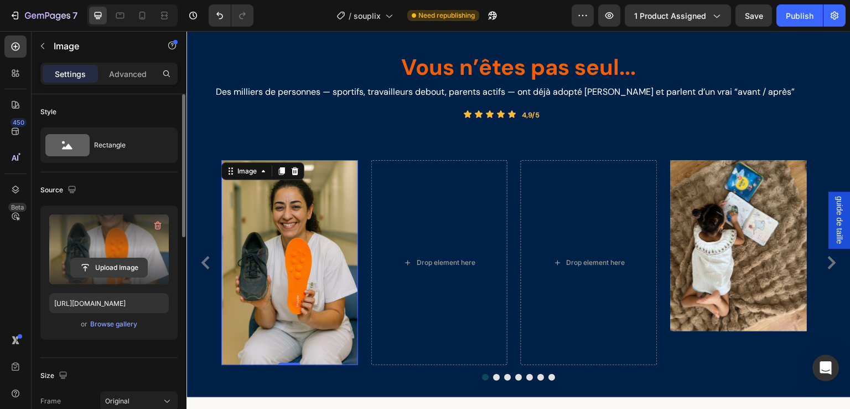
click at [115, 268] on input "file" at bounding box center [109, 267] width 76 height 19
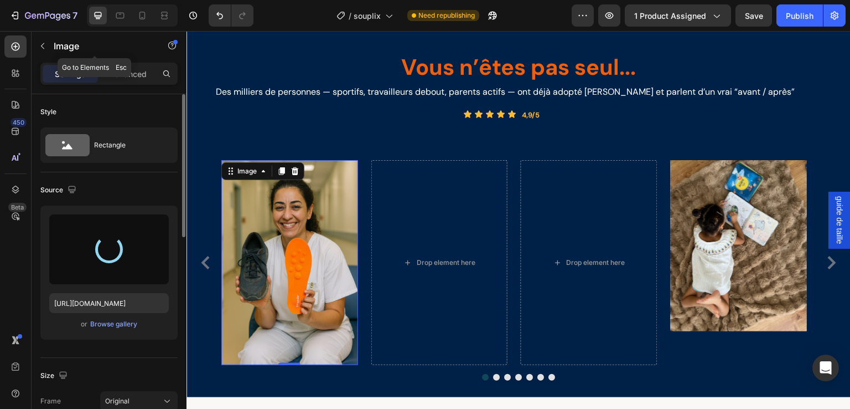
type input "[URL][DOMAIN_NAME]"
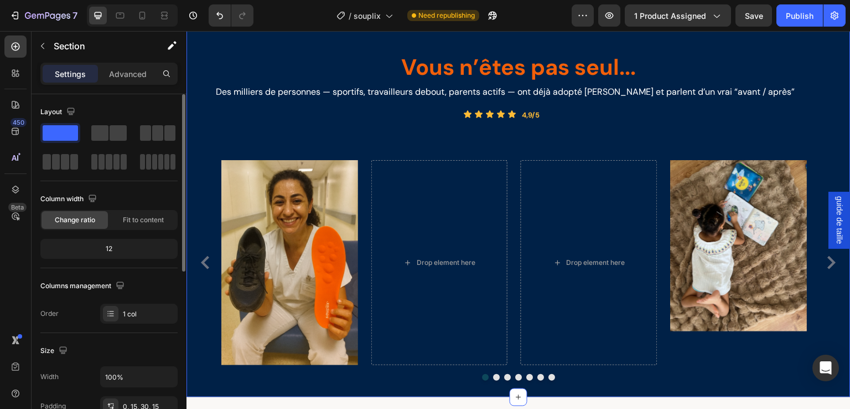
click at [350, 138] on div "Image Drop element here Drop element here Image Image Video Image Carousel" at bounding box center [519, 259] width 648 height 243
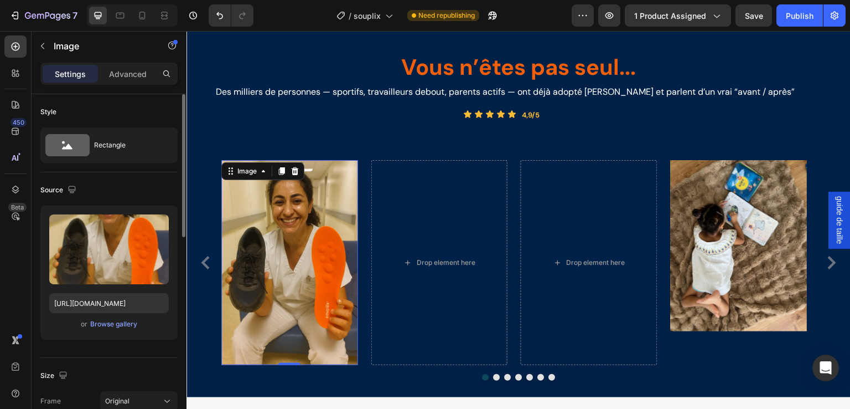
click at [331, 182] on img at bounding box center [289, 262] width 137 height 205
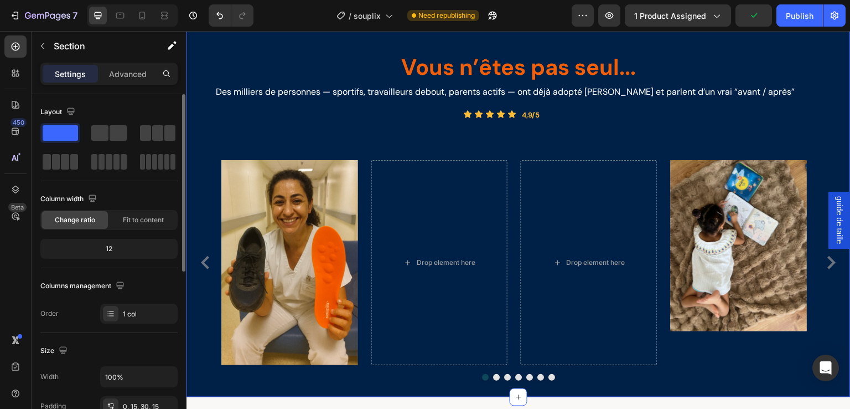
click at [288, 132] on div "Vous n’êtes pas seul... Heading Des milliers de personnes — sportifs, travaille…" at bounding box center [519, 188] width 648 height 385
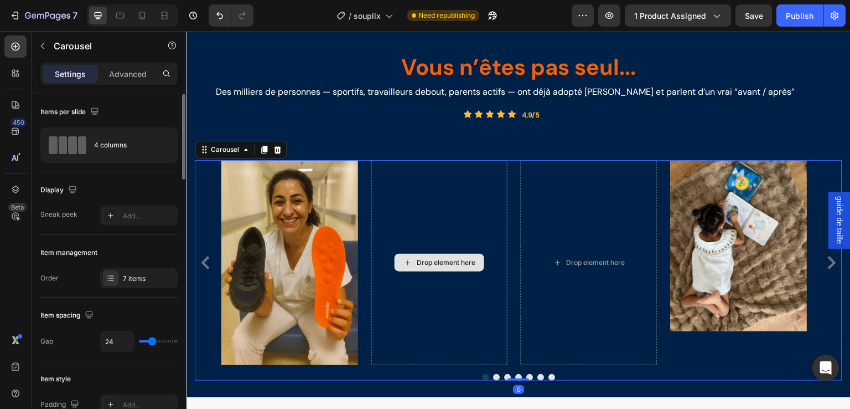
click at [453, 214] on div "Drop element here" at bounding box center [440, 262] width 137 height 205
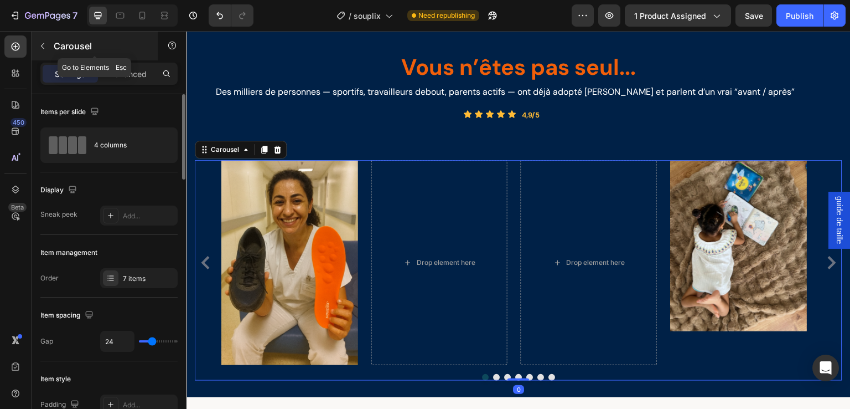
click at [41, 43] on icon "button" at bounding box center [42, 46] width 9 height 9
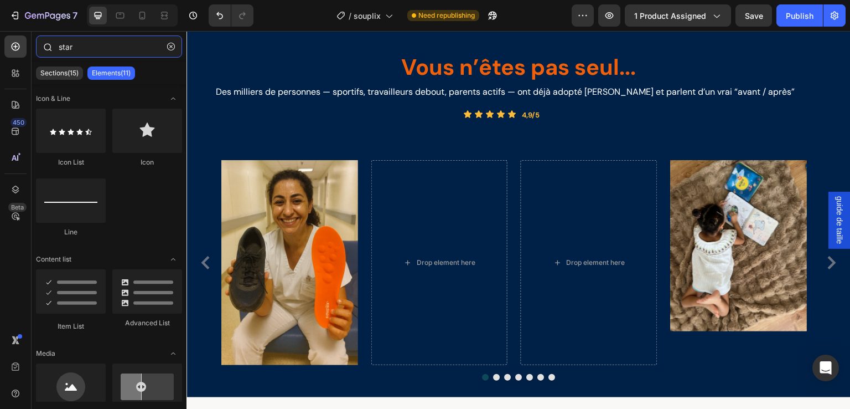
click at [72, 49] on input "star" at bounding box center [109, 46] width 146 height 22
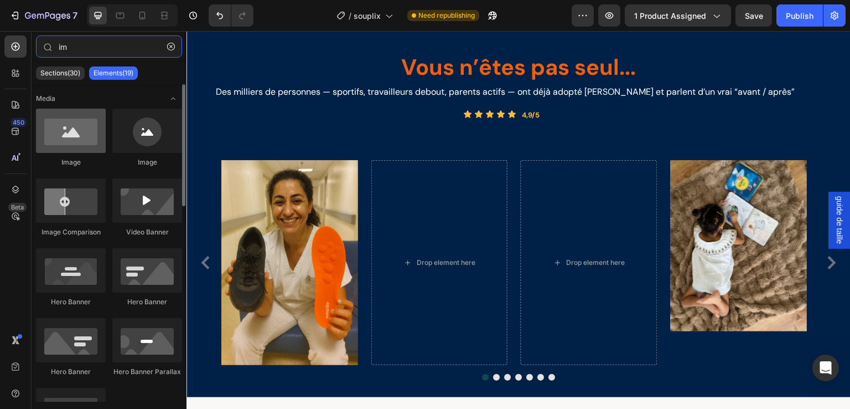
type input "im"
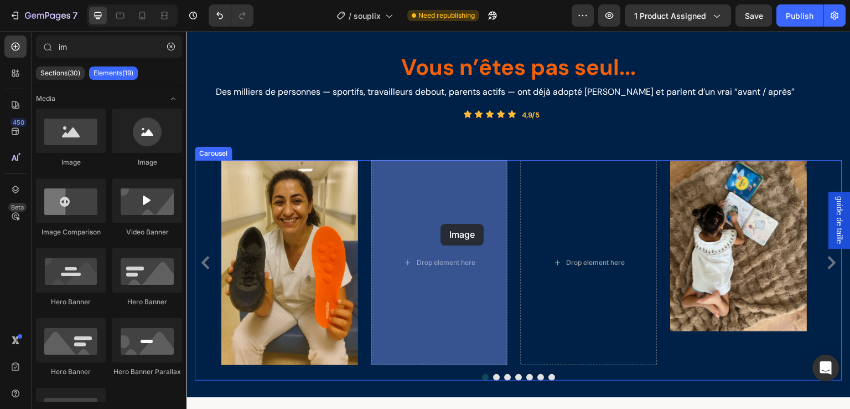
drag, startPoint x: 262, startPoint y: 171, endPoint x: 441, endPoint y: 224, distance: 186.4
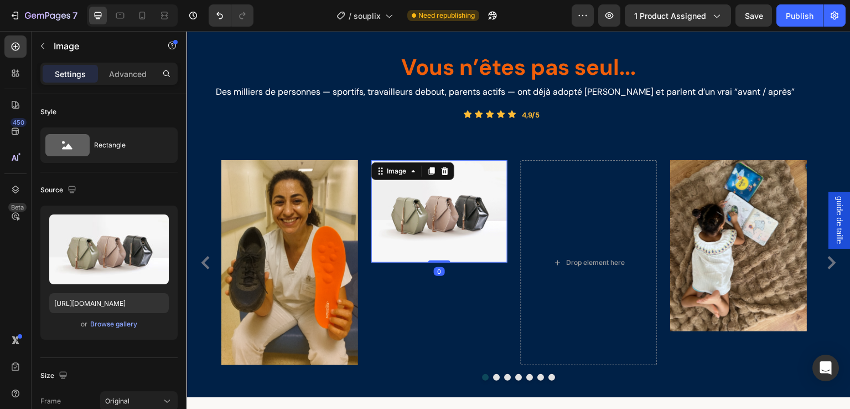
click at [450, 214] on img at bounding box center [440, 211] width 137 height 102
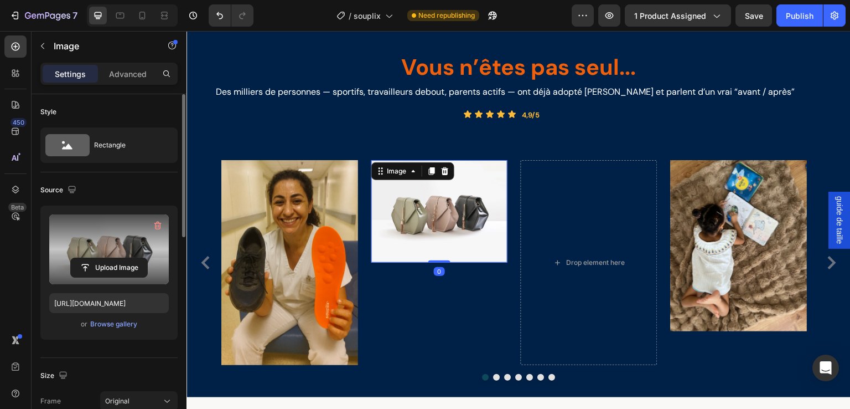
click at [120, 245] on label at bounding box center [109, 249] width 120 height 70
click at [120, 258] on input "file" at bounding box center [109, 267] width 76 height 19
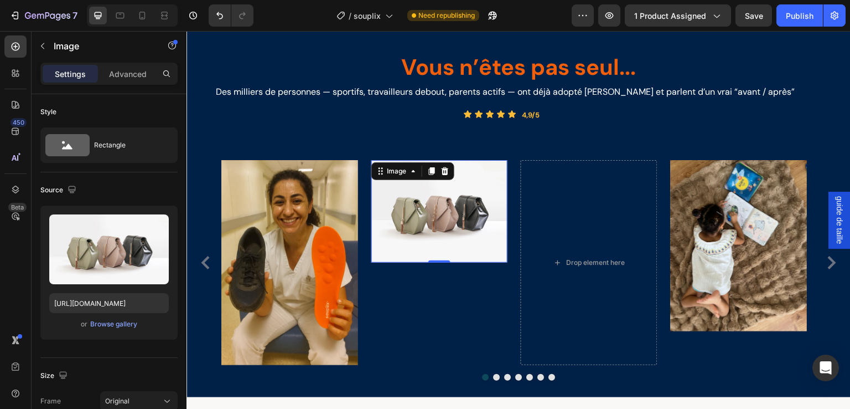
click at [426, 213] on img at bounding box center [440, 211] width 137 height 102
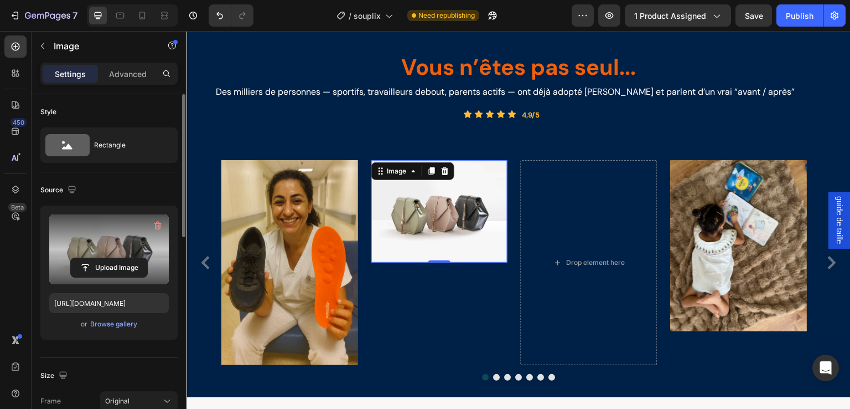
click at [126, 254] on label at bounding box center [109, 249] width 120 height 70
click at [126, 258] on input "file" at bounding box center [109, 267] width 76 height 19
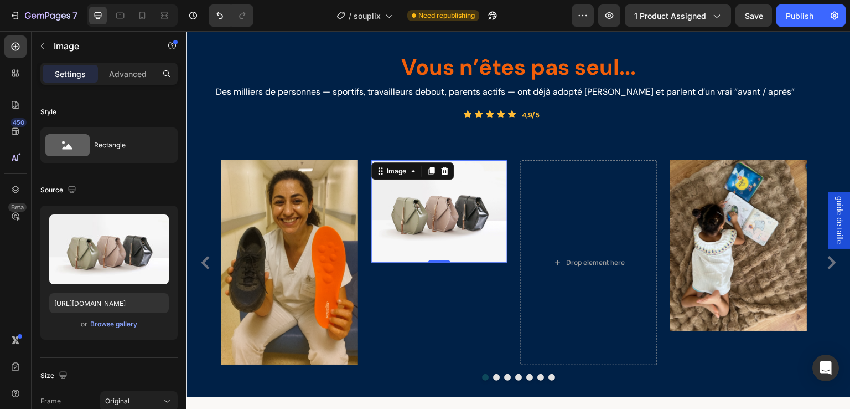
click at [421, 224] on img at bounding box center [440, 211] width 137 height 102
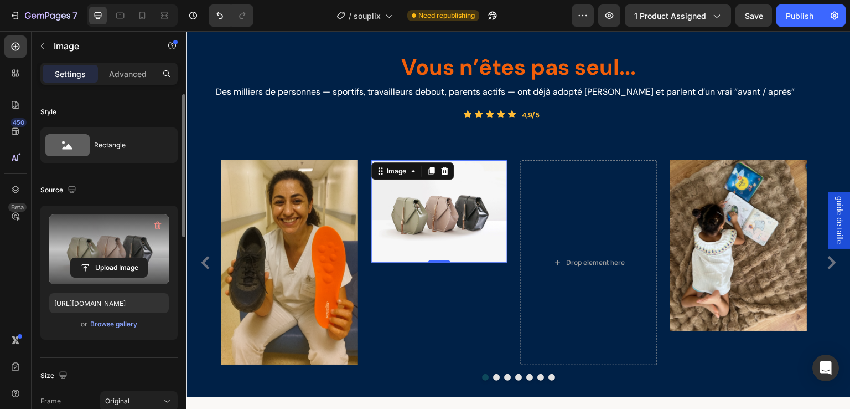
click at [117, 235] on label at bounding box center [109, 249] width 120 height 70
click at [117, 258] on input "file" at bounding box center [109, 267] width 76 height 19
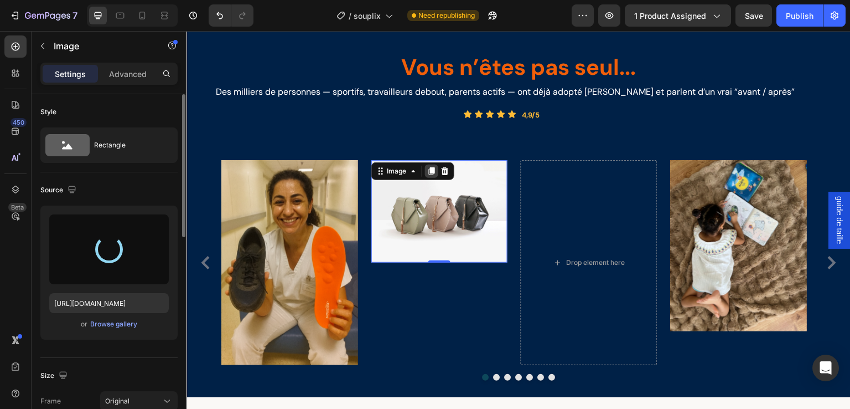
click at [432, 172] on icon at bounding box center [432, 172] width 6 height 8
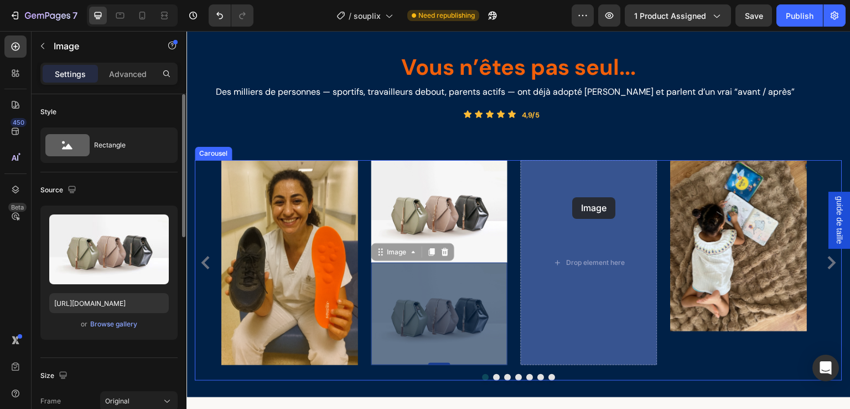
drag, startPoint x: 391, startPoint y: 252, endPoint x: 573, endPoint y: 197, distance: 190.2
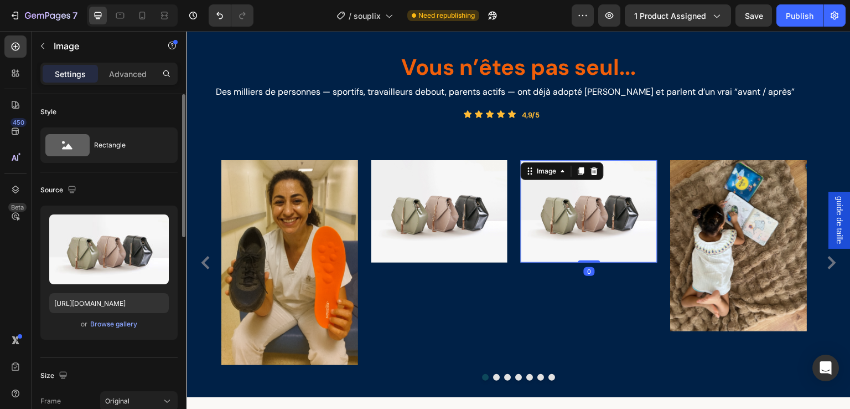
click at [575, 211] on img at bounding box center [589, 211] width 137 height 102
click at [424, 202] on img at bounding box center [440, 211] width 137 height 102
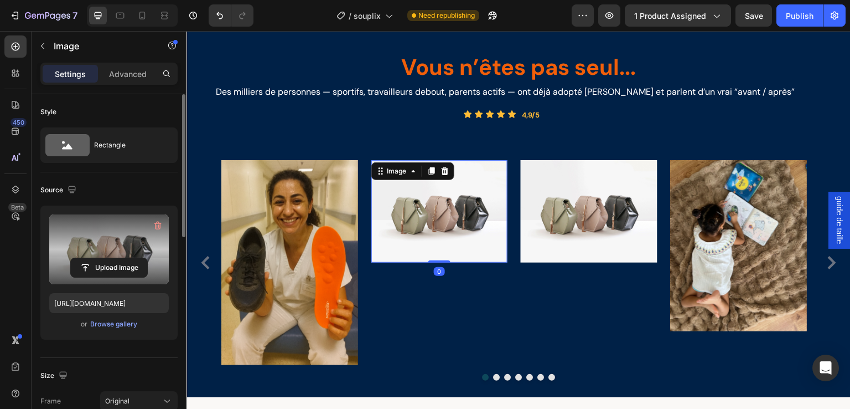
click at [115, 238] on label at bounding box center [109, 249] width 120 height 70
click at [115, 258] on input "file" at bounding box center [109, 267] width 76 height 19
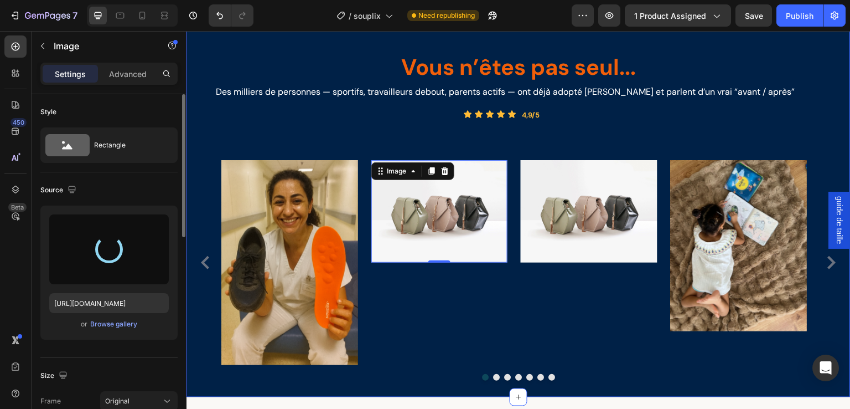
type input "[URL][DOMAIN_NAME]"
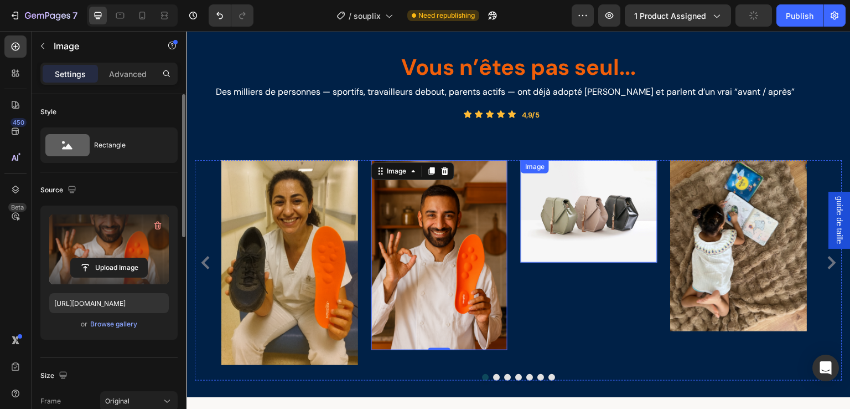
click at [574, 231] on img at bounding box center [589, 211] width 137 height 102
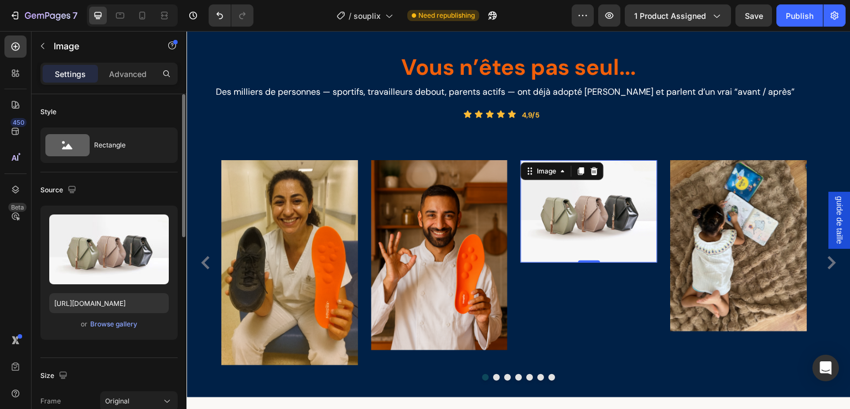
click at [594, 209] on img at bounding box center [589, 211] width 137 height 102
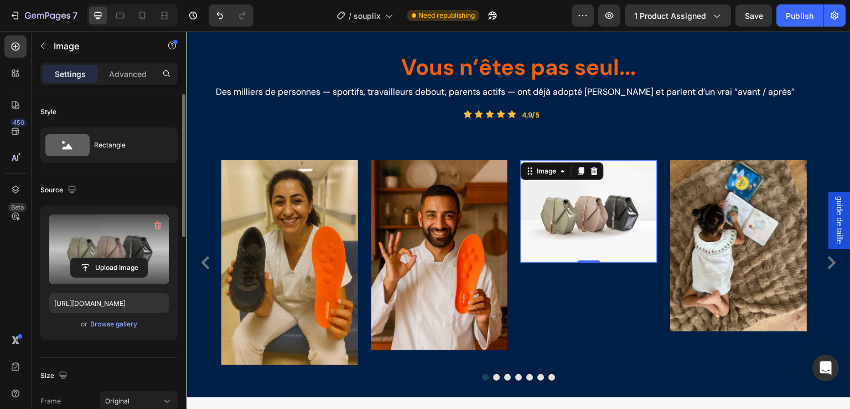
click at [122, 244] on label at bounding box center [109, 249] width 120 height 70
click at [122, 258] on input "file" at bounding box center [109, 267] width 76 height 19
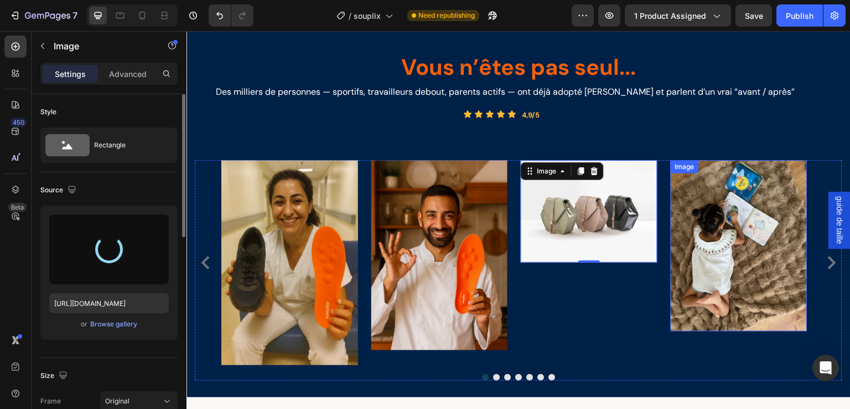
type input "[URL][DOMAIN_NAME]"
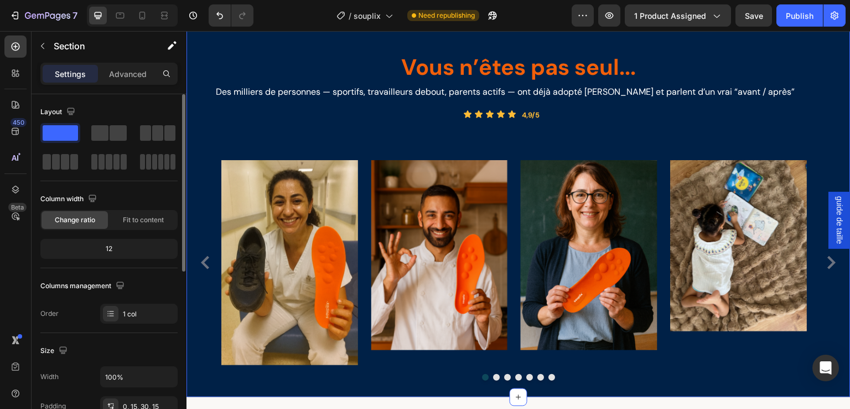
click at [634, 135] on div "Vous n’êtes pas seul... Heading Des milliers de personnes — sportifs, travaille…" at bounding box center [519, 188] width 648 height 385
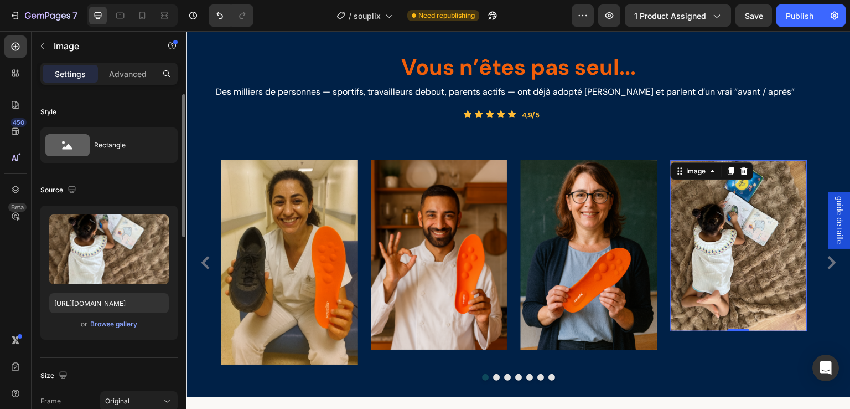
click at [752, 223] on img at bounding box center [739, 245] width 137 height 171
